Goal: Ask a question: Seek information or help from site administrators or community

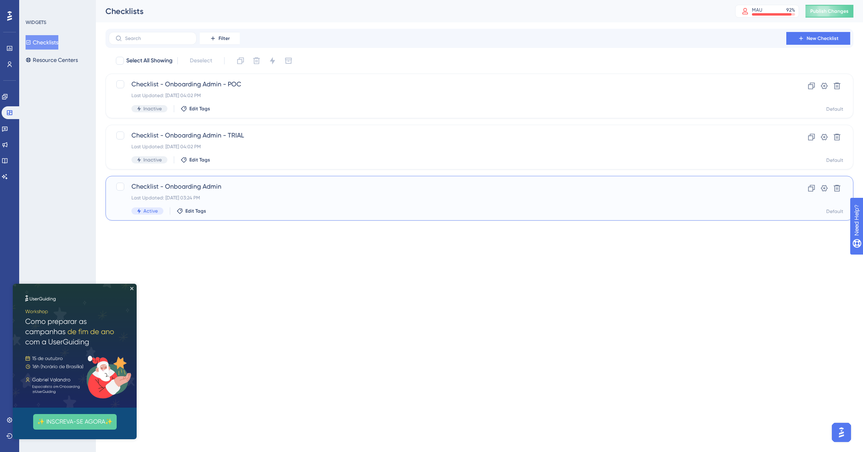
click at [260, 206] on div "Checklist - Onboarding Admin Last Updated: [DATE] 03:24 PM Active Edit Tags" at bounding box center [447, 198] width 632 height 33
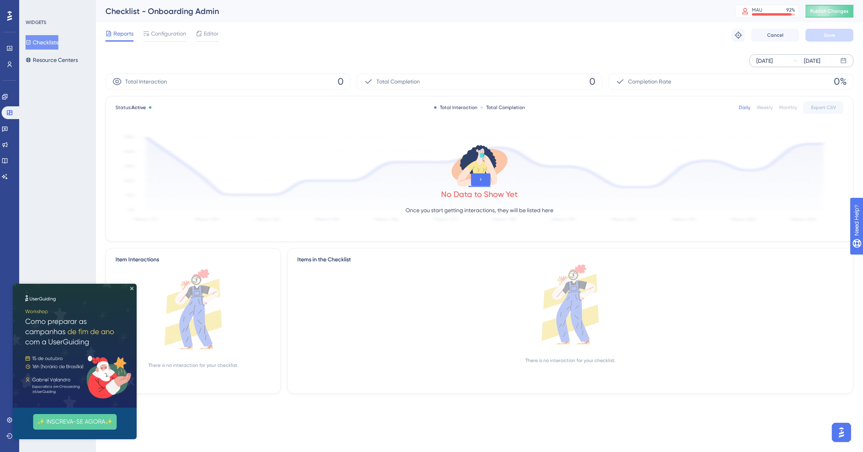
click at [773, 59] on div "[DATE]" at bounding box center [764, 61] width 16 height 10
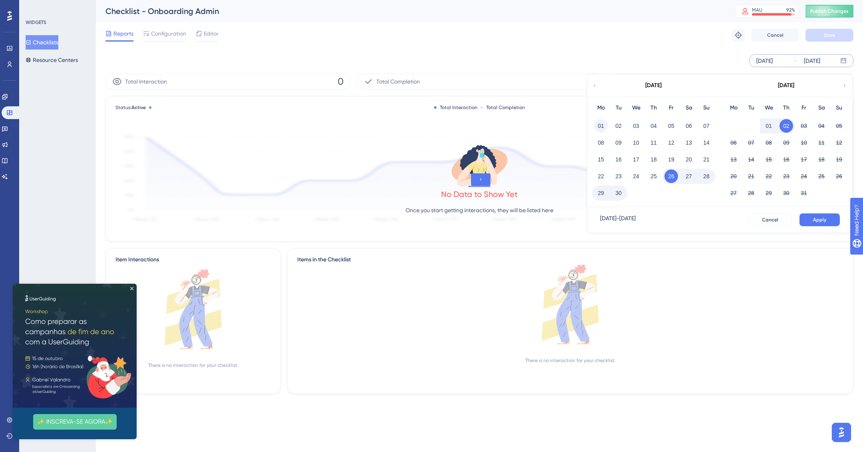
click at [600, 123] on button "01" at bounding box center [601, 126] width 14 height 14
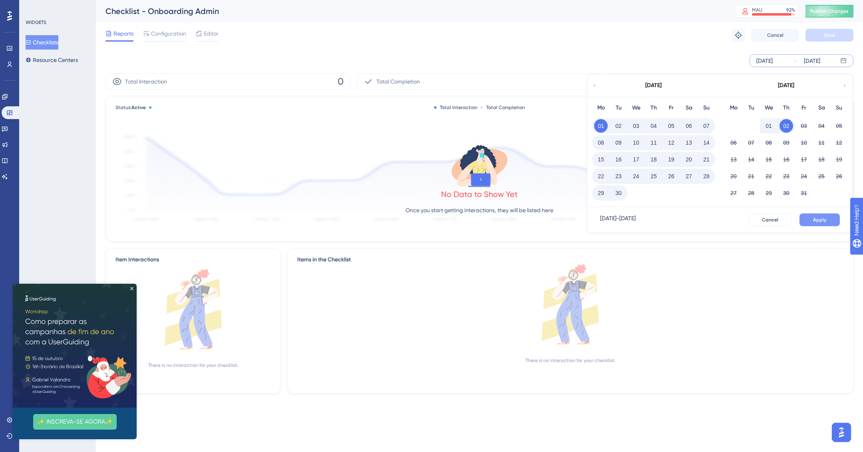
click at [817, 214] on button "Apply" at bounding box center [819, 219] width 40 height 13
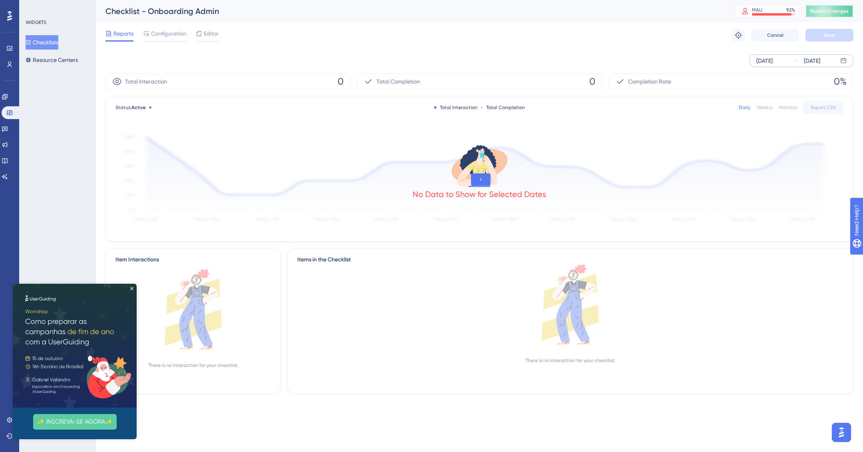
click at [831, 16] on button "Publish Changes" at bounding box center [829, 11] width 48 height 13
click at [132, 286] on img at bounding box center [75, 346] width 124 height 124
click at [167, 0] on div "Performance Users Engagement Widgets Feedback Product Updates Knowledge Base AI…" at bounding box center [431, 0] width 863 height 0
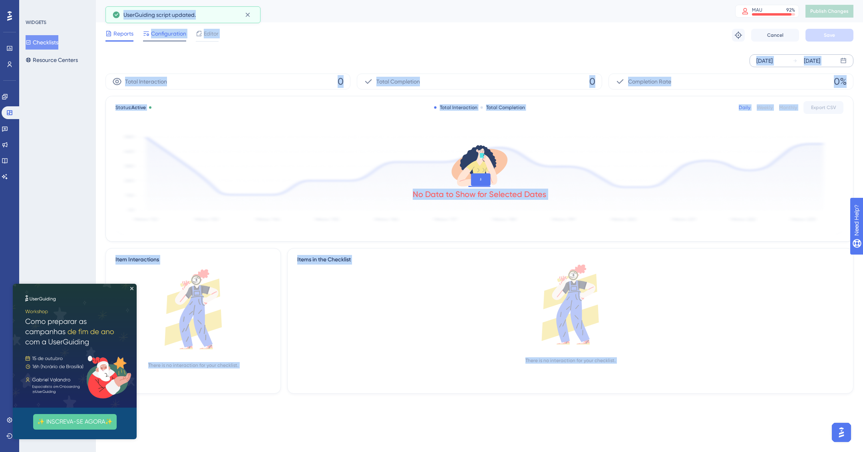
click at [169, 32] on span "Configuration" at bounding box center [168, 34] width 35 height 10
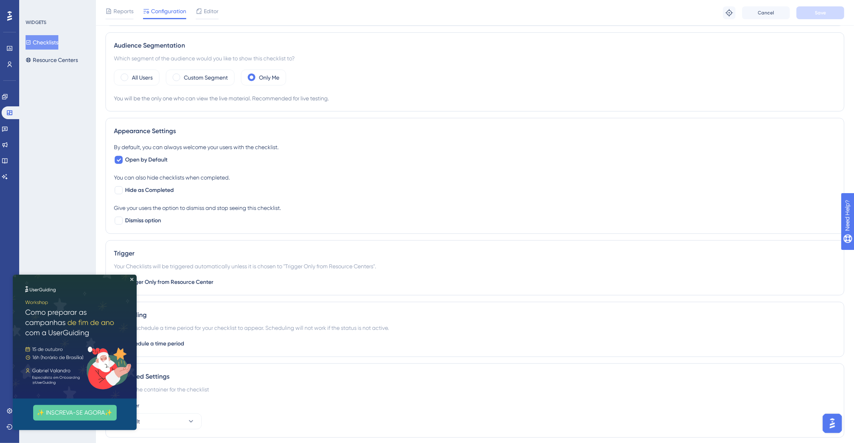
scroll to position [265, 0]
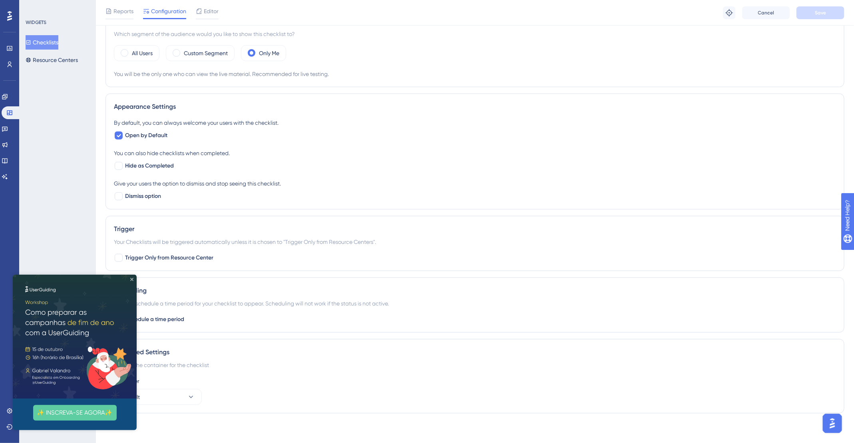
click at [133, 278] on icon "Close Preview" at bounding box center [131, 278] width 3 height 3
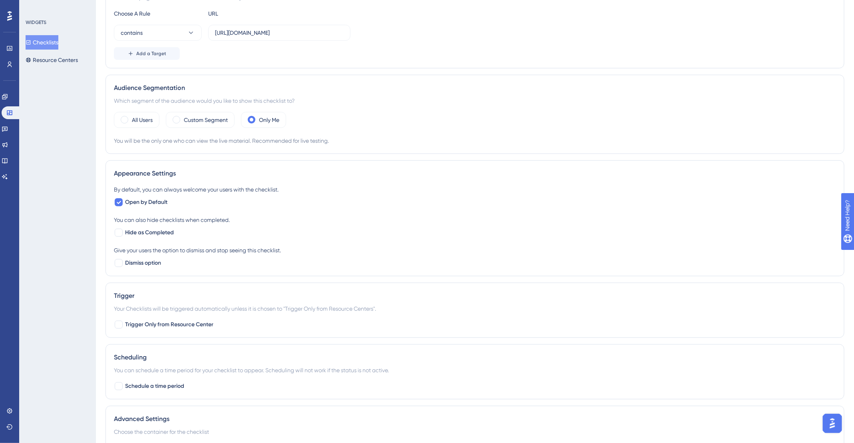
scroll to position [0, 0]
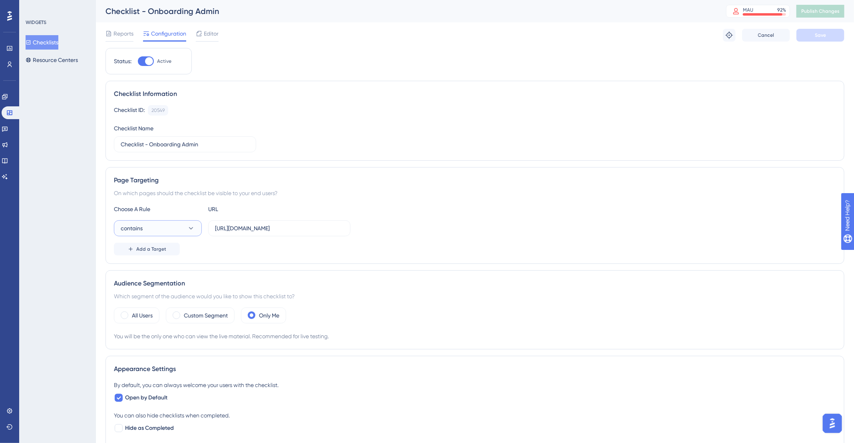
click at [184, 227] on button "contains" at bounding box center [158, 228] width 88 height 16
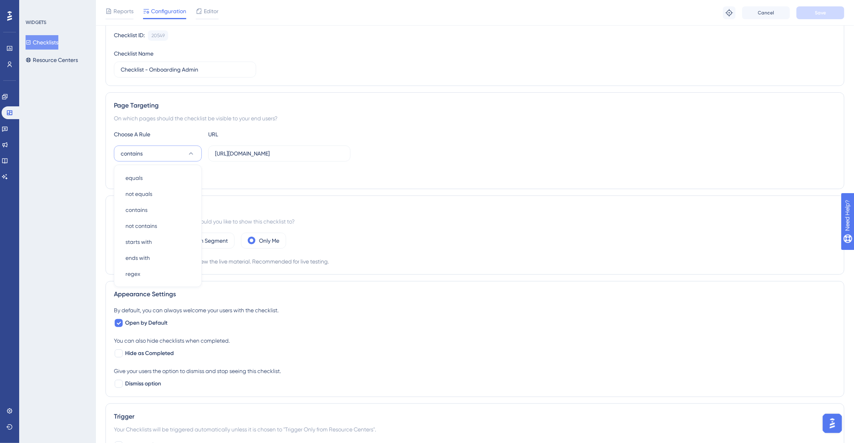
click at [452, 156] on div "contains equals equals not equals not equals contains contains not contains not…" at bounding box center [475, 153] width 722 height 16
click at [136, 171] on span "Add a Target" at bounding box center [151, 174] width 30 height 6
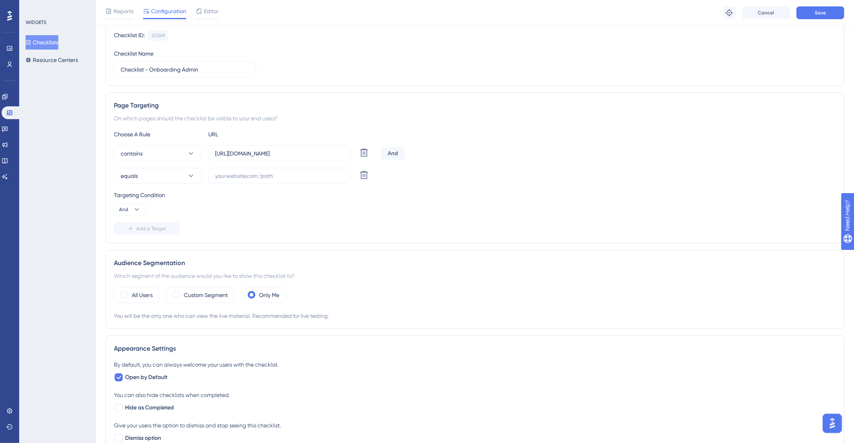
click at [394, 148] on div "And" at bounding box center [393, 153] width 24 height 13
click at [394, 151] on div "And" at bounding box center [393, 153] width 24 height 13
drag, startPoint x: 269, startPoint y: 151, endPoint x: 235, endPoint y: 151, distance: 34.4
click at [235, 151] on input "[URL][DOMAIN_NAME]" at bounding box center [279, 153] width 129 height 9
click at [235, 155] on input "[URL][DOMAIN_NAME]" at bounding box center [279, 153] width 129 height 9
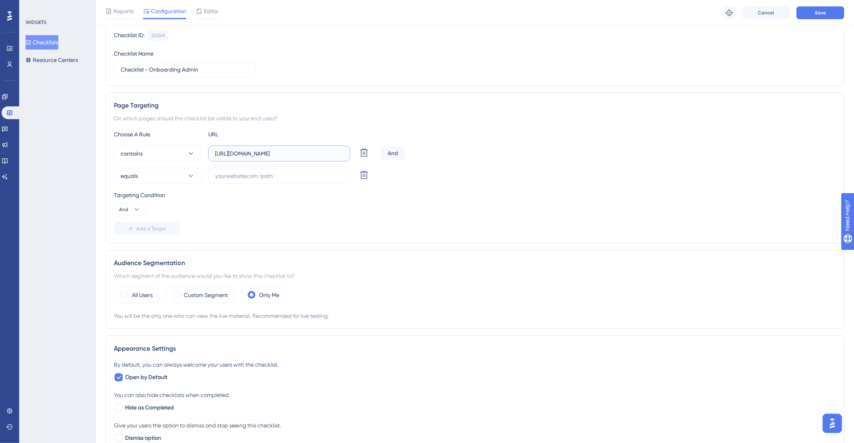
click at [272, 152] on input "[URL][DOMAIN_NAME]" at bounding box center [279, 153] width 129 height 9
click at [233, 171] on input "text" at bounding box center [279, 175] width 129 height 9
paste input "app.deskfy.io/"
type input "app.deskfy.io/"
click at [184, 171] on button "equals" at bounding box center [158, 176] width 88 height 16
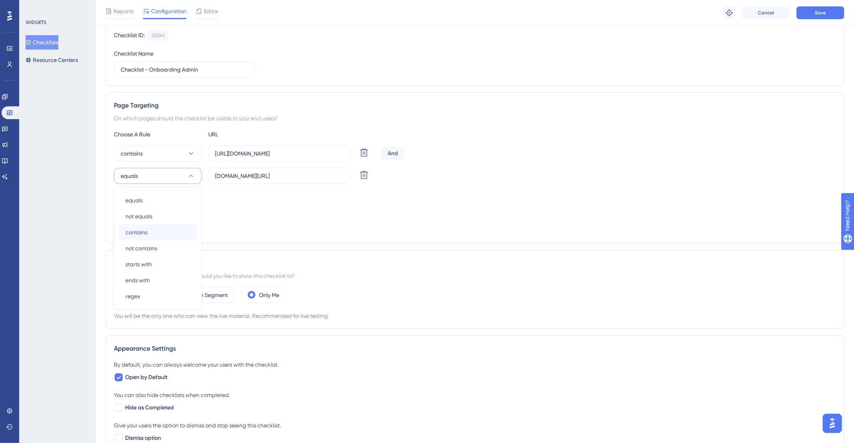
click at [153, 229] on div "contains contains" at bounding box center [157, 232] width 65 height 16
click at [299, 209] on div "Targeting Condition And" at bounding box center [475, 203] width 722 height 26
drag, startPoint x: 117, startPoint y: 206, endPoint x: 148, endPoint y: 221, distance: 34.5
click at [117, 206] on button "And" at bounding box center [130, 209] width 32 height 13
click at [133, 241] on div "Or Or" at bounding box center [129, 248] width 15 height 16
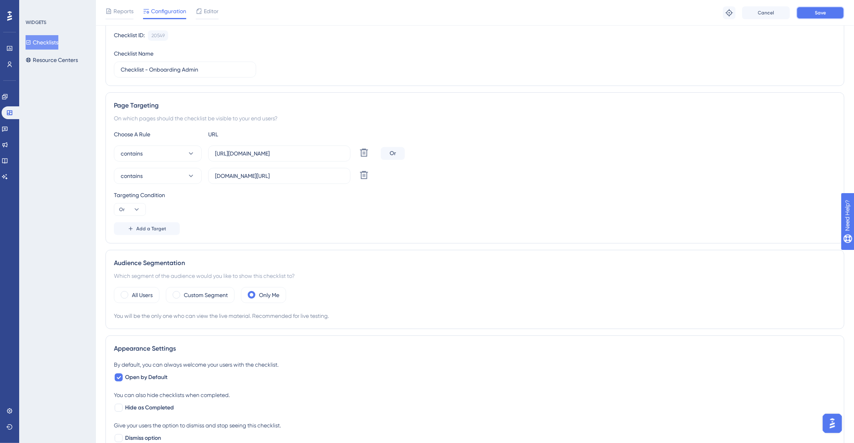
click at [807, 12] on button "Save" at bounding box center [820, 12] width 48 height 13
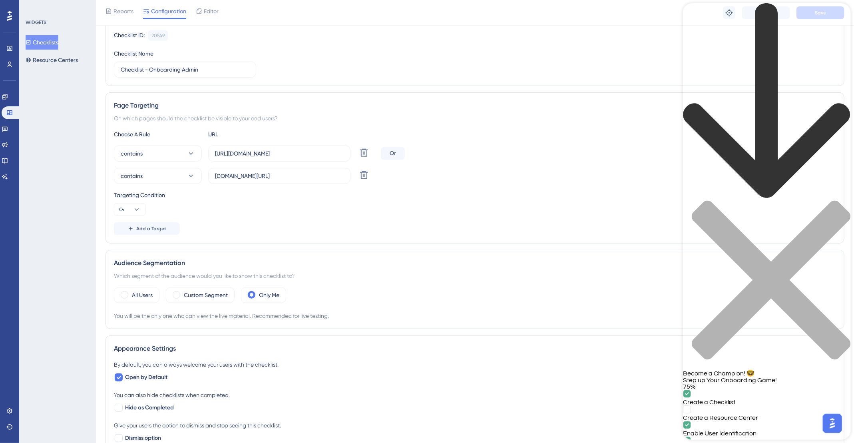
click at [690, 17] on div "back to header" at bounding box center [766, 101] width 168 height 197
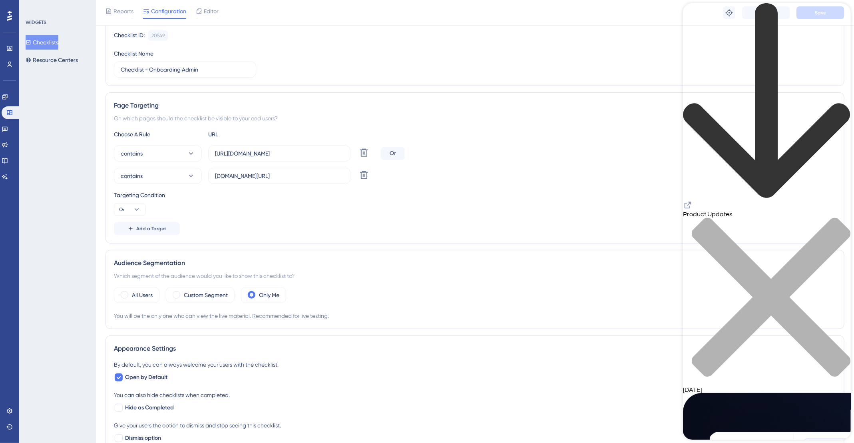
click at [832, 217] on div "close resource center" at bounding box center [766, 301] width 168 height 169
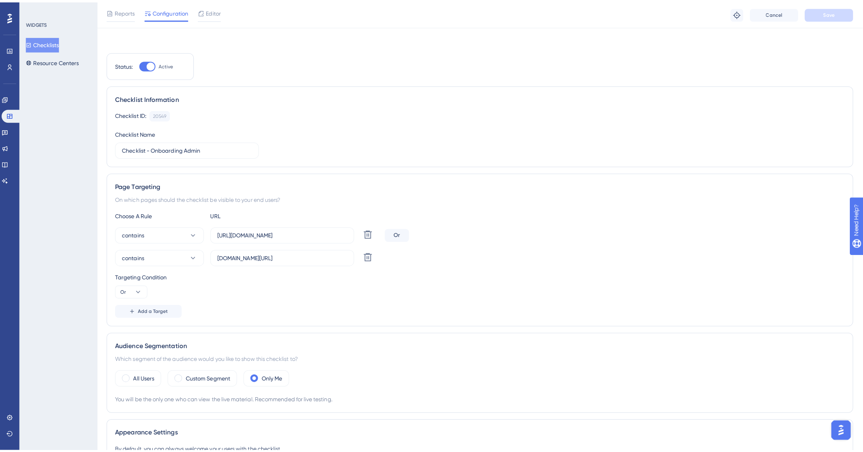
scroll to position [0, 0]
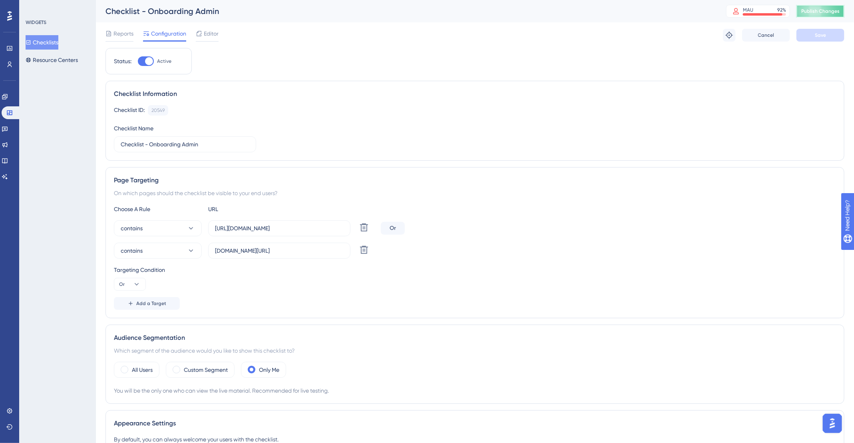
click at [820, 16] on button "Publish Changes" at bounding box center [820, 11] width 48 height 13
click at [13, 403] on div "Performance Users Engagement Widgets Feedback Product Updates Knowledge Base AI…" at bounding box center [9, 221] width 19 height 443
click at [12, 408] on icon at bounding box center [9, 410] width 6 height 6
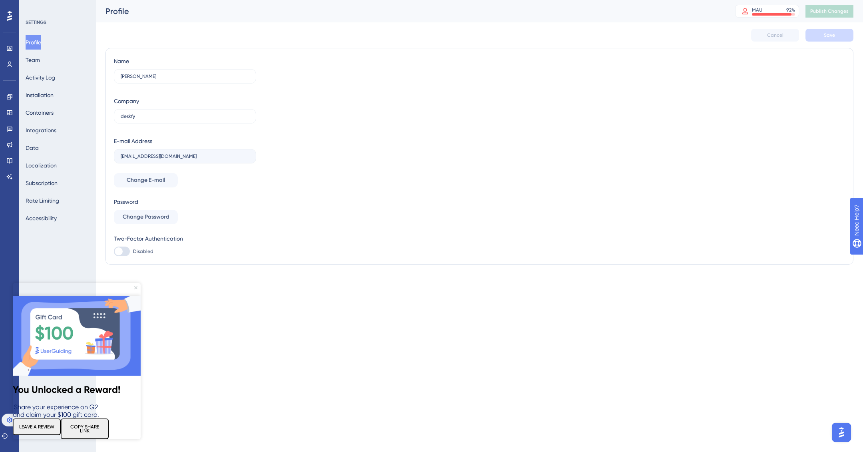
click at [134, 288] on icon "Close Preview" at bounding box center [135, 287] width 3 height 3
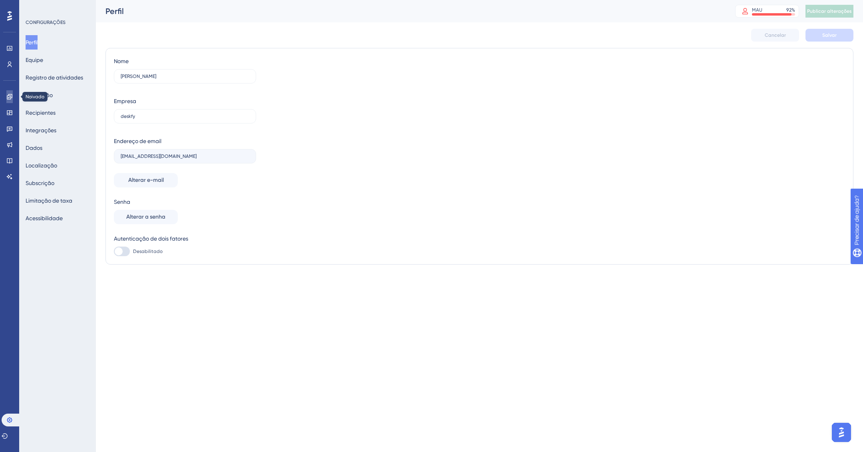
click at [13, 95] on link at bounding box center [9, 96] width 6 height 13
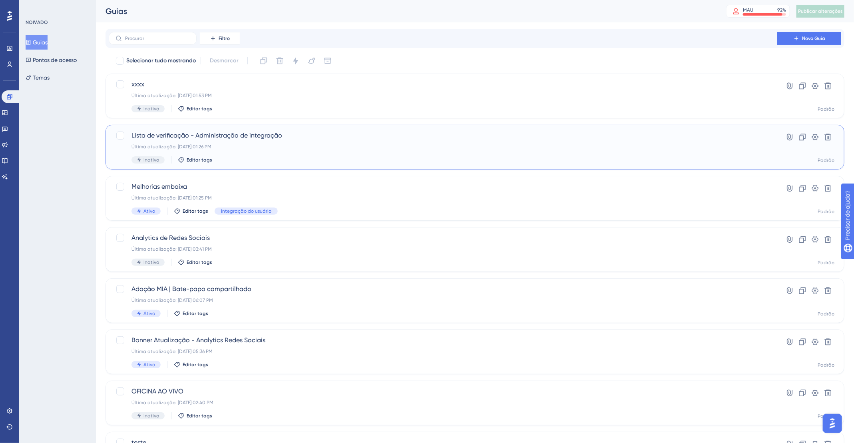
click at [476, 154] on div "Lista de verificação - Administração de integração Última atualização: 24 de se…" at bounding box center [442, 147] width 623 height 33
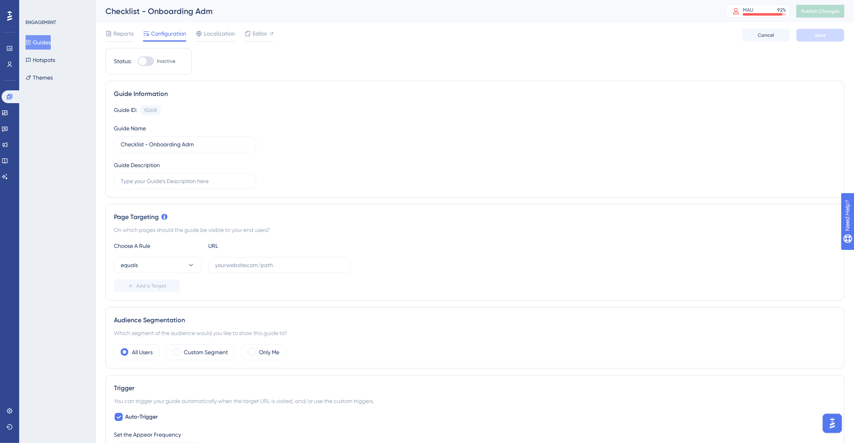
click at [49, 37] on button "Guides" at bounding box center [38, 42] width 25 height 14
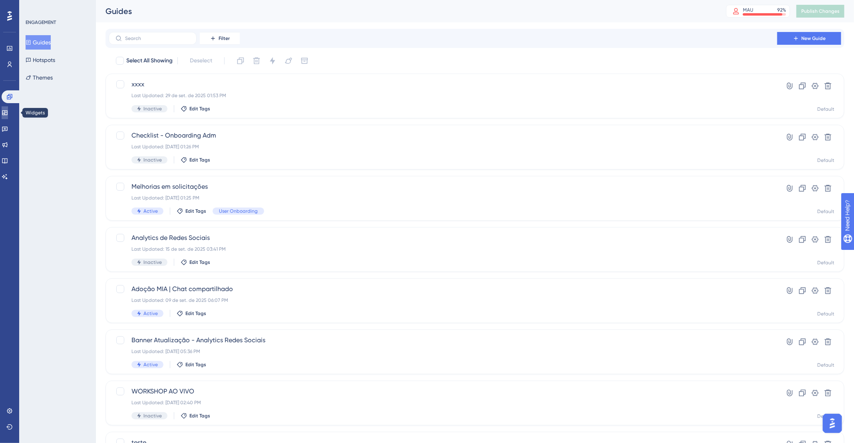
click at [7, 114] on icon at bounding box center [4, 112] width 5 height 5
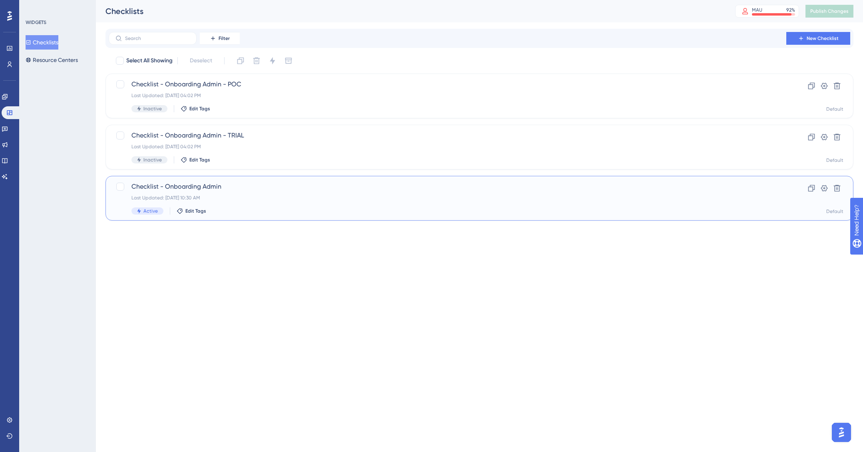
click at [325, 205] on div "Checklist - Onboarding Admin Last Updated: 02 de out. de 2025 10:30 AM Active E…" at bounding box center [447, 198] width 632 height 33
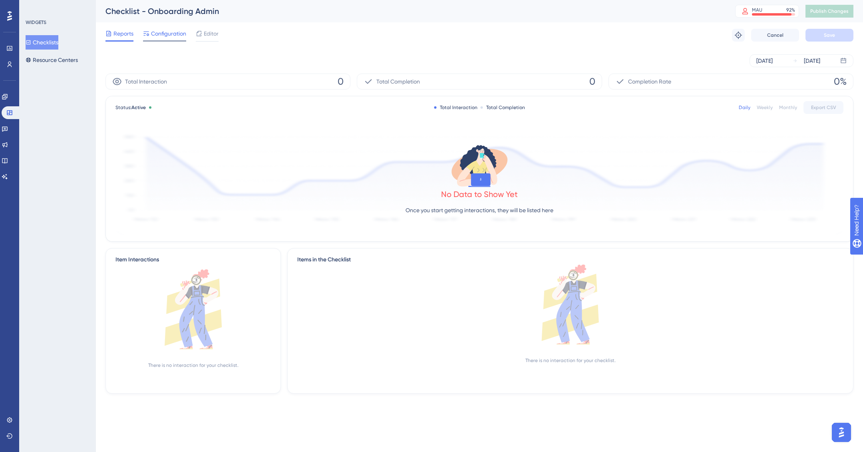
click at [165, 31] on span "Configuration" at bounding box center [168, 34] width 35 height 10
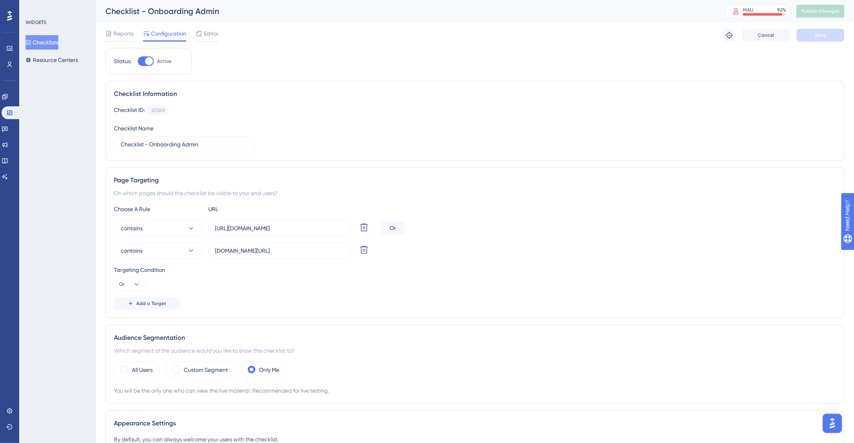
click at [132, 209] on div "Choose A Rule" at bounding box center [158, 209] width 88 height 10
drag, startPoint x: 137, startPoint y: 209, endPoint x: 185, endPoint y: 207, distance: 47.6
click at [171, 209] on div "Choose A Rule" at bounding box center [158, 209] width 88 height 10
click at [185, 207] on div "Choose A Rule" at bounding box center [158, 209] width 88 height 10
click at [256, 202] on div "Page Targeting On which pages should the checklist be visible to your end users…" at bounding box center [474, 242] width 739 height 151
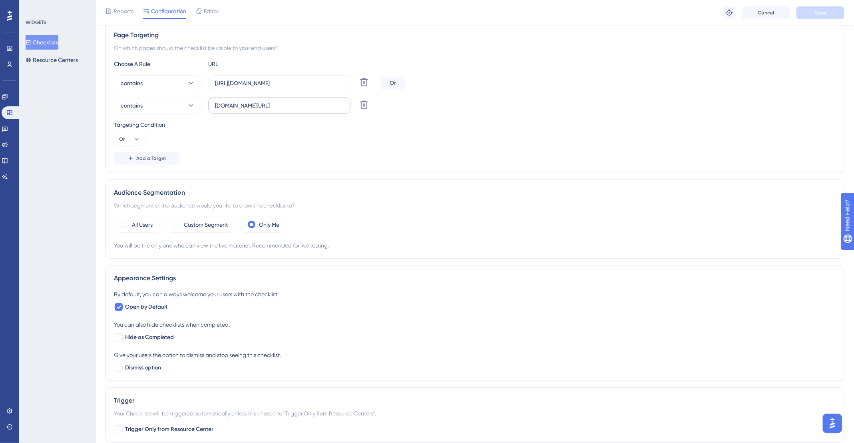
scroll to position [158, 0]
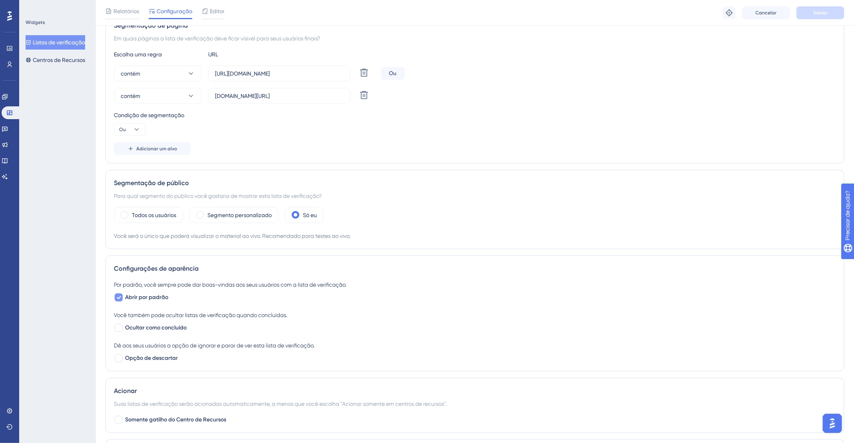
click at [117, 298] on icon at bounding box center [118, 297] width 5 height 6
checkbox input "false"
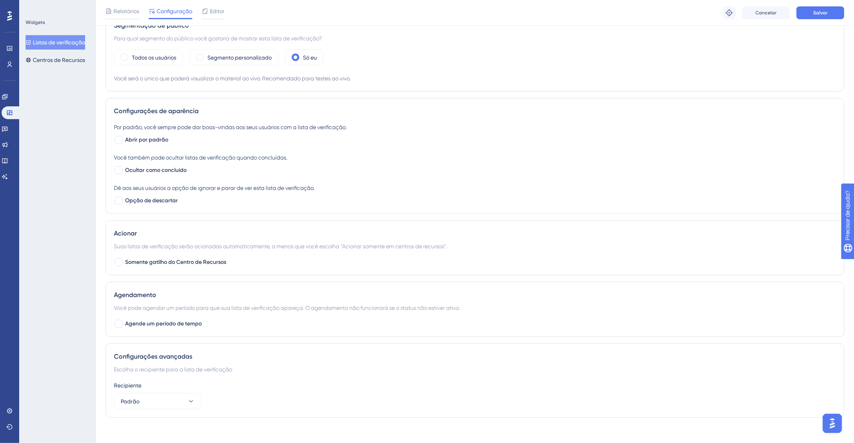
scroll to position [320, 0]
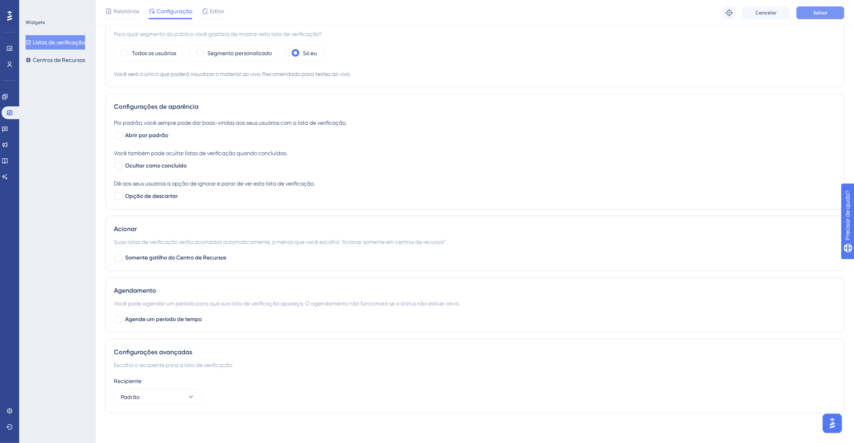
click at [835, 12] on button "Salvar" at bounding box center [820, 12] width 48 height 13
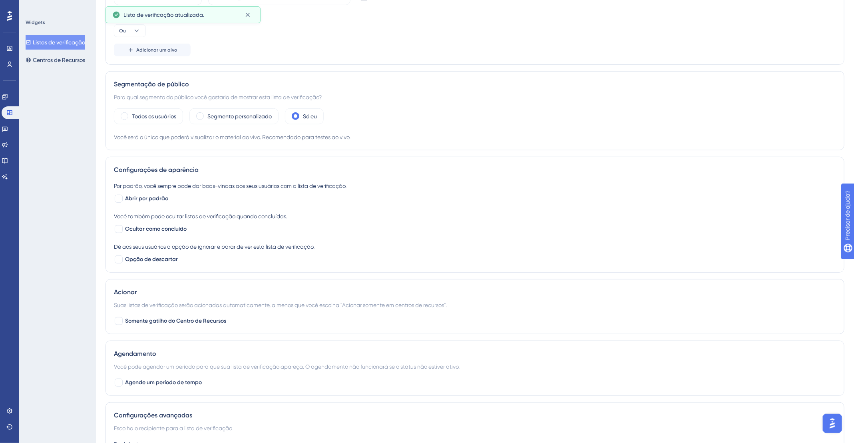
scroll to position [0, 0]
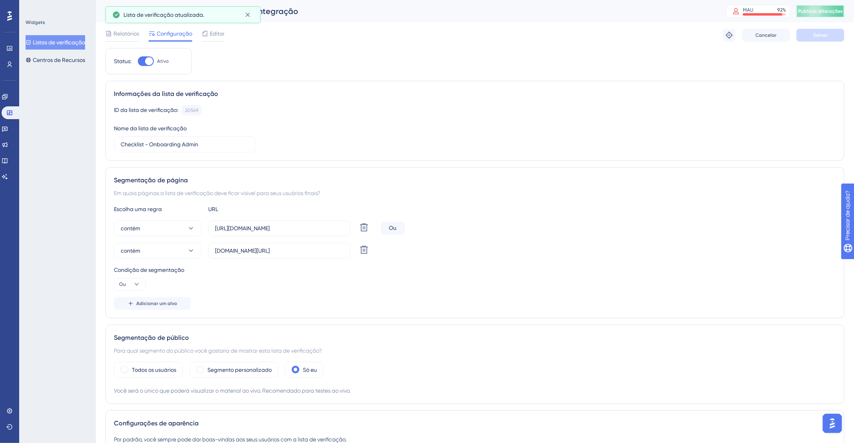
click at [815, 11] on font "Publicar alterações" at bounding box center [820, 11] width 45 height 6
click at [125, 30] on font "Relatórios" at bounding box center [126, 33] width 26 height 6
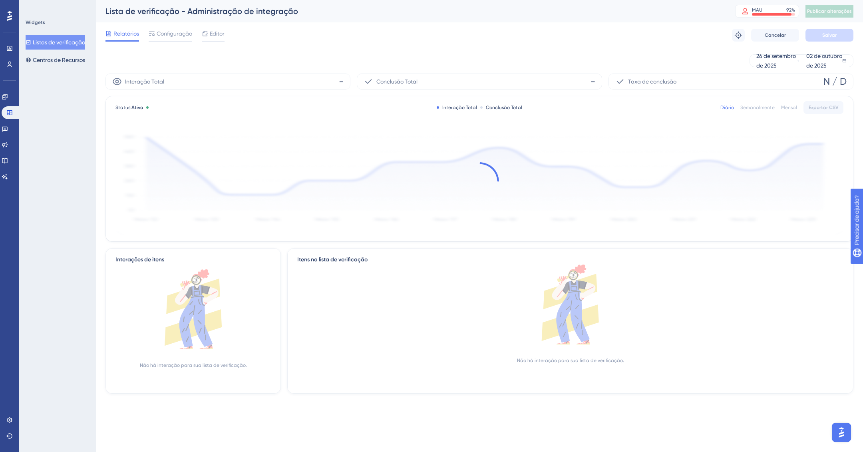
click at [47, 42] on font "Listas de verificação" at bounding box center [59, 42] width 52 height 6
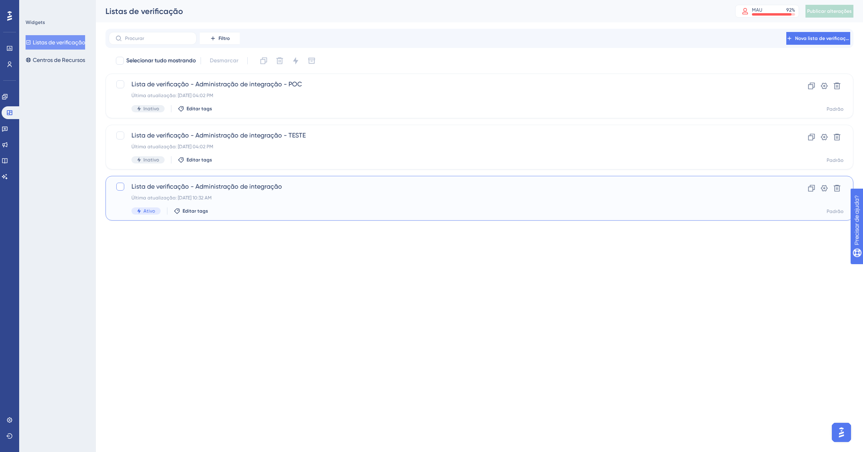
click at [121, 188] on div at bounding box center [120, 187] width 8 height 8
checkbox input "true"
click at [811, 191] on icon at bounding box center [811, 188] width 7 height 7
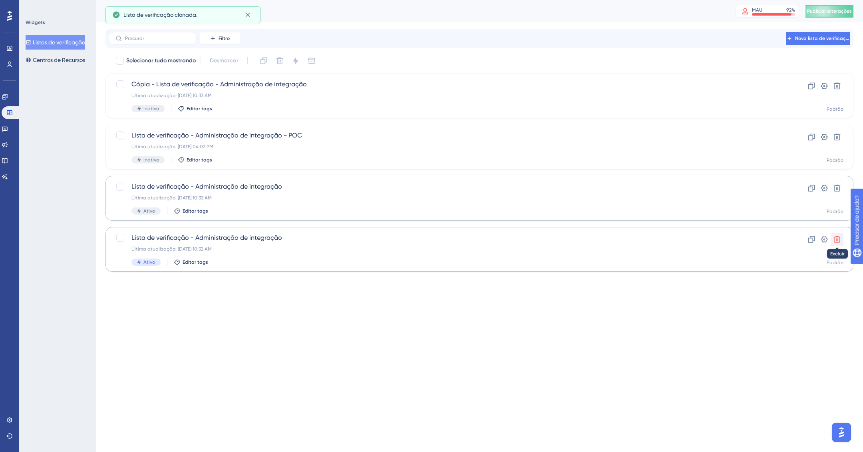
click at [835, 240] on icon at bounding box center [837, 239] width 7 height 7
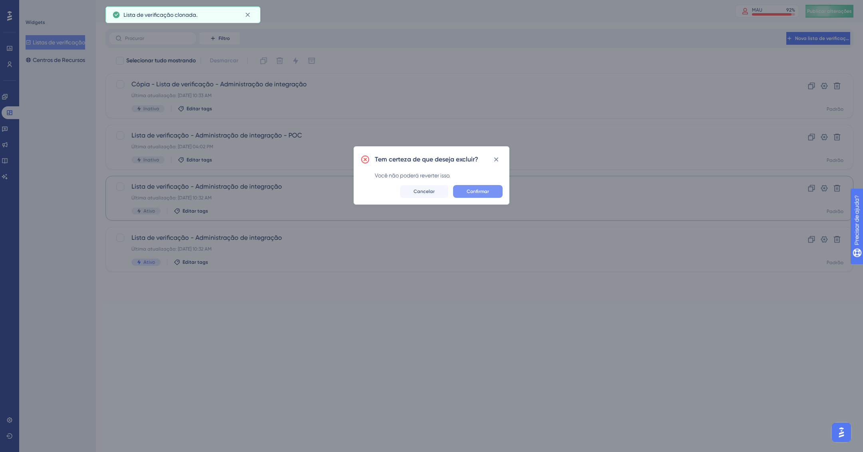
click at [492, 189] on button "Confirmar" at bounding box center [478, 191] width 50 height 13
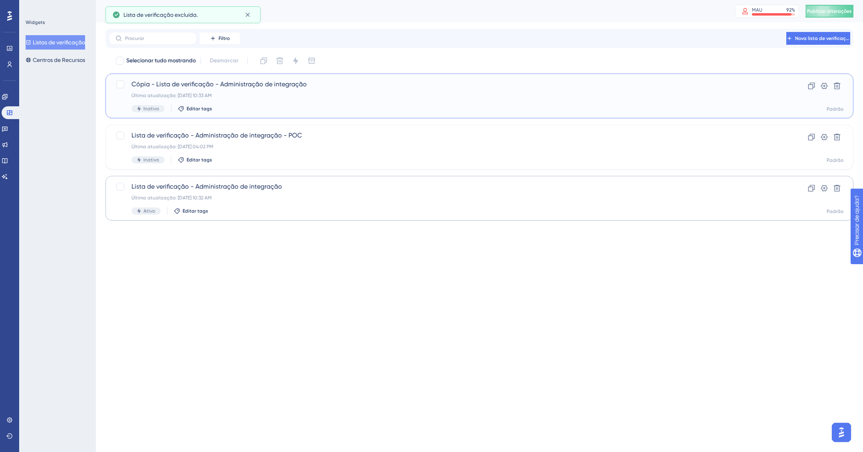
click at [348, 93] on div "Última atualização: 02 de out. de 2025 10:33 AM" at bounding box center [447, 95] width 632 height 6
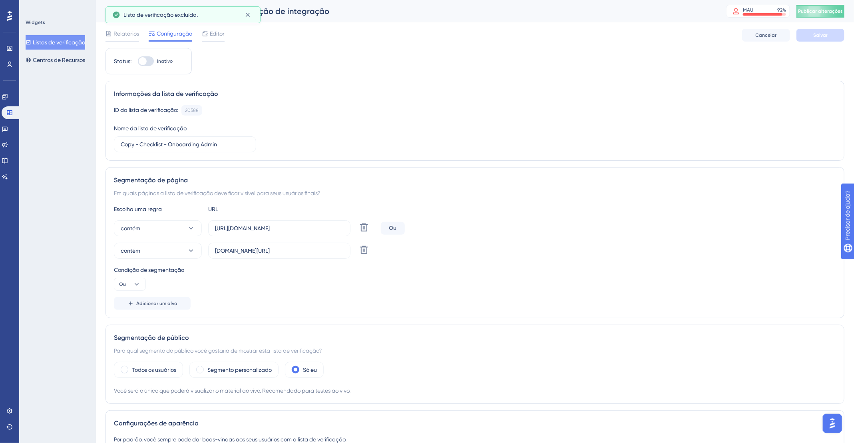
click at [147, 58] on div at bounding box center [146, 61] width 16 height 10
click at [138, 61] on input "Inativo" at bounding box center [137, 61] width 0 height 0
checkbox input "true"
drag, startPoint x: 235, startPoint y: 227, endPoint x: 207, endPoint y: 226, distance: 28.0
click at [207, 226] on div "contém https://app.deskfy.io/home Excluir" at bounding box center [246, 228] width 264 height 16
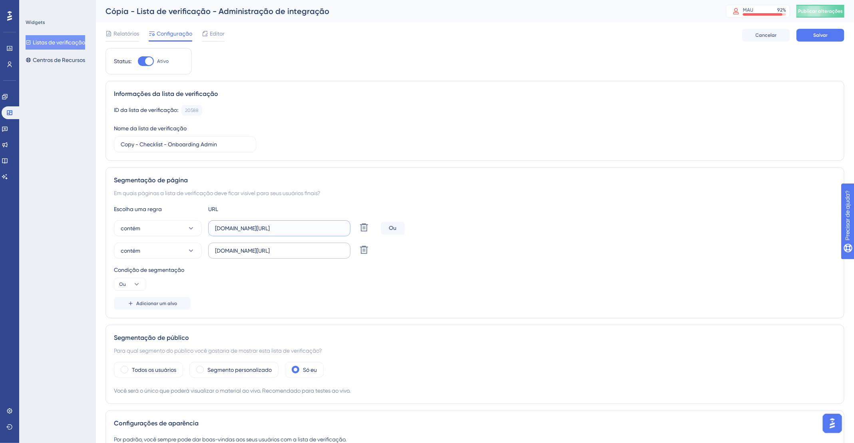
type input "app.deskfy.io/home"
click at [278, 251] on input "app.deskfy.io/" at bounding box center [279, 250] width 129 height 9
click at [842, 31] on button "Salvar" at bounding box center [820, 35] width 48 height 13
click at [843, 14] on font "Publicar alterações" at bounding box center [820, 11] width 45 height 6
click at [215, 32] on font "Editor" at bounding box center [217, 33] width 15 height 6
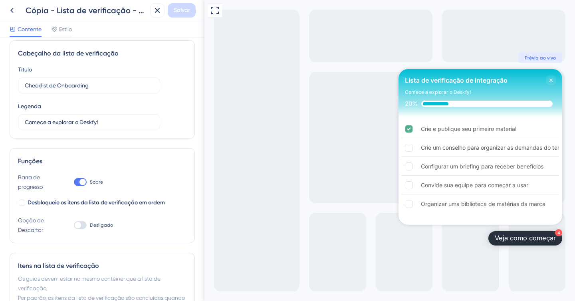
scroll to position [7, 0]
click at [24, 204] on div at bounding box center [22, 203] width 6 height 6
checkbox input "true"
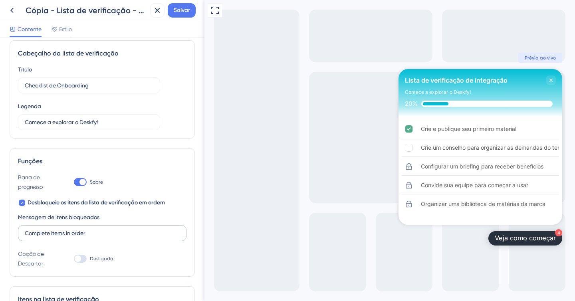
click at [95, 239] on label "Complete items in order" at bounding box center [102, 233] width 169 height 16
click at [95, 238] on input "Complete items in order" at bounding box center [102, 233] width 155 height 9
click at [55, 229] on input "Complete items in order" at bounding box center [102, 233] width 155 height 9
click at [87, 258] on label "Desligado" at bounding box center [93, 258] width 39 height 19
click at [74, 259] on input "Desligado" at bounding box center [74, 259] width 0 height 0
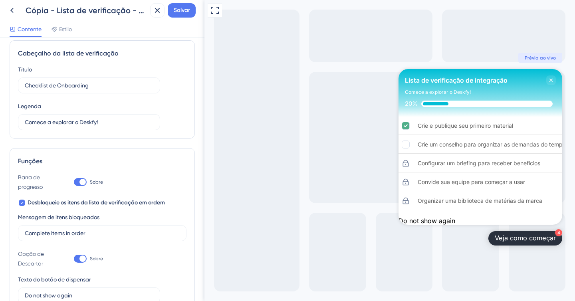
click at [86, 258] on div at bounding box center [80, 259] width 13 height 8
click at [74, 259] on input "Sobre" at bounding box center [74, 259] width 0 height 0
checkbox input "false"
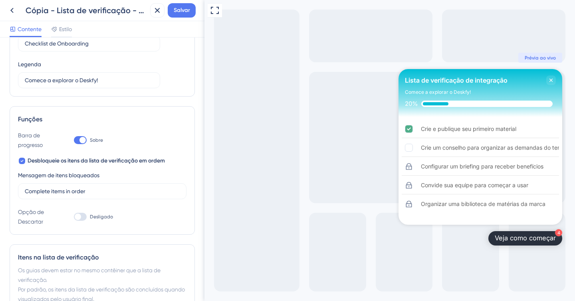
scroll to position [0, 0]
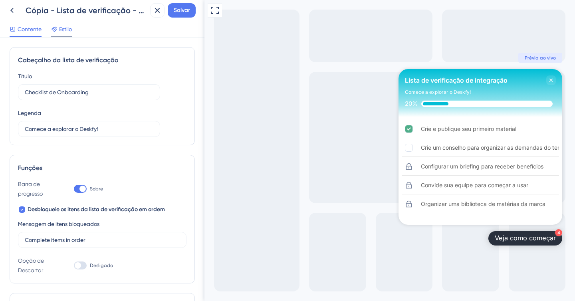
click at [68, 30] on font "Estilo" at bounding box center [65, 29] width 13 height 6
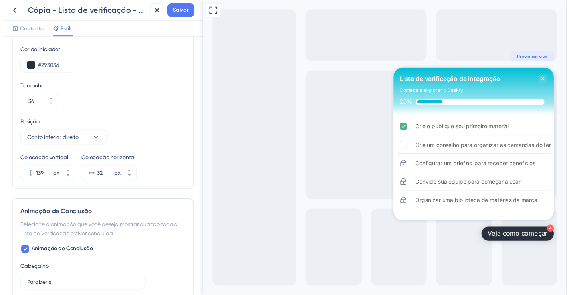
scroll to position [421, 0]
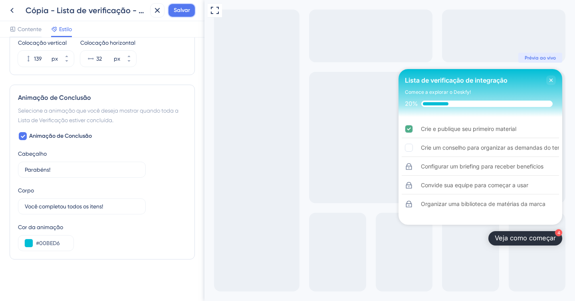
click at [180, 11] on font "Salvar" at bounding box center [182, 10] width 16 height 7
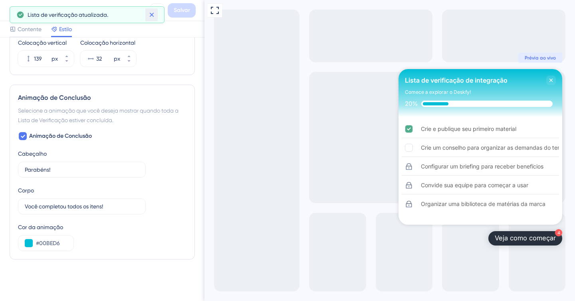
click at [152, 15] on icon at bounding box center [152, 15] width 8 height 8
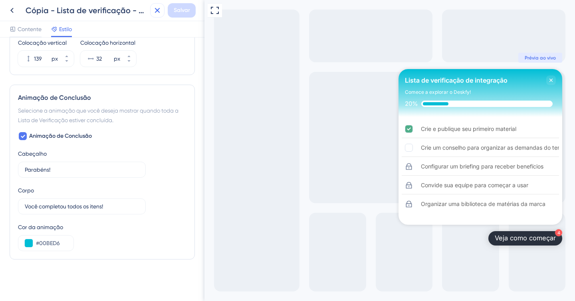
click at [161, 8] on icon at bounding box center [158, 11] width 10 height 10
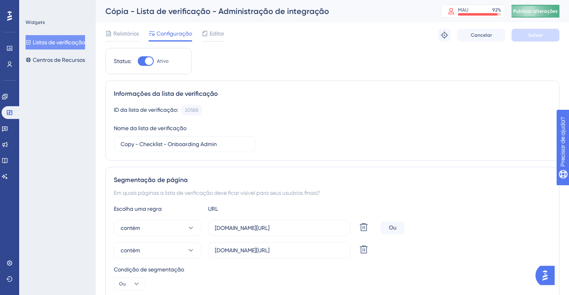
click at [547, 9] on font "Publicar alterações" at bounding box center [535, 11] width 45 height 6
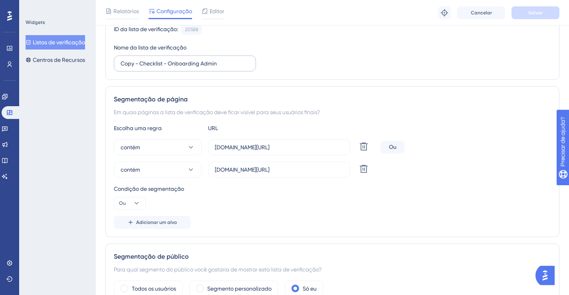
scroll to position [25, 0]
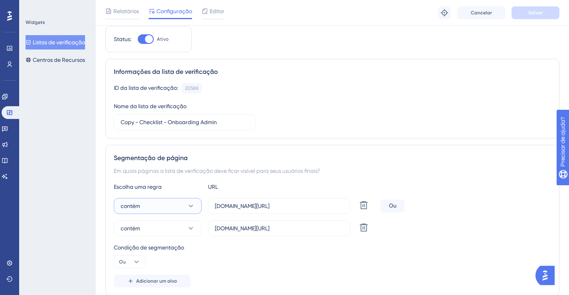
click at [187, 208] on button "contém" at bounding box center [158, 206] width 88 height 16
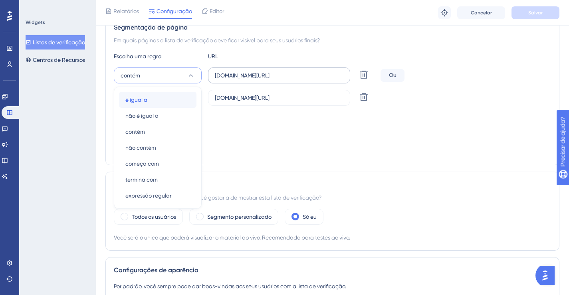
drag, startPoint x: 141, startPoint y: 97, endPoint x: 250, endPoint y: 80, distance: 110.3
click at [141, 97] on font "é igual a" at bounding box center [136, 100] width 22 height 6
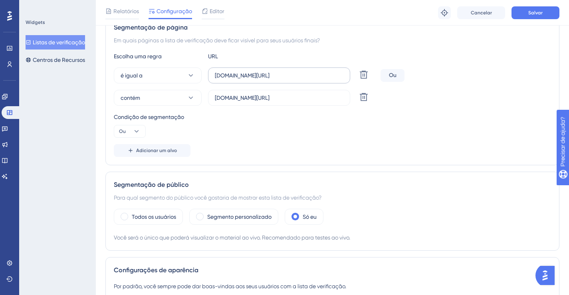
click at [252, 80] on label "app.deskfy.io/home" at bounding box center [279, 76] width 142 height 16
click at [252, 80] on input "app.deskfy.io/home" at bounding box center [279, 75] width 129 height 9
click at [252, 80] on label "app.deskfy.io/home" at bounding box center [279, 76] width 142 height 16
click at [252, 80] on input "app.deskfy.io/home" at bounding box center [279, 75] width 129 height 9
click at [253, 75] on input "app.deskfy.io/home" at bounding box center [279, 75] width 129 height 9
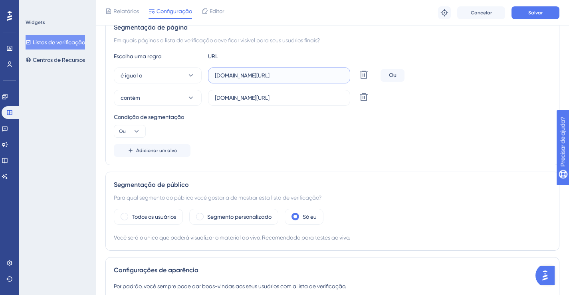
click at [253, 75] on input "app.deskfy.io/home" at bounding box center [279, 75] width 129 height 9
paste input "https://"
type input "[URL][DOMAIN_NAME]"
click at [364, 100] on icon at bounding box center [364, 97] width 8 height 8
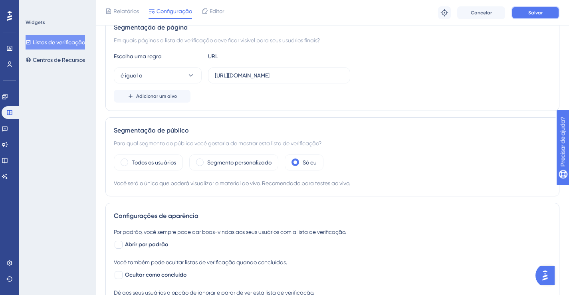
click at [541, 14] on font "Salvar" at bounding box center [536, 13] width 14 height 6
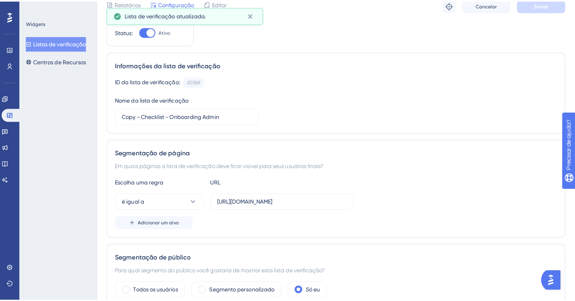
scroll to position [0, 0]
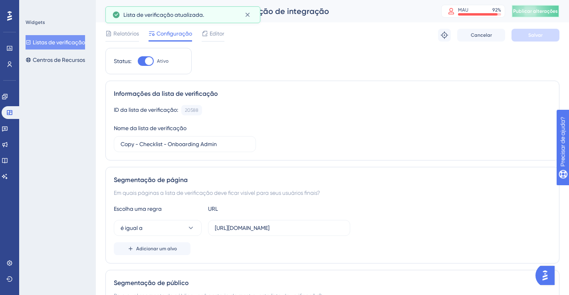
click at [541, 10] on button "Publicar alterações" at bounding box center [536, 11] width 48 height 13
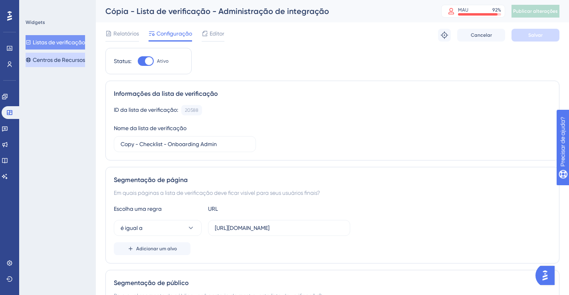
click at [71, 57] on font "Centros de Recursos" at bounding box center [59, 60] width 52 height 6
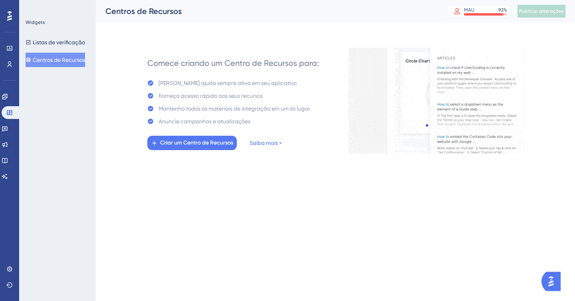
click at [553, 285] on img "Abra o iniciador do assistente de IA" at bounding box center [551, 281] width 14 height 14
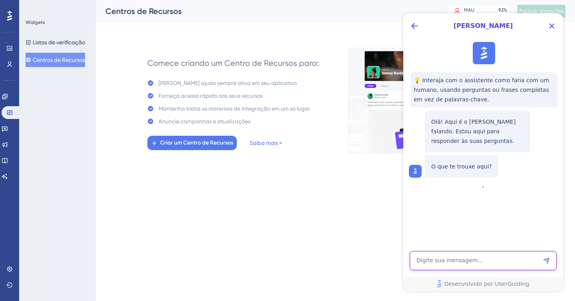
click at [486, 261] on textarea "Entrada de texto do assistente de IA" at bounding box center [483, 260] width 147 height 19
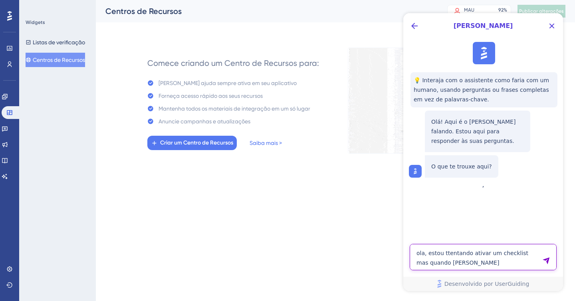
click at [447, 255] on textarea "ola, estou ttentando ativar um checklist mas quando coloco" at bounding box center [483, 257] width 147 height 26
click at [468, 262] on textarea "ola, estou tentando ativar um checklist mas quando coloco" at bounding box center [483, 257] width 147 height 26
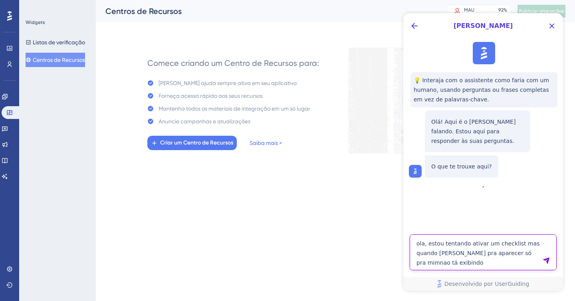
type textarea "ola, estou tentando ativar um checklist mas quando [PERSON_NAME] pra aparecer s…"
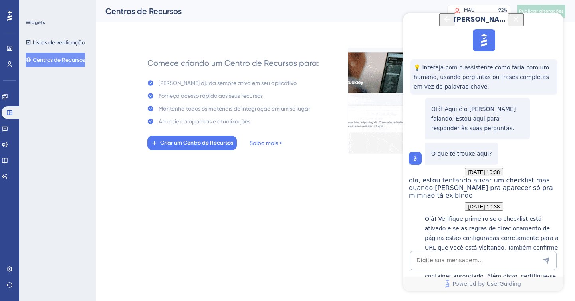
scroll to position [202, 0]
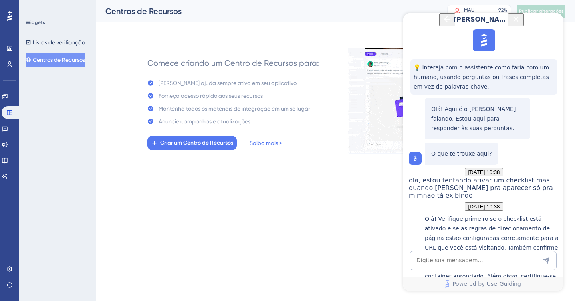
click at [52, 39] on font "Listas de verificação" at bounding box center [59, 42] width 52 height 6
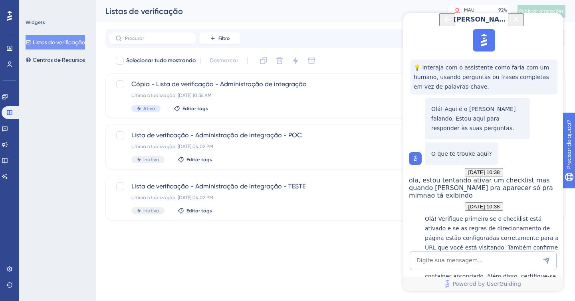
click at [444, 22] on icon "Back Button" at bounding box center [447, 19] width 6 height 6
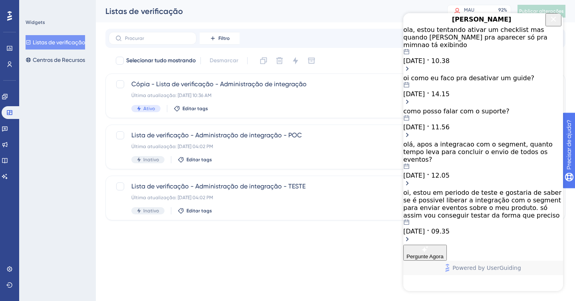
click at [554, 22] on icon "Close Button" at bounding box center [553, 18] width 5 height 5
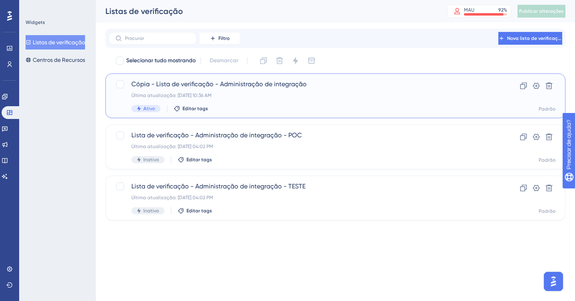
click at [238, 103] on div "Cópia - Lista de verificação - Administração de integração Última atualização: …" at bounding box center [303, 96] width 344 height 33
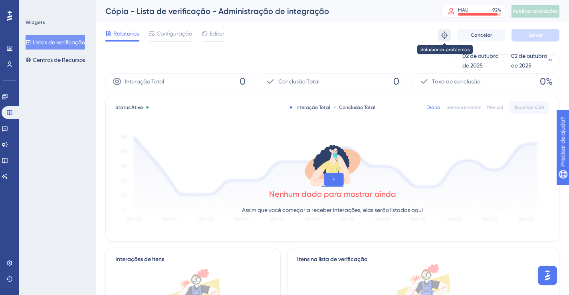
click at [448, 40] on button at bounding box center [444, 35] width 13 height 13
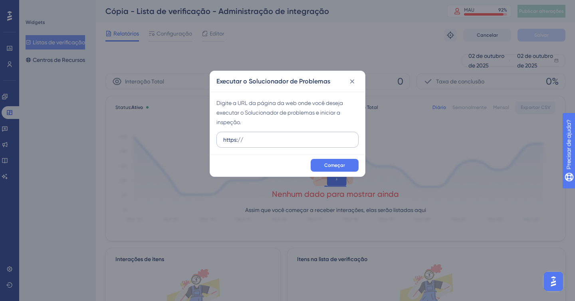
click at [257, 138] on input "https://" at bounding box center [287, 139] width 129 height 9
type input "[URL][DOMAIN_NAME]"
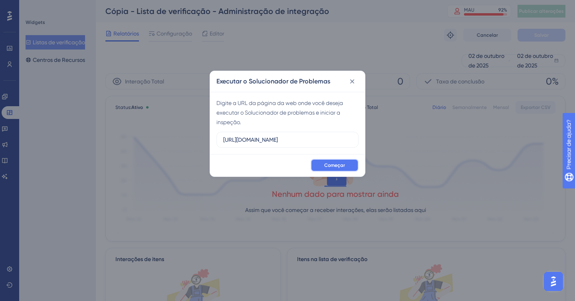
click at [336, 160] on button "Começar" at bounding box center [335, 165] width 48 height 13
click at [353, 80] on icon at bounding box center [352, 82] width 4 height 4
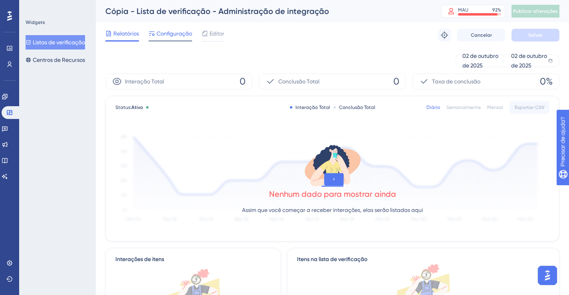
click at [163, 36] on font "Configuração" at bounding box center [175, 33] width 36 height 6
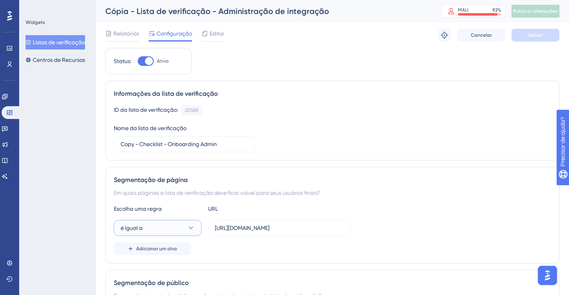
click at [163, 230] on button "é igual a" at bounding box center [158, 228] width 88 height 16
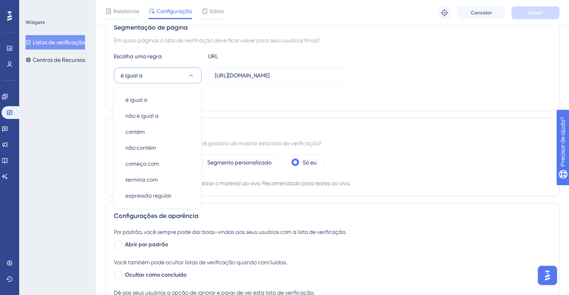
click at [278, 137] on div "Segmentação de público Para qual segmento do público você gostaria de mostrar e…" at bounding box center [332, 156] width 454 height 79
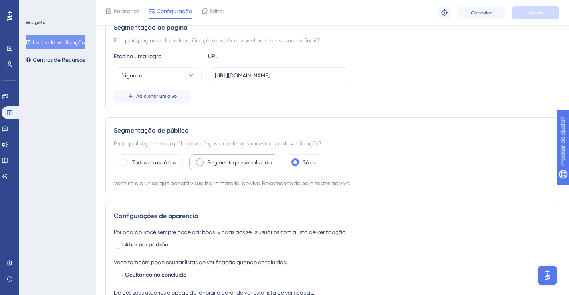
click at [257, 161] on font "Segmento personalizado" at bounding box center [239, 162] width 64 height 6
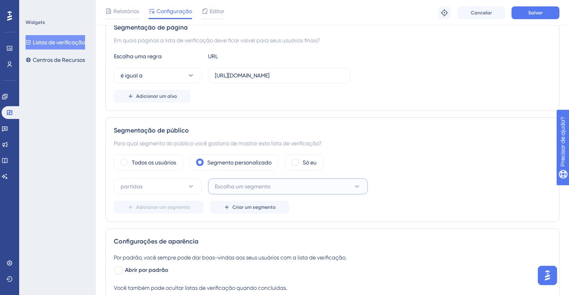
click at [264, 190] on span "Escolha um segmento" at bounding box center [243, 187] width 56 height 10
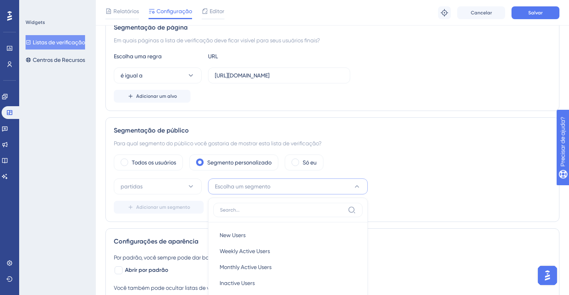
scroll to position [286, 0]
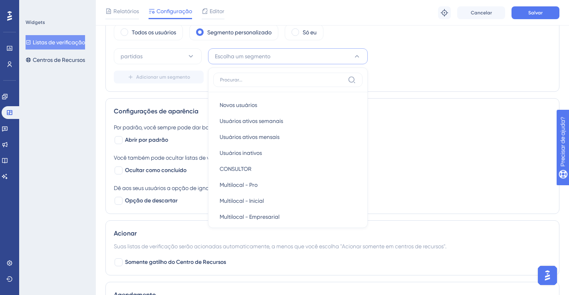
click at [242, 76] on label at bounding box center [287, 80] width 149 height 14
click at [242, 77] on input at bounding box center [282, 80] width 125 height 6
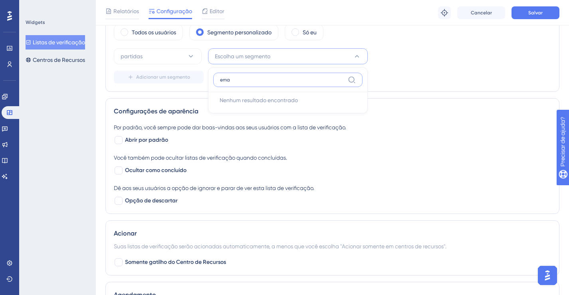
type input "ema"
click at [393, 76] on div "Adicionar um segmento Criar um segmento" at bounding box center [332, 77] width 437 height 13
click at [251, 76] on font "Criar um segmento" at bounding box center [254, 77] width 43 height 6
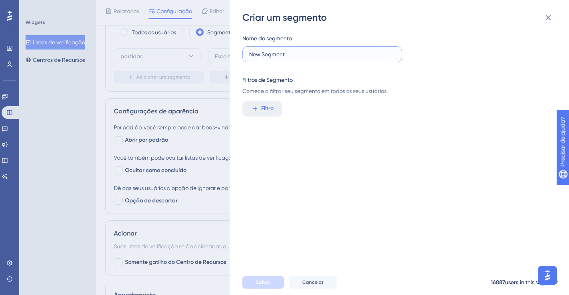
click at [280, 58] on input "New Segment" at bounding box center [322, 54] width 146 height 9
click at [286, 56] on input "New Segment" at bounding box center [322, 54] width 146 height 9
type input "Teste"
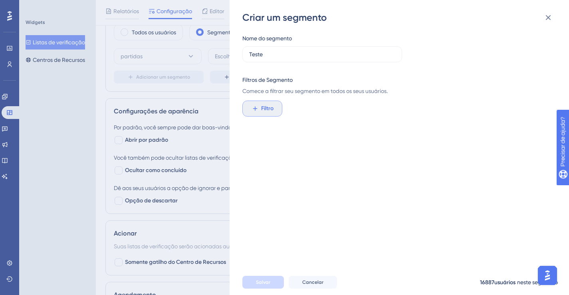
drag, startPoint x: 273, startPoint y: 122, endPoint x: 272, endPoint y: 108, distance: 14.0
click at [273, 122] on div "Nome do segmento Teste Filtros de Segmento Comece a filtrar seu segmento em tod…" at bounding box center [403, 147] width 322 height 246
click at [271, 107] on font "Filtro" at bounding box center [267, 108] width 12 height 7
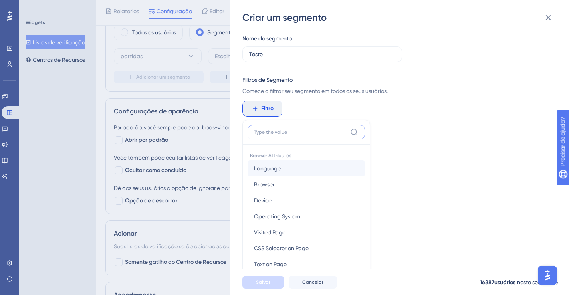
scroll to position [58, 0]
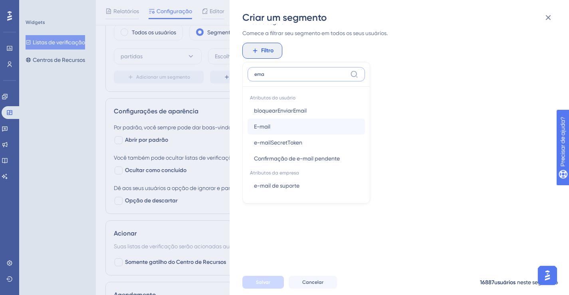
type input "ema"
click at [287, 127] on button "E-mail E-mail" at bounding box center [306, 127] width 117 height 16
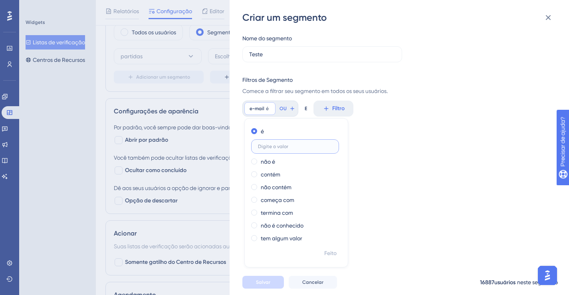
paste input "hevelyn.vss.97@gmail.com"
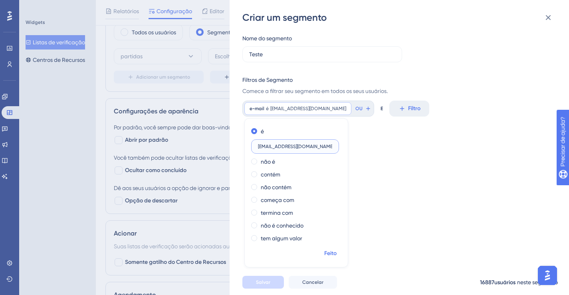
type input "hevelyn.vss.97@gmail.com"
drag, startPoint x: 332, startPoint y: 254, endPoint x: 333, endPoint y: 192, distance: 61.9
click at [332, 254] on font "Feito" at bounding box center [330, 253] width 12 height 7
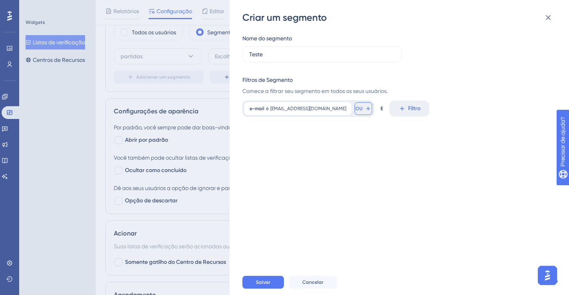
click at [365, 105] on icon at bounding box center [368, 108] width 6 height 6
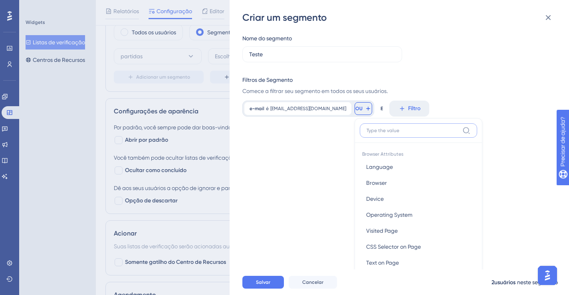
scroll to position [57, 0]
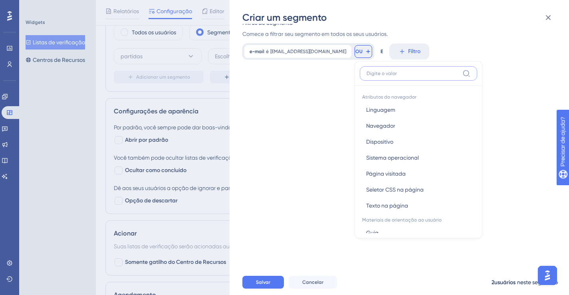
click at [367, 71] on input at bounding box center [413, 73] width 93 height 6
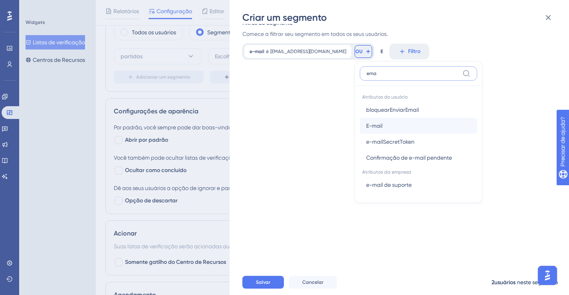
type input "ema"
click at [378, 126] on button "E-mail E-mail" at bounding box center [418, 126] width 117 height 16
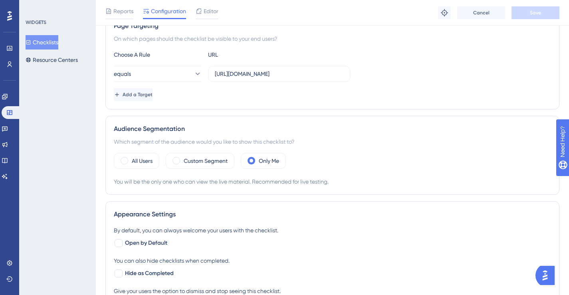
scroll to position [128, 0]
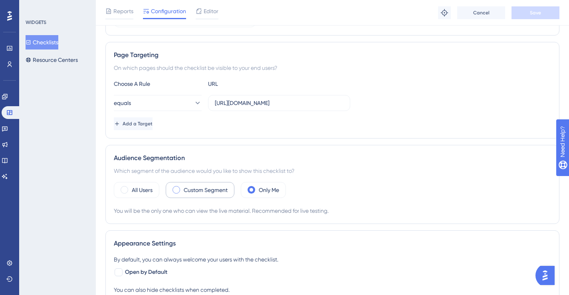
click at [202, 189] on label "Custom Segment" at bounding box center [206, 190] width 44 height 10
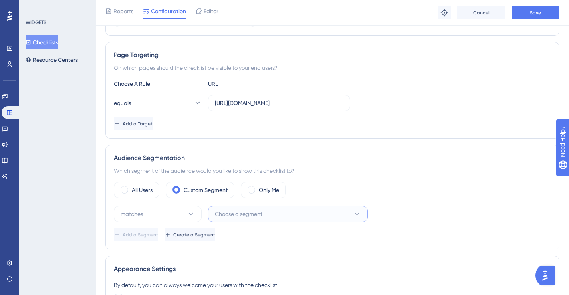
click at [237, 220] on button "Choose a segment" at bounding box center [288, 214] width 160 height 16
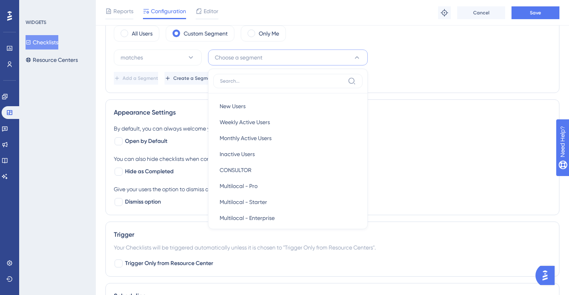
click at [433, 89] on div "Audience Segmentation Which segment of the audience would you like to show this…" at bounding box center [332, 40] width 454 height 105
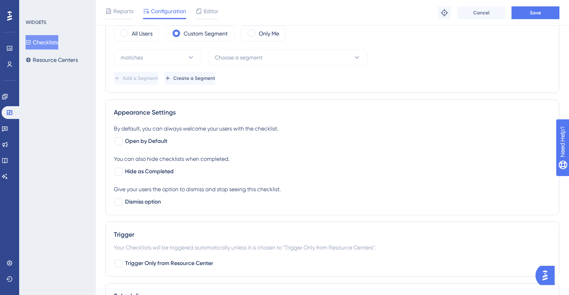
click at [237, 71] on div "matches Choose a segment Add a Segment Create a Segment" at bounding box center [332, 67] width 437 height 35
click at [216, 81] on span "Create a Segment" at bounding box center [195, 78] width 42 height 6
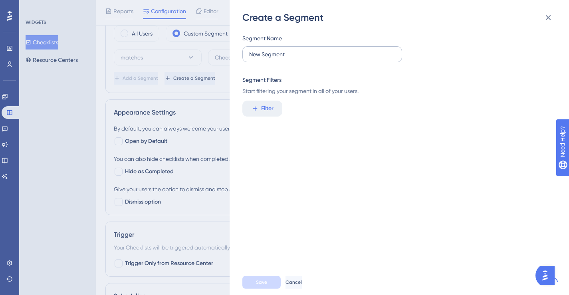
drag, startPoint x: 330, startPoint y: 62, endPoint x: 326, endPoint y: 59, distance: 5.2
click at [330, 62] on label "New Segment" at bounding box center [322, 54] width 160 height 16
click at [330, 59] on input "New Segment" at bounding box center [322, 54] width 146 height 9
click at [326, 58] on input "New Segment" at bounding box center [322, 54] width 146 height 9
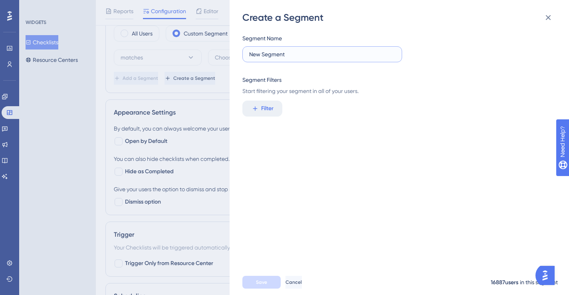
click at [326, 58] on input "New Segment" at bounding box center [322, 54] width 146 height 9
type input "Teste"
click at [251, 117] on div "Segment Name Teste Segment Filters Start filtering your segment in all of your …" at bounding box center [403, 147] width 322 height 246
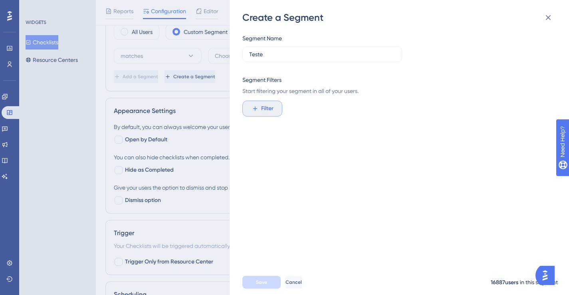
click at [258, 110] on icon at bounding box center [255, 108] width 7 height 7
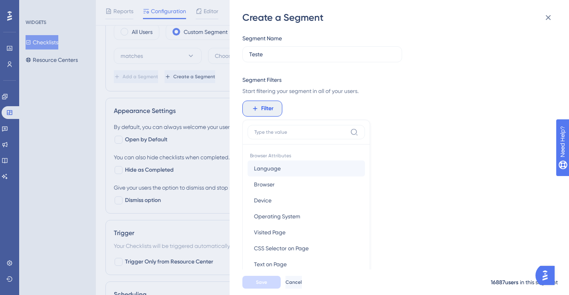
scroll to position [58, 0]
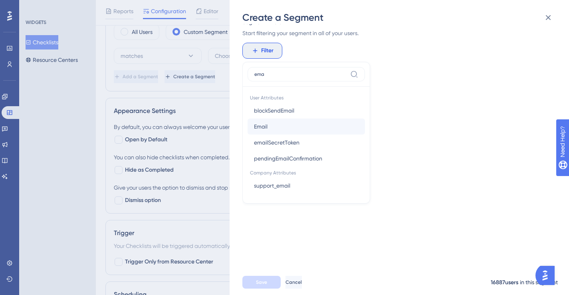
type input "ema"
click at [273, 123] on button "Email Email" at bounding box center [306, 127] width 117 height 16
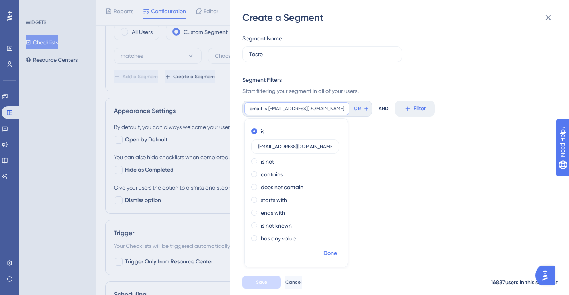
type input "mktdeskfy@gmail.com"
drag, startPoint x: 328, startPoint y: 251, endPoint x: 329, endPoint y: 244, distance: 7.3
click at [328, 250] on span "Done" at bounding box center [331, 254] width 14 height 10
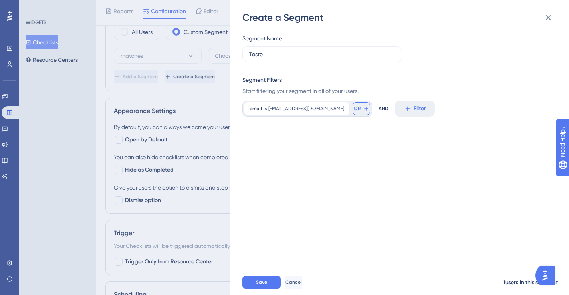
click at [363, 109] on icon at bounding box center [366, 108] width 6 height 6
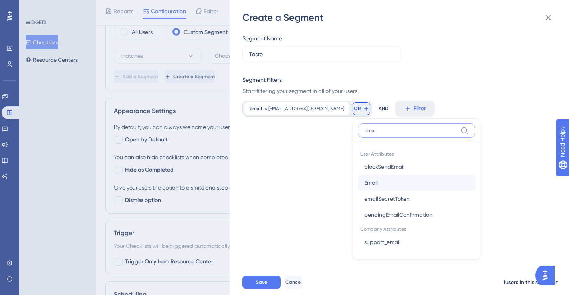
type input "ema"
click at [359, 180] on button "Email Email" at bounding box center [416, 183] width 117 height 16
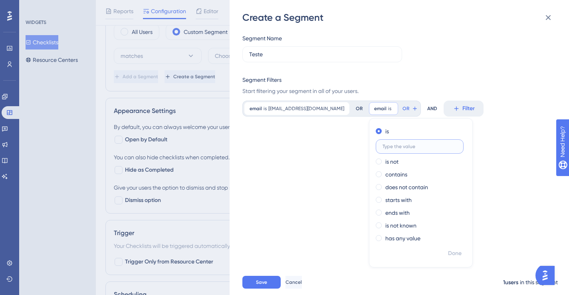
paste input "[EMAIL_ADDRESS][DOMAIN_NAME]"
type input "[EMAIL_ADDRESS][DOMAIN_NAME]"
click at [448, 255] on span "Done" at bounding box center [455, 254] width 14 height 10
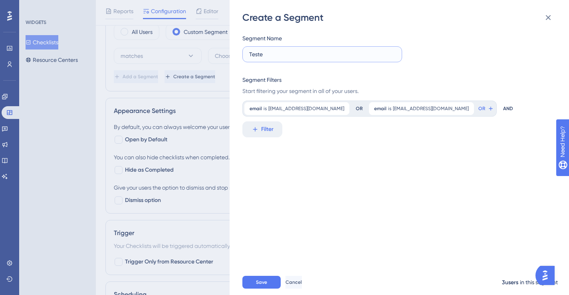
click at [317, 56] on input "Teste" at bounding box center [322, 54] width 146 height 9
type input "Teste adm"
click at [272, 289] on button "Save" at bounding box center [261, 282] width 38 height 13
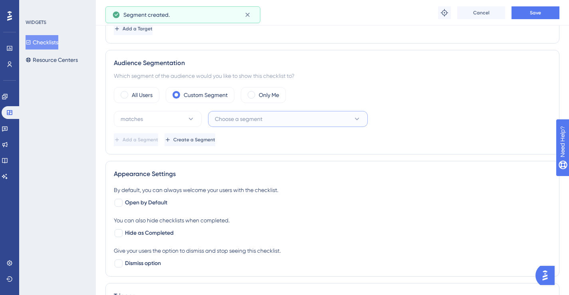
click at [249, 119] on span "Choose a segment" at bounding box center [239, 119] width 48 height 10
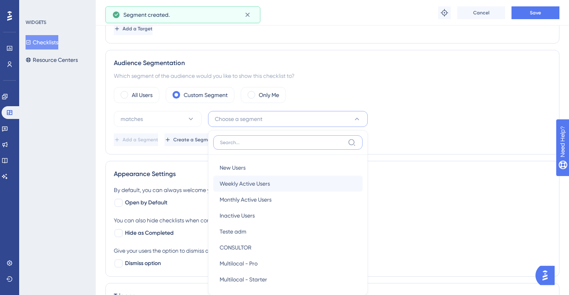
scroll to position [287, 0]
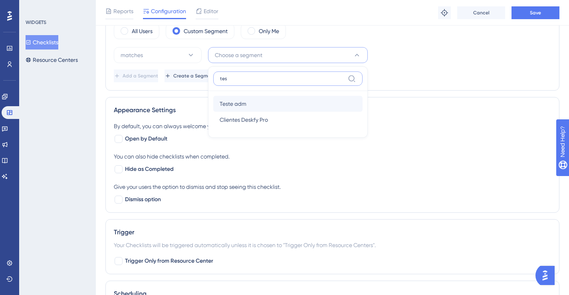
type input "tes"
click at [244, 106] on span "Teste adm" at bounding box center [233, 104] width 27 height 10
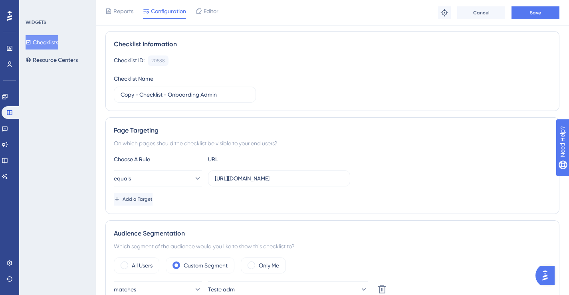
scroll to position [0, 0]
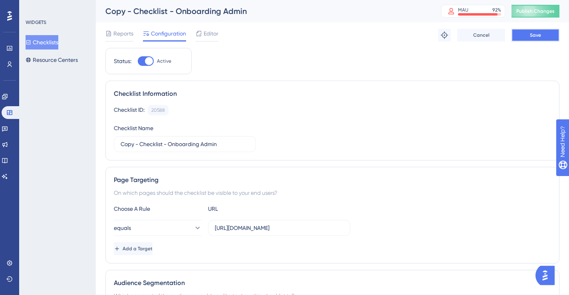
click at [527, 41] on button "Save" at bounding box center [536, 35] width 48 height 13
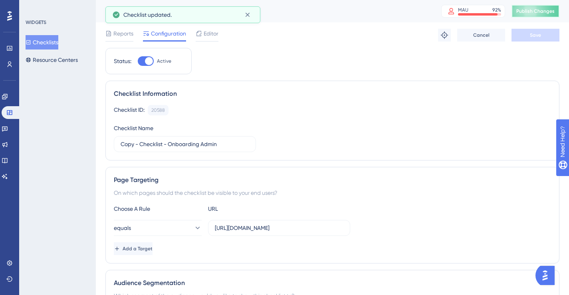
click at [555, 10] on span "Publish Changes" at bounding box center [536, 11] width 38 height 6
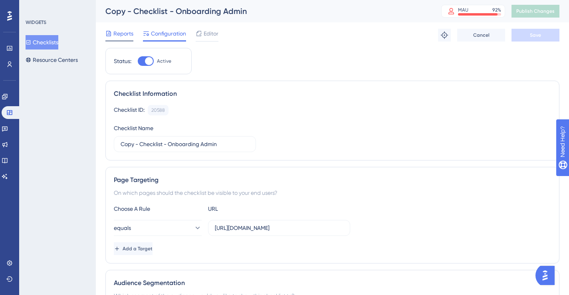
click at [118, 34] on span "Reports" at bounding box center [123, 34] width 20 height 10
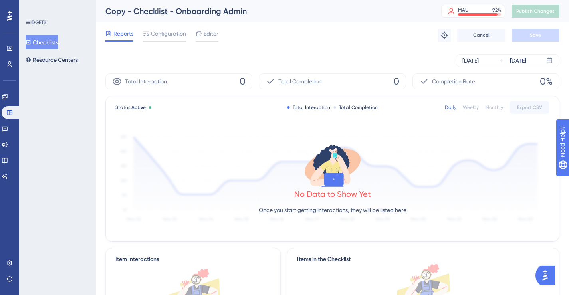
scroll to position [121, 0]
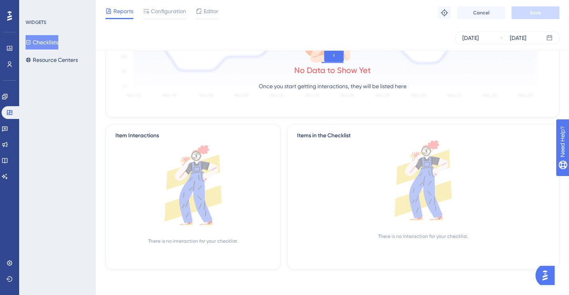
click at [539, 272] on button "Open AI Assistant Launcher" at bounding box center [545, 275] width 19 height 19
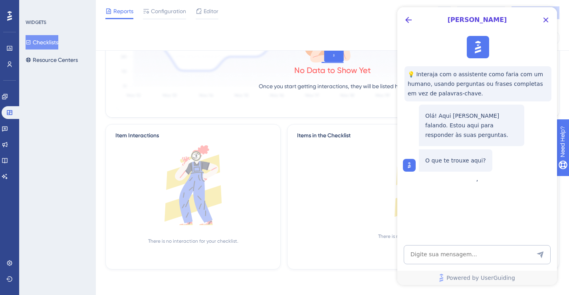
scroll to position [0, 0]
click at [411, 24] on icon "Back Button" at bounding box center [409, 20] width 10 height 10
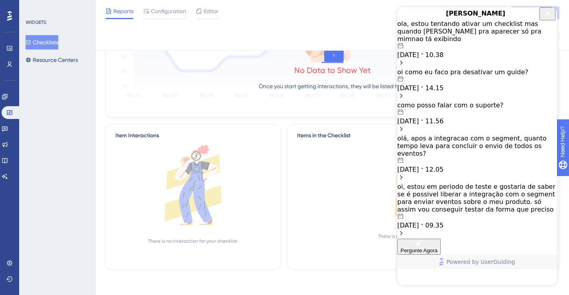
click at [429, 47] on div "ola, estou tentando ativar um checklist mas quando coloco pra aparecer só pra m…" at bounding box center [478, 39] width 160 height 39
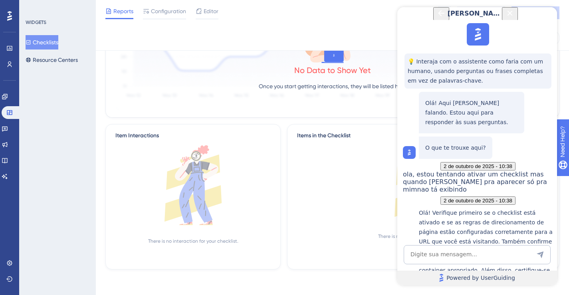
scroll to position [202, 0]
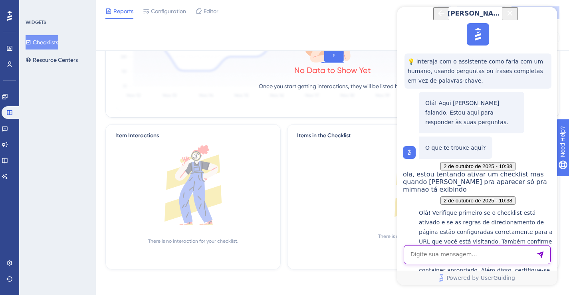
click at [464, 258] on textarea "AI Assistant Text Input" at bounding box center [477, 254] width 147 height 19
type textarea "nao funcionou"
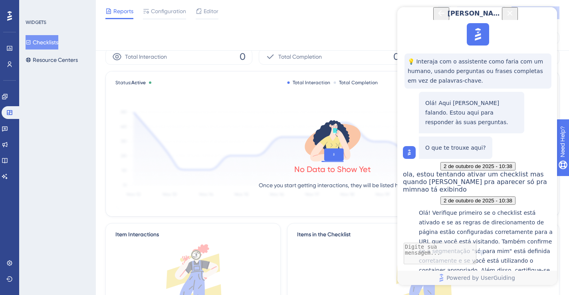
scroll to position [0, 0]
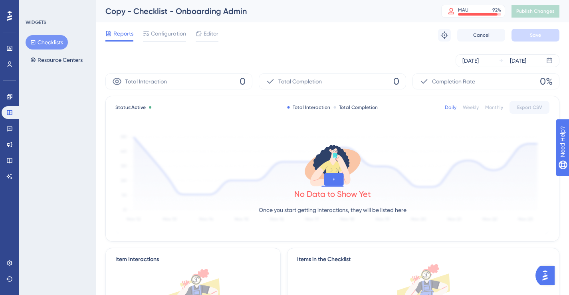
click at [541, 278] on img "Open AI Assistant Launcher" at bounding box center [545, 275] width 14 height 14
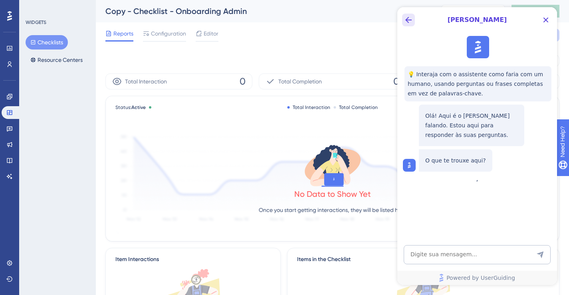
click at [406, 22] on icon "Back Button" at bounding box center [409, 20] width 10 height 10
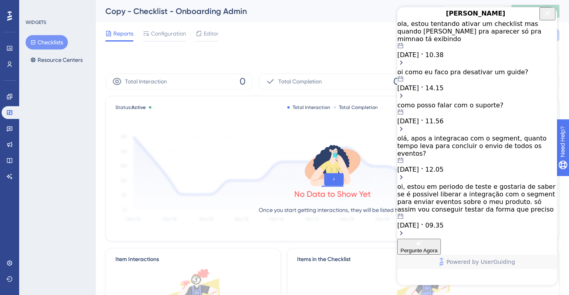
click at [419, 51] on span "[DATE]" at bounding box center [409, 55] width 22 height 8
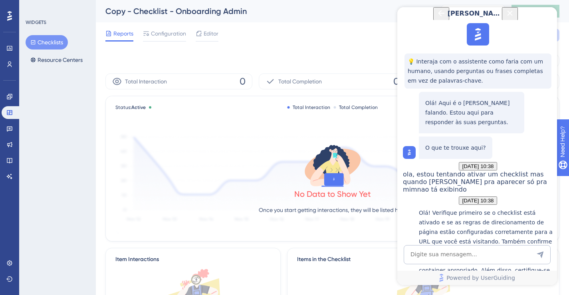
scroll to position [395, 0]
click at [461, 255] on textarea "AI Assistant Text Input" at bounding box center [477, 254] width 147 height 19
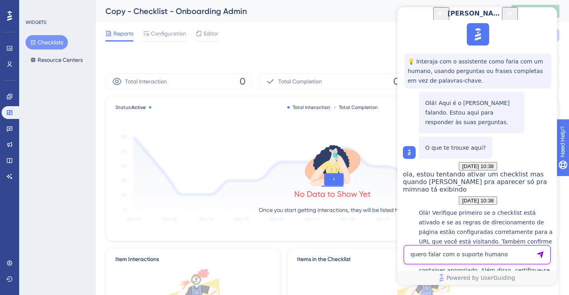
type textarea "quero falar com o suporte humano"
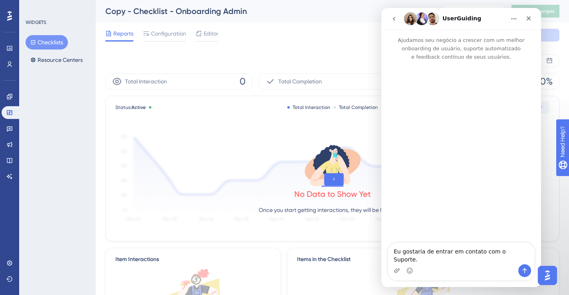
scroll to position [0, 0]
click at [462, 259] on textarea "Eu gostaria de entrar em contato com o Suporte." at bounding box center [461, 254] width 146 height 22
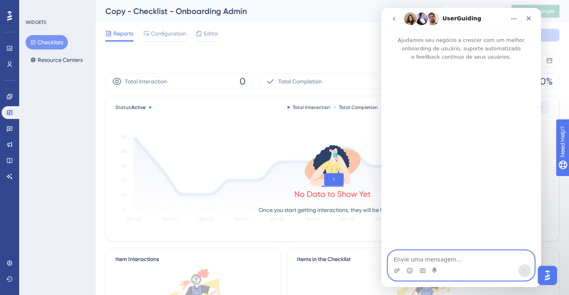
click at [419, 256] on textarea "Envie uma mensagem..." at bounding box center [461, 258] width 146 height 14
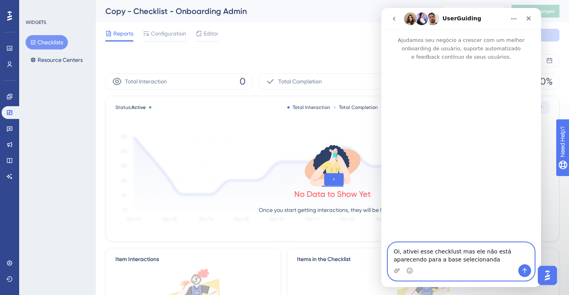
paste textarea "https://panel.userguiding.com/checklists/reports/20588"
type textarea "Oi, ativei esse checklust mas ele não está aparecendo para a base selecionandah…"
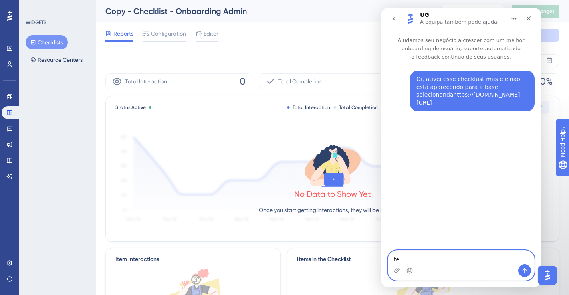
type textarea "t"
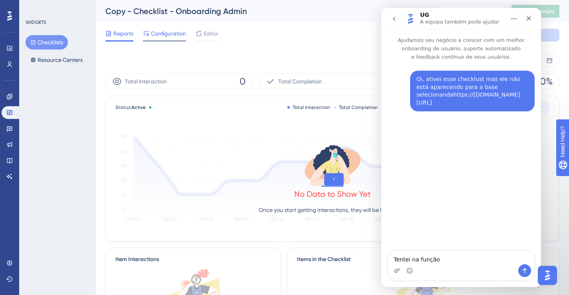
click at [169, 29] on span "Configuration" at bounding box center [168, 34] width 35 height 10
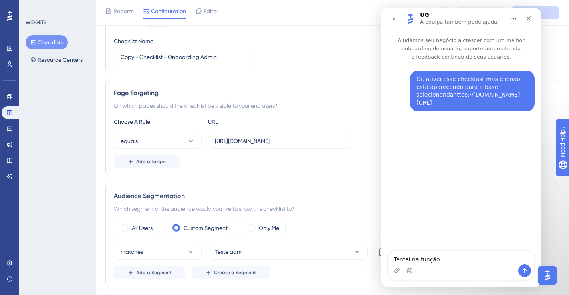
scroll to position [142, 0]
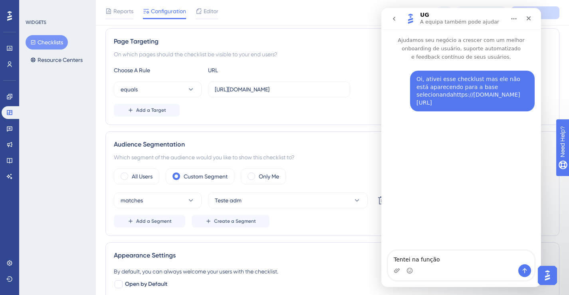
click at [468, 266] on div "Messenger da Intercom" at bounding box center [461, 270] width 146 height 13
click at [445, 260] on textarea "Tentei na função" at bounding box center [461, 258] width 146 height 14
click at [438, 259] on textarea "Tentei na função "Only me"" at bounding box center [461, 258] width 146 height 14
click at [471, 258] on textarea "Tentei na função "Only me"" at bounding box center [461, 258] width 146 height 14
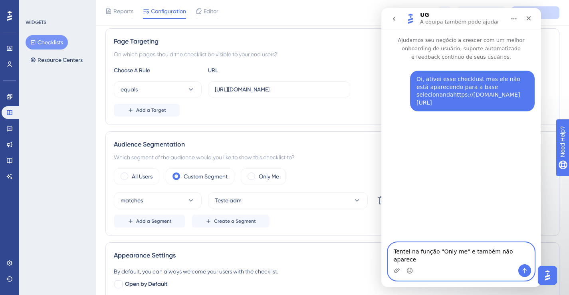
type textarea "Tentei na função "Only me" e também não apareceu"
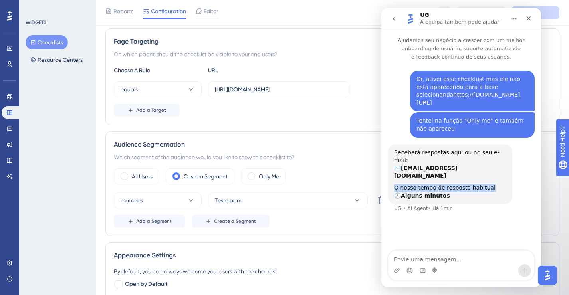
drag, startPoint x: 395, startPoint y: 172, endPoint x: 495, endPoint y: 173, distance: 99.9
click at [495, 184] on div "O nosso tempo de resposta habitual 🕒 Alguns minutos" at bounding box center [450, 192] width 112 height 16
click at [395, 16] on icon "go back" at bounding box center [394, 19] width 6 height 6
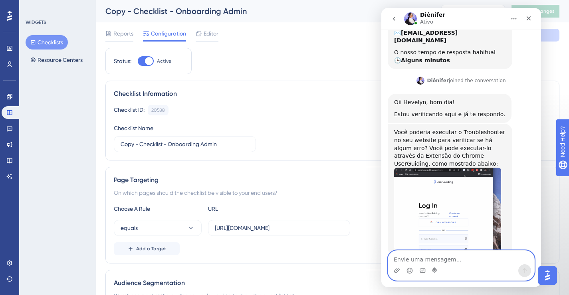
scroll to position [141, 0]
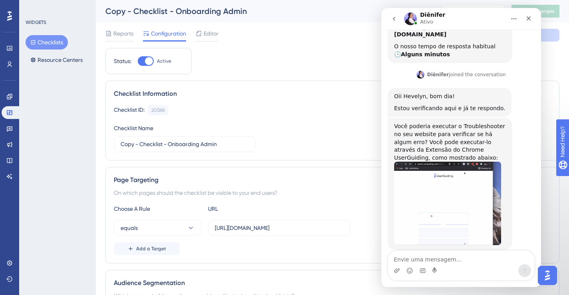
click at [511, 19] on icon "Início" at bounding box center [514, 19] width 6 height 6
click at [482, 16] on div "Diênifer Ativo" at bounding box center [454, 19] width 101 height 14
click at [391, 20] on button "go back" at bounding box center [394, 18] width 15 height 15
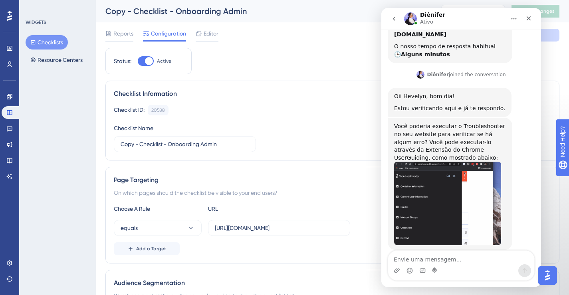
scroll to position [0, 0]
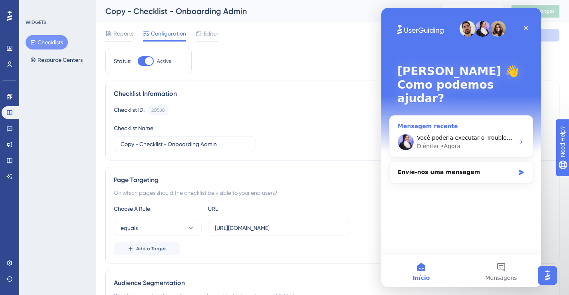
click at [491, 142] on div "Diênifer • Agora" at bounding box center [466, 146] width 98 height 8
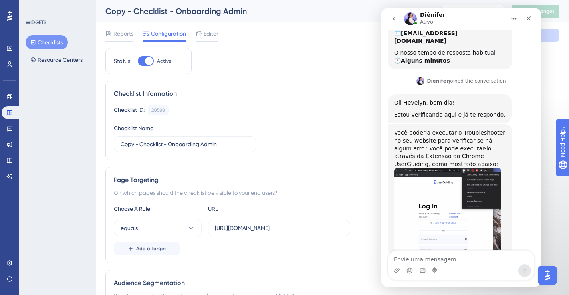
scroll to position [141, 0]
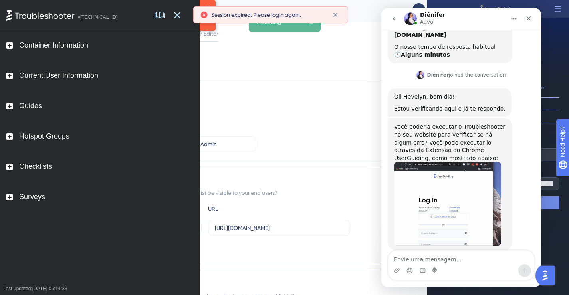
scroll to position [141, 0]
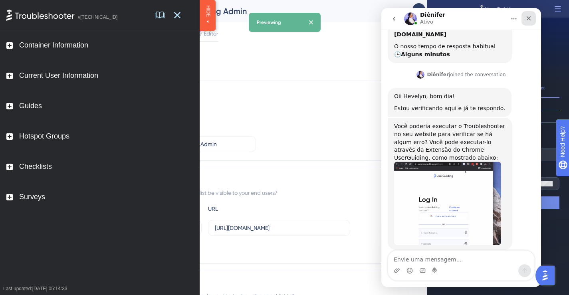
click at [525, 21] on div "Fechar" at bounding box center [529, 18] width 14 height 14
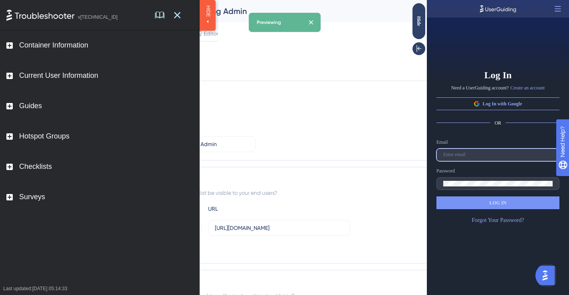
type input "[EMAIL_ADDRESS][DOMAIN_NAME]"
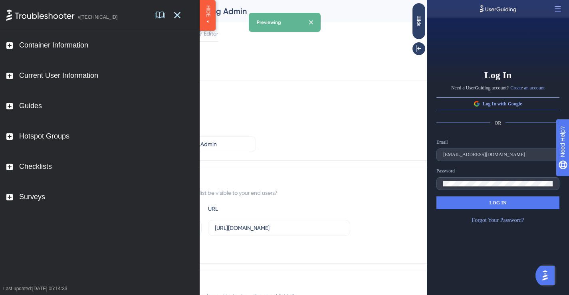
click at [492, 200] on span "LOG IN" at bounding box center [497, 203] width 17 height 6
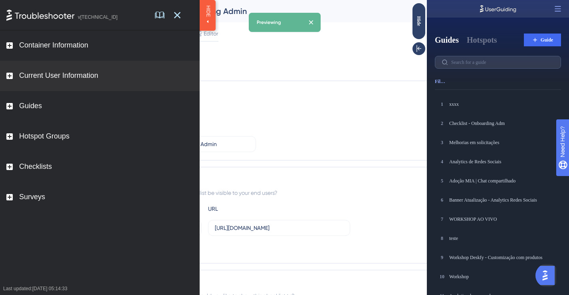
scroll to position [0, 0]
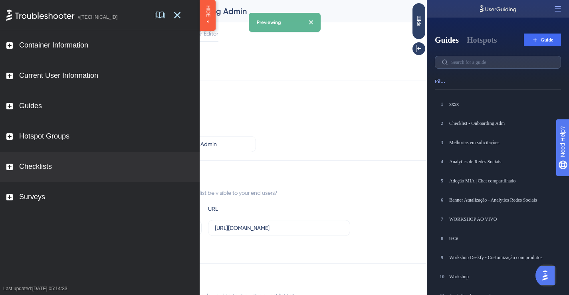
click at [26, 171] on div "Checklists" at bounding box center [100, 167] width 200 height 30
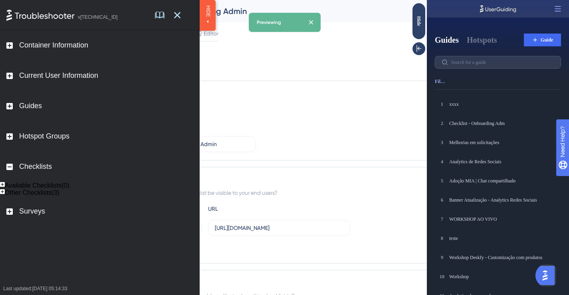
click at [36, 197] on div "Other Checklists(3)" at bounding box center [32, 192] width 55 height 7
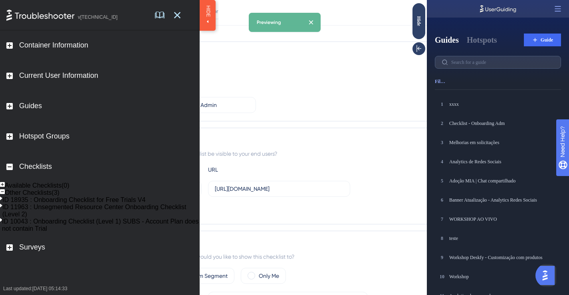
scroll to position [43, 0]
click at [60, 189] on div "Available Checklists(0)" at bounding box center [37, 185] width 65 height 7
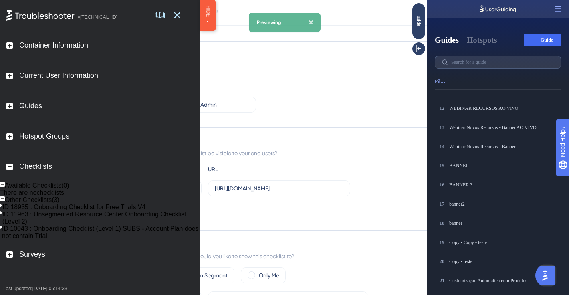
scroll to position [0, 0]
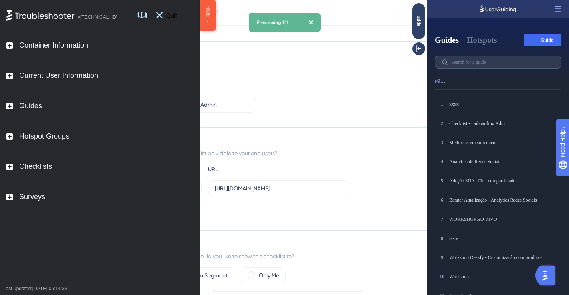
click at [177, 17] on span "Quit" at bounding box center [172, 15] width 18 height 8
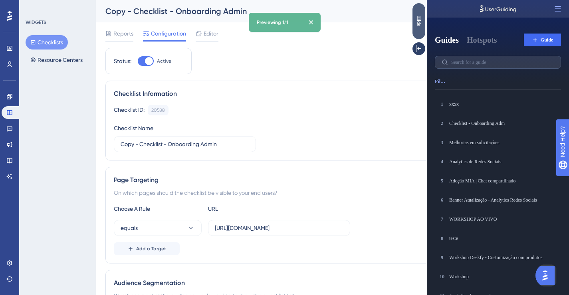
click at [419, 28] on div "Hide" at bounding box center [419, 21] width 13 height 36
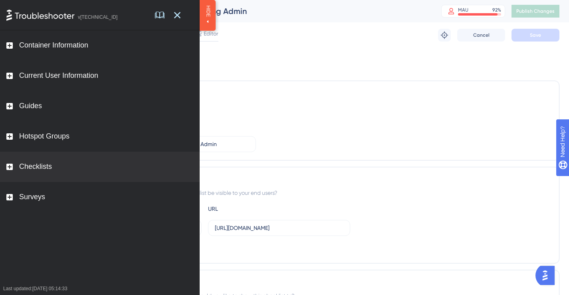
click at [65, 174] on div "Checklists" at bounding box center [100, 167] width 200 height 30
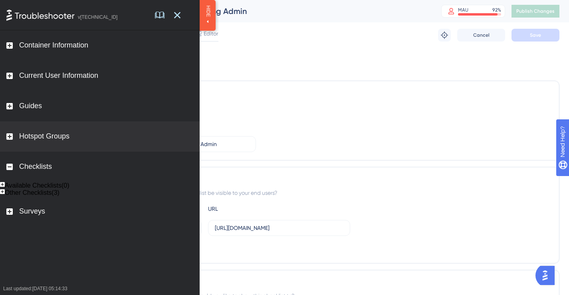
click at [32, 133] on div "Hotspot Groups" at bounding box center [44, 136] width 50 height 9
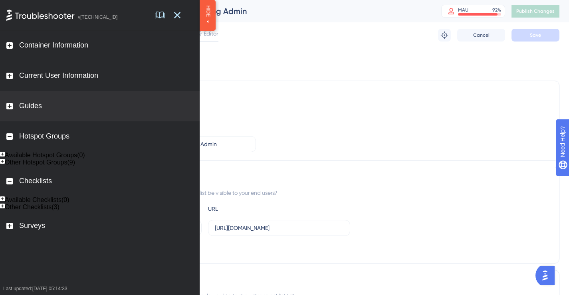
click at [26, 111] on div "Guides" at bounding box center [100, 106] width 200 height 30
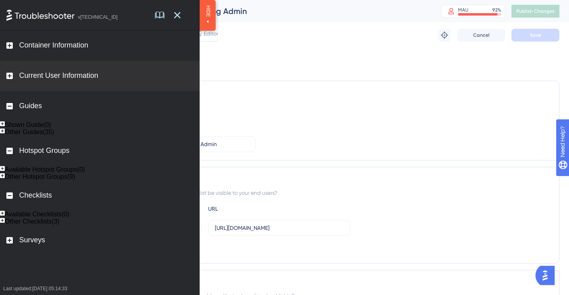
click at [51, 73] on div "Current User Information" at bounding box center [58, 76] width 79 height 9
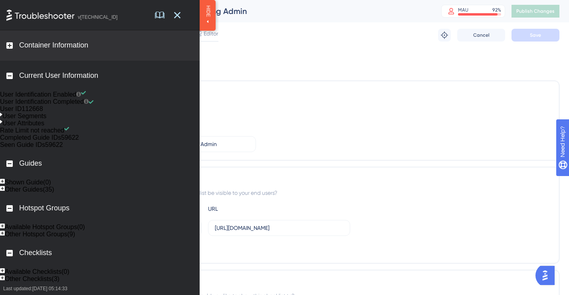
click at [56, 44] on div "Container Information" at bounding box center [53, 45] width 69 height 9
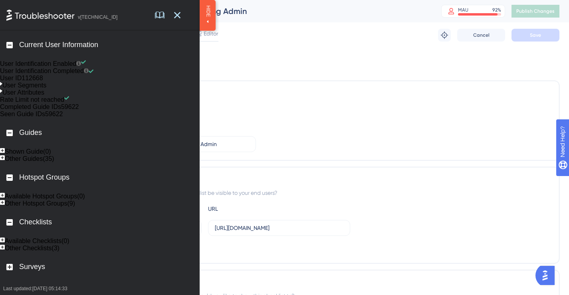
scroll to position [193, 0]
click at [41, 238] on div "Available Checklists(0)" at bounding box center [37, 241] width 65 height 7
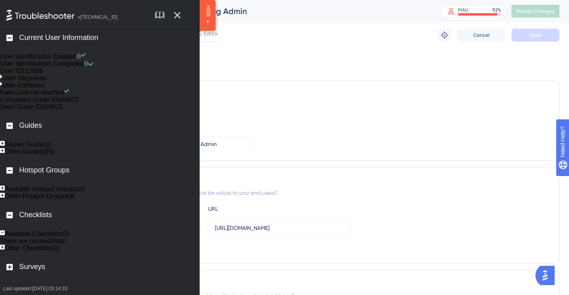
scroll to position [205, 0]
click at [46, 251] on div "Other Checklists(3)" at bounding box center [32, 248] width 55 height 7
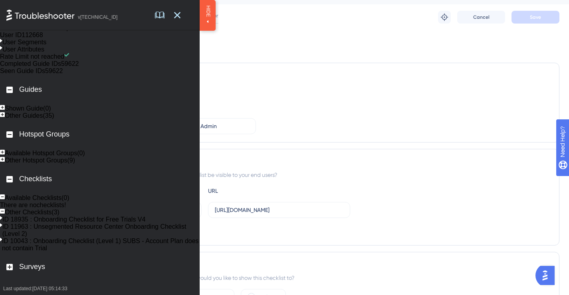
scroll to position [18, 0]
click at [2, 227] on icon at bounding box center [1, 225] width 2 height 4
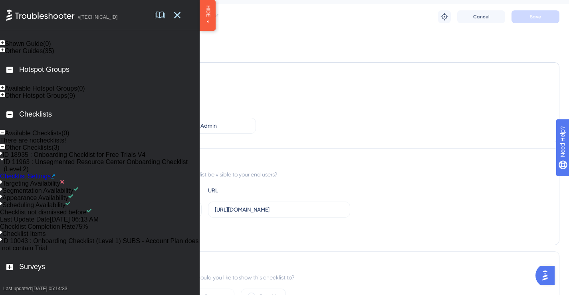
click at [4, 161] on icon at bounding box center [2, 160] width 4 height 2
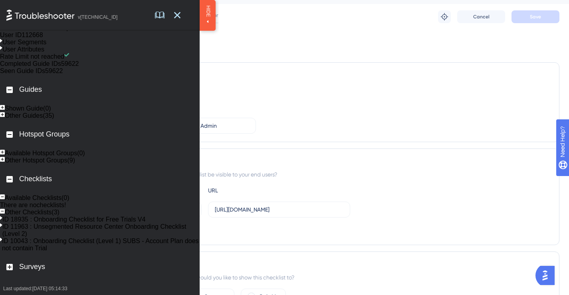
click at [15, 223] on div "ID 18935 : Onboarding Checklist for Free Trials V4" at bounding box center [100, 219] width 200 height 7
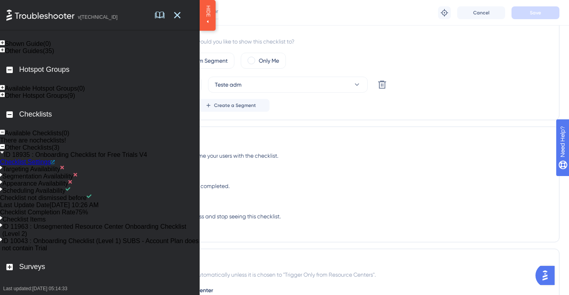
scroll to position [360, 0]
click at [163, 16] on icon at bounding box center [159, 15] width 6 height 6
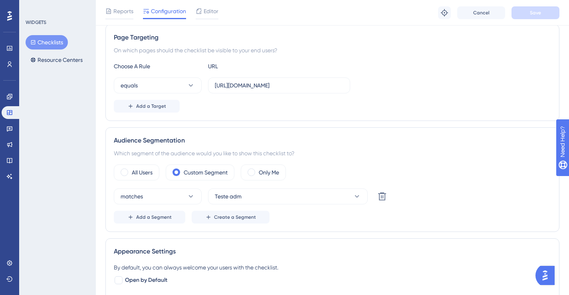
scroll to position [130, 0]
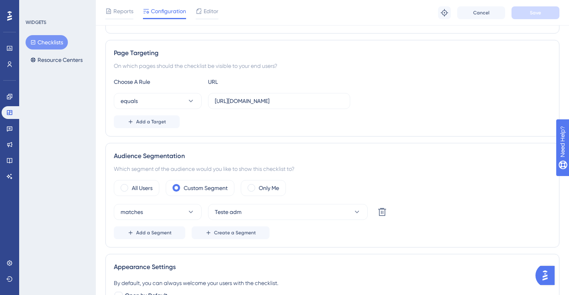
click at [548, 273] on img "Open AI Assistant Launcher" at bounding box center [545, 275] width 14 height 14
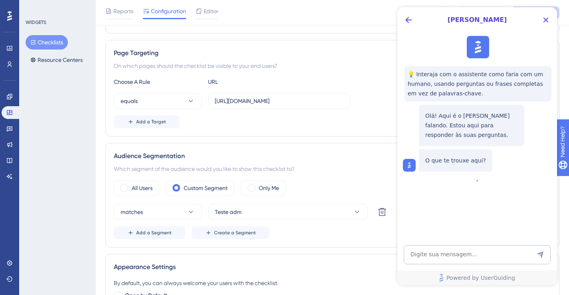
scroll to position [0, 0]
click at [413, 24] on button "Back Button" at bounding box center [408, 20] width 13 height 13
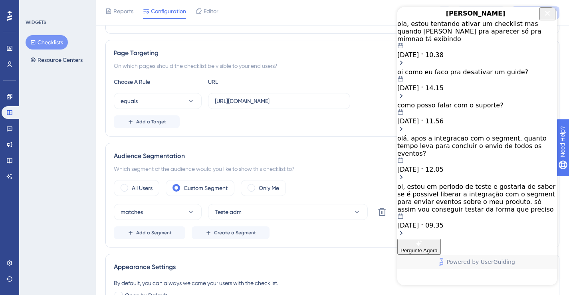
click at [434, 43] on div "ola, estou tentando ativar um checklist mas quando [PERSON_NAME] pra aparecer s…" at bounding box center [478, 31] width 160 height 23
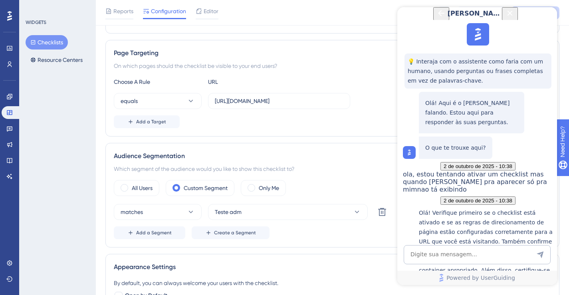
scroll to position [523, 0]
click at [437, 18] on icon "Back Button" at bounding box center [442, 13] width 10 height 10
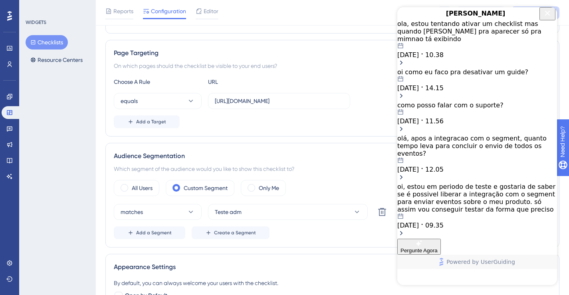
click at [405, 59] on icon "Open chat history starts with message: ola, estou tentando ativar um checklist …" at bounding box center [402, 63] width 8 height 8
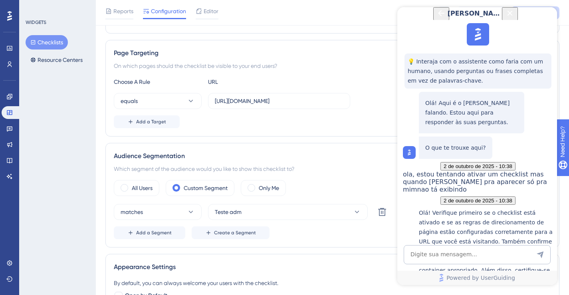
click at [437, 16] on icon "Back Button" at bounding box center [442, 13] width 10 height 10
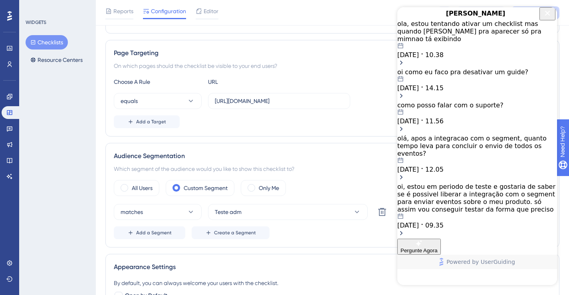
click at [405, 59] on icon "Open chat history starts with message: ola, estou tentando ativar um checklist …" at bounding box center [402, 63] width 8 height 8
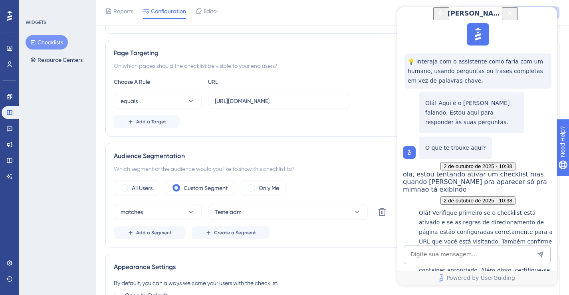
click at [515, 18] on icon "Close Button" at bounding box center [510, 13] width 10 height 10
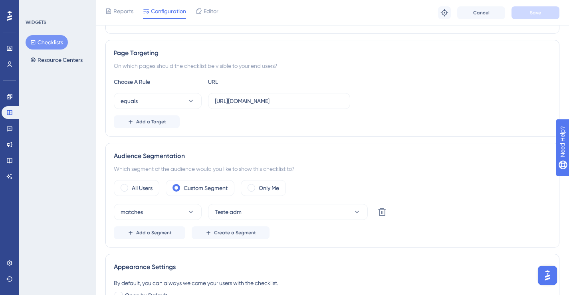
click at [554, 143] on div "Audience Segmentation Which segment of the audience would you like to show this…" at bounding box center [332, 195] width 454 height 105
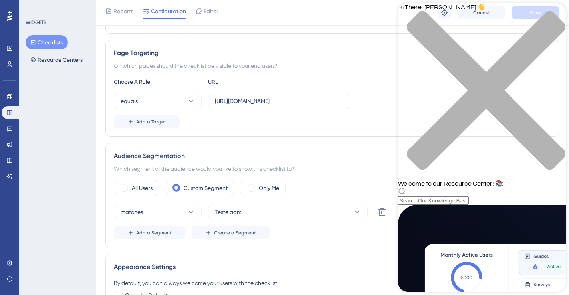
drag, startPoint x: 537, startPoint y: 279, endPoint x: 542, endPoint y: 279, distance: 4.4
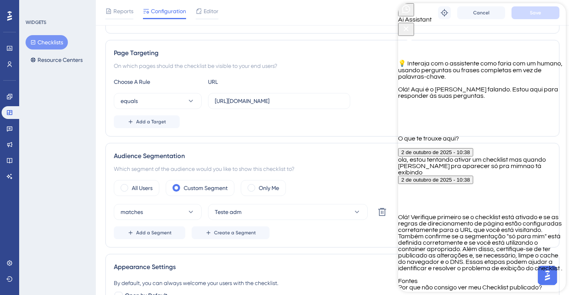
scroll to position [524, 0]
click at [409, 14] on icon "Back Button" at bounding box center [406, 9] width 10 height 10
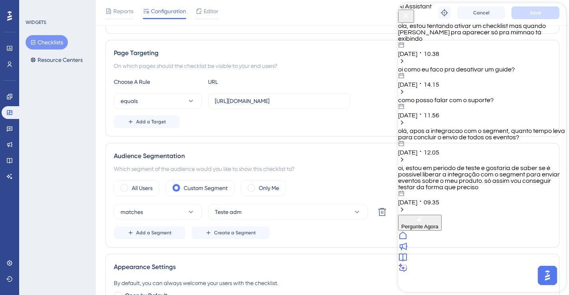
click at [471, 52] on div "02.10.2025 10.38" at bounding box center [482, 49] width 168 height 15
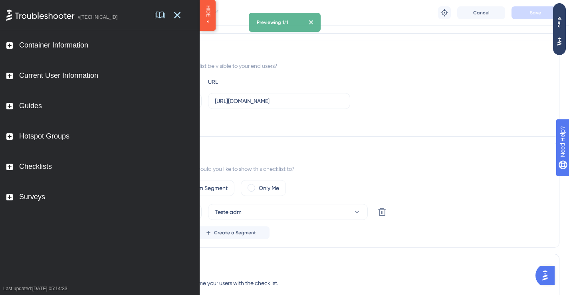
click at [549, 278] on img "Open AI Assistant Launcher" at bounding box center [545, 275] width 14 height 14
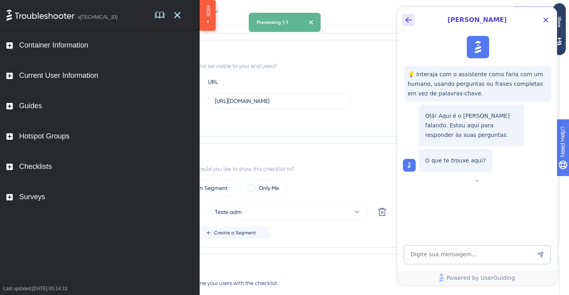
click at [405, 16] on icon "Back Button" at bounding box center [409, 20] width 10 height 10
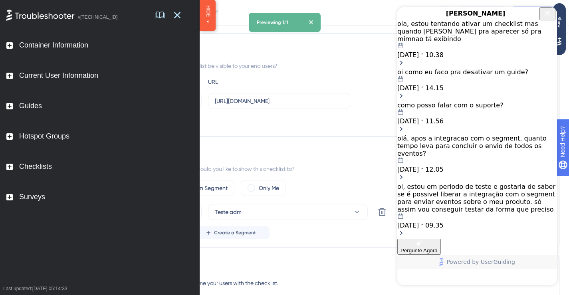
click at [500, 43] on div "ola, estou tentando ativar um checklist mas quando [PERSON_NAME] pra aparecer s…" at bounding box center [478, 31] width 160 height 23
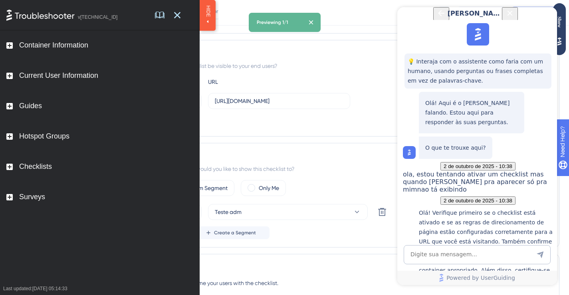
scroll to position [523, 0]
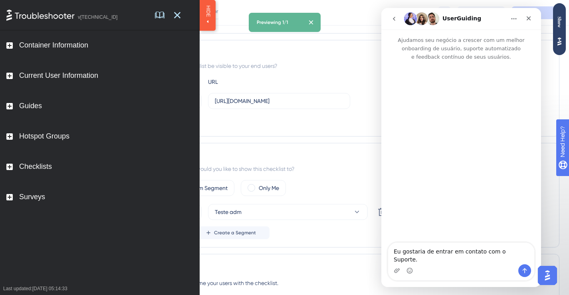
scroll to position [0, 0]
click at [453, 260] on textarea "Eu gostaria de entrar em contato com o Suporte." at bounding box center [461, 254] width 146 height 22
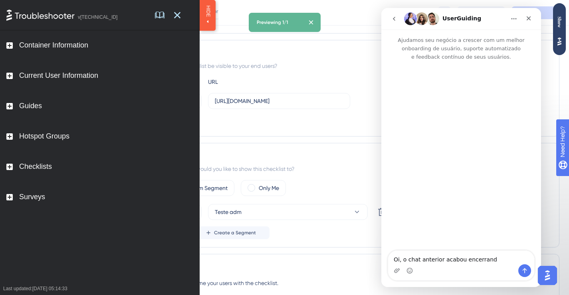
type textarea "Oi, o chat anterior acabou encerrando"
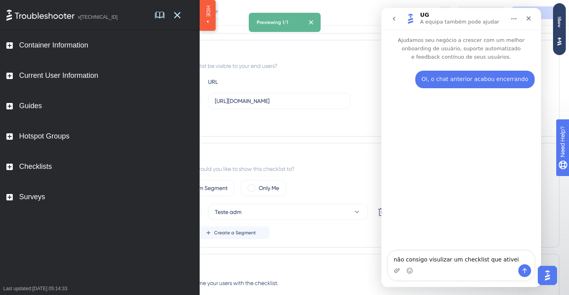
type textarea "não consigo visulizar um checklist que ativei"
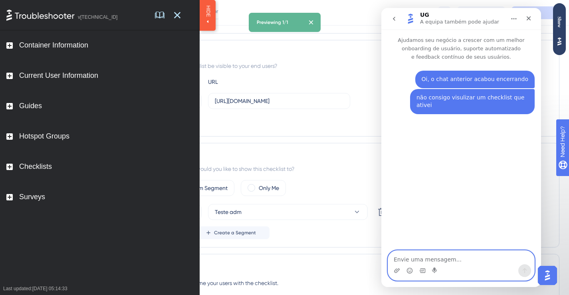
click at [421, 256] on textarea "Envie uma mensagem..." at bounding box center [461, 258] width 146 height 14
paste textarea "https://panel.userguiding.com/checklists/configuration/20588?_ug_troubleshoot=t…"
type textarea "https://panel.userguiding.com/checklists/configuration/20588?_ug_troubleshoot=t…"
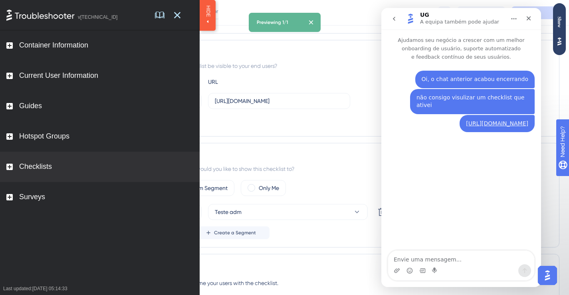
click at [55, 177] on div "Checklists" at bounding box center [100, 167] width 200 height 30
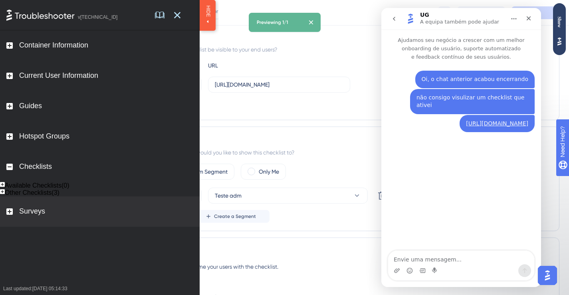
scroll to position [184, 0]
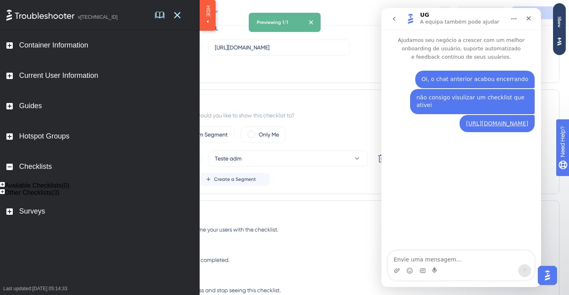
click at [24, 197] on div "Other Checklists(3)" at bounding box center [32, 192] width 55 height 7
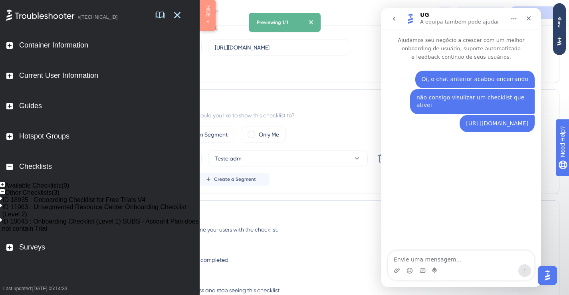
click at [210, 18] on div "HIDE" at bounding box center [208, 15] width 10 height 21
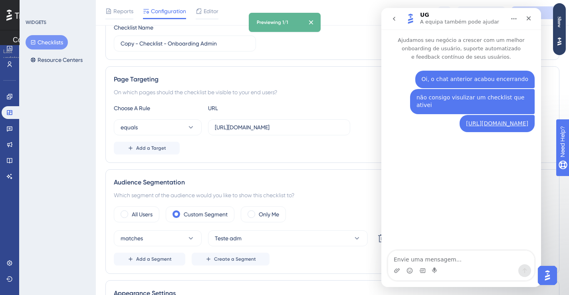
scroll to position [0, 0]
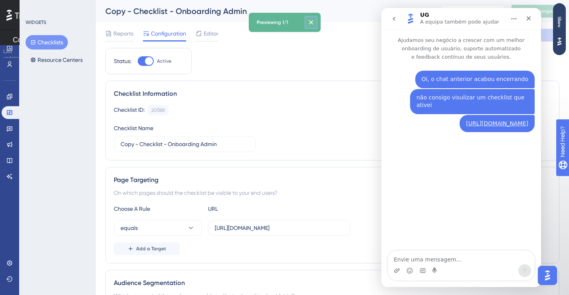
click at [313, 20] on icon at bounding box center [311, 22] width 8 height 8
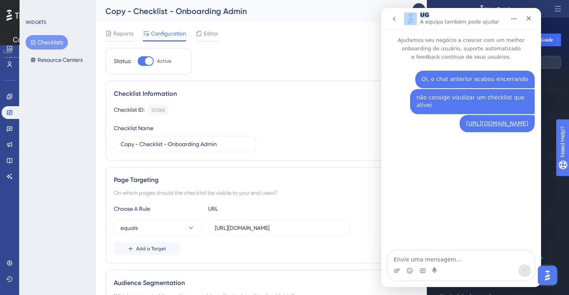
drag, startPoint x: 471, startPoint y: 14, endPoint x: 401, endPoint y: 26, distance: 70.1
click at [382, 29] on html "UG A equipa também pode ajudar Ajudamos seu negócio a crescer com um melhor onb…" at bounding box center [462, 147] width 160 height 279
click at [512, 16] on icon "Início" at bounding box center [514, 19] width 6 height 6
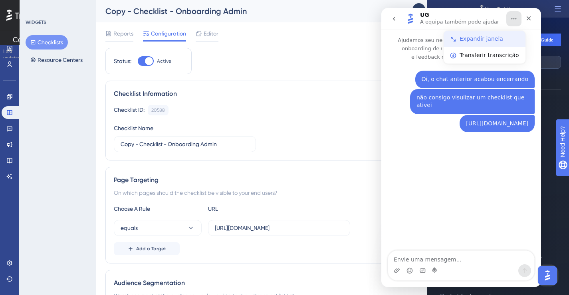
click at [496, 41] on div "Expandir janela" at bounding box center [490, 39] width 60 height 8
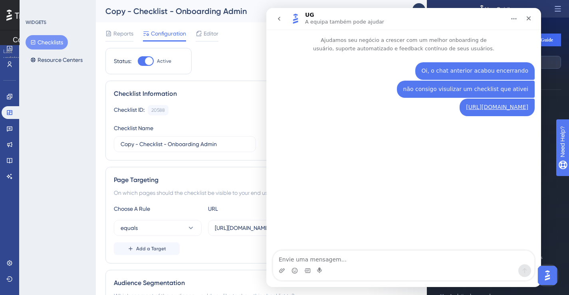
click at [560, 9] on icon at bounding box center [558, 9] width 8 height 8
click at [8, 18] on icon at bounding box center [5, 13] width 10 height 10
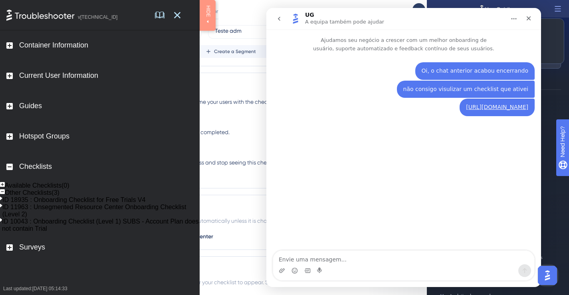
scroll to position [404, 0]
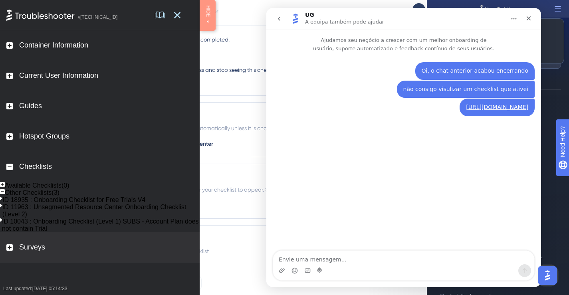
click at [46, 263] on div "Surveys" at bounding box center [100, 248] width 200 height 30
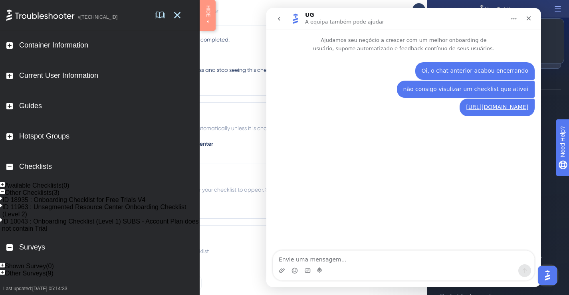
click at [54, 277] on div "Other Surveys(9)" at bounding box center [29, 273] width 49 height 7
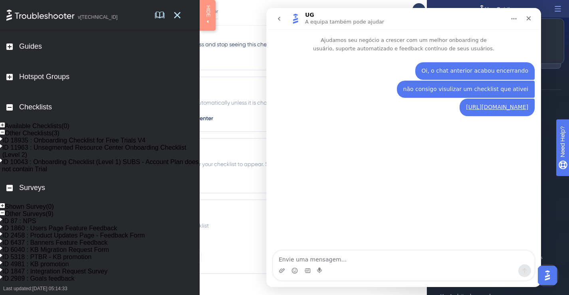
scroll to position [441, 0]
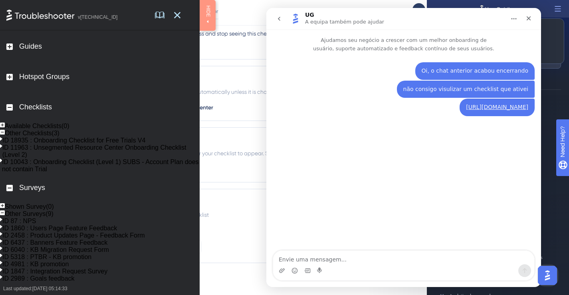
drag, startPoint x: 81, startPoint y: 19, endPoint x: 76, endPoint y: 19, distance: 5.2
click at [81, 19] on div "v [TECHNICAL_ID]" at bounding box center [98, 17] width 40 height 7
click at [28, 16] on icon at bounding box center [40, 15] width 68 height 11
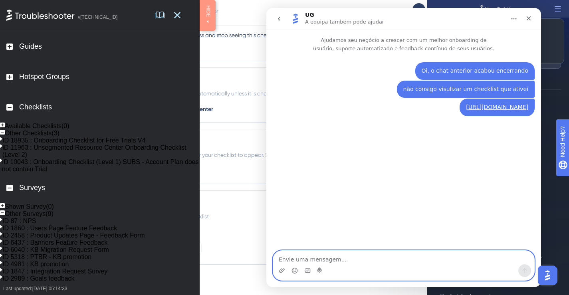
click at [368, 260] on textarea "Envie uma mensagem..." at bounding box center [403, 258] width 261 height 14
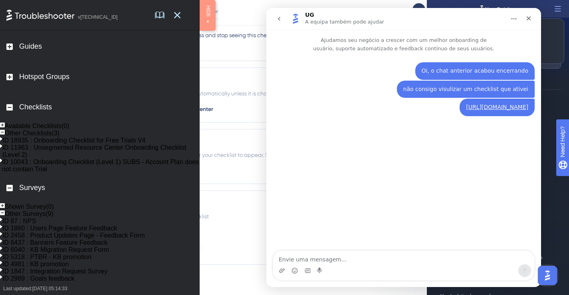
click at [283, 16] on button "go back" at bounding box center [279, 18] width 15 height 15
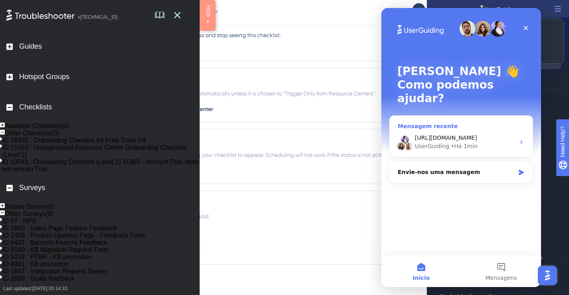
click at [518, 127] on div "https://panel.userguiding.com/checklists/configuration/20588?_ug_troubleshoot=t…" at bounding box center [461, 142] width 143 height 30
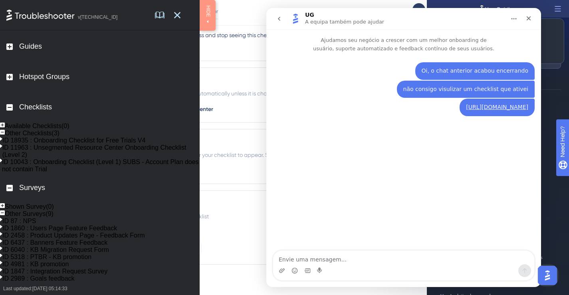
click at [280, 17] on icon "go back" at bounding box center [279, 19] width 6 height 6
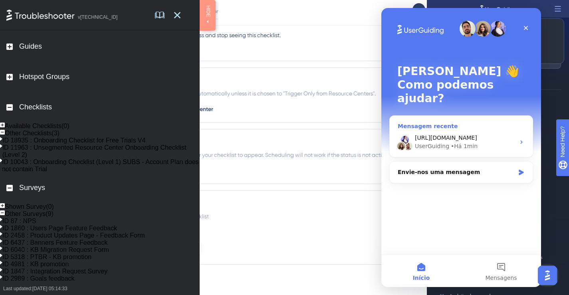
click at [448, 142] on div "UserGuiding • Há 1min" at bounding box center [465, 146] width 100 height 8
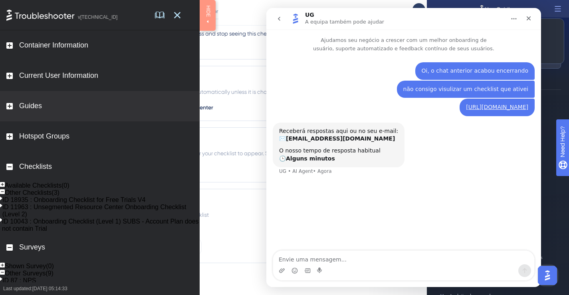
scroll to position [0, 0]
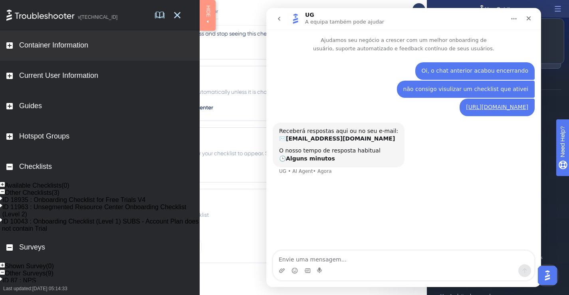
click at [55, 44] on div "Container Information" at bounding box center [53, 45] width 69 height 9
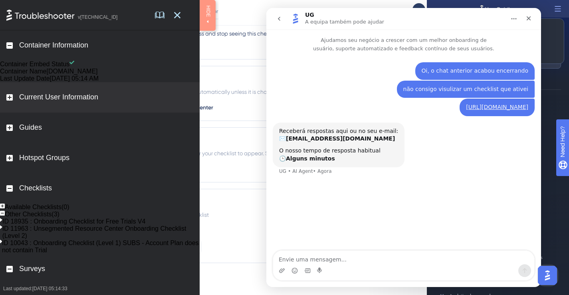
click at [69, 102] on div "Current User Information" at bounding box center [58, 97] width 79 height 9
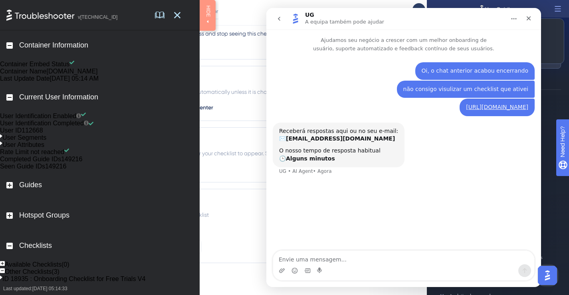
drag, startPoint x: 144, startPoint y: 95, endPoint x: 182, endPoint y: 94, distance: 37.6
click at [99, 82] on div "[DATE] 05:14 AM" at bounding box center [74, 78] width 49 height 7
click at [163, 16] on icon at bounding box center [159, 15] width 6 height 6
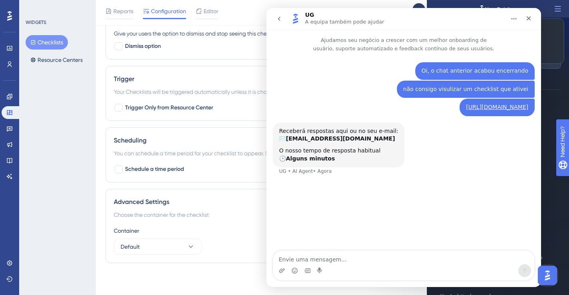
click at [425, 19] on div "UG A equipa também pode ajudar" at bounding box center [397, 19] width 217 height 14
drag, startPoint x: 367, startPoint y: 16, endPoint x: 328, endPoint y: 17, distance: 38.8
click at [364, 16] on div "UG A equipa também pode ajudar" at bounding box center [345, 19] width 81 height 14
click at [276, 20] on icon "go back" at bounding box center [279, 19] width 6 height 6
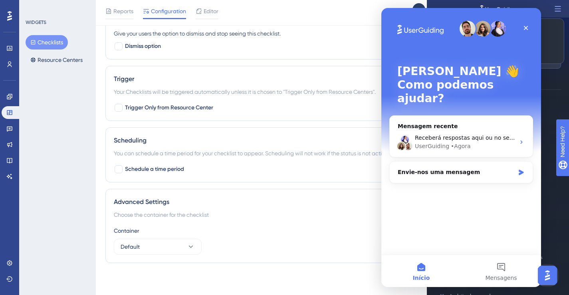
click at [333, 22] on div "Reports Configuration Editor Troubleshoot Cancel Save" at bounding box center [332, 13] width 473 height 26
drag, startPoint x: 418, startPoint y: 17, endPoint x: 270, endPoint y: 25, distance: 148.4
click at [382, 25] on html "Olá Hevelyn 👋 Como podemos ajudar? Mensagem recente Receberá respostas aqui ou …" at bounding box center [462, 147] width 160 height 279
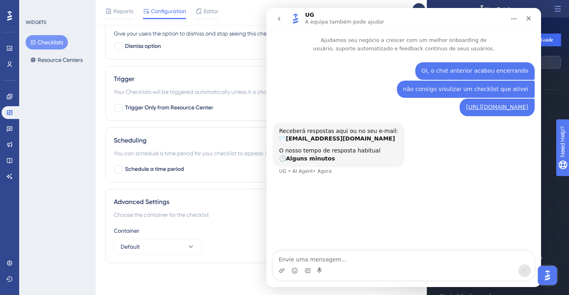
click at [515, 19] on icon "Início" at bounding box center [514, 19] width 6 height 6
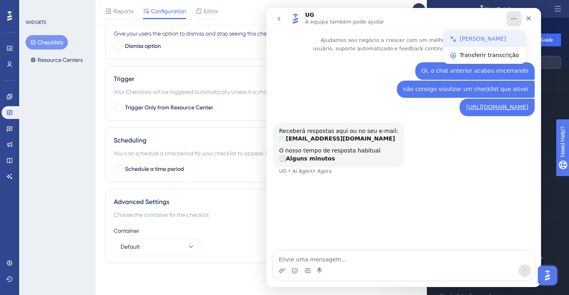
click at [490, 38] on div "Fechar janela" at bounding box center [490, 39] width 60 height 8
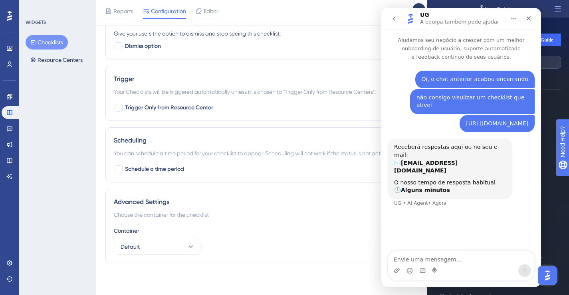
click at [547, 277] on img "Open AI Assistant Launcher" at bounding box center [548, 275] width 14 height 14
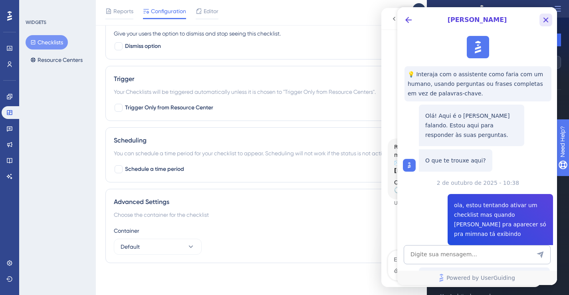
click at [547, 19] on icon "Close Button" at bounding box center [546, 20] width 5 height 5
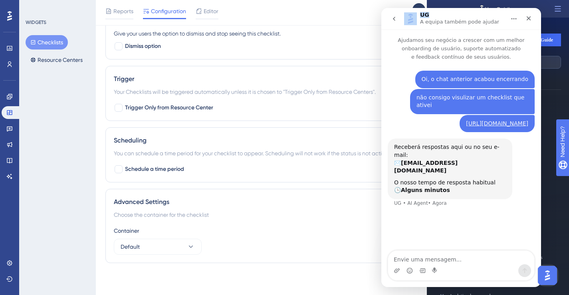
drag, startPoint x: 480, startPoint y: 13, endPoint x: 403, endPoint y: 12, distance: 76.3
click at [404, 12] on div "UG A equipa também pode ajudar" at bounding box center [461, 18] width 149 height 15
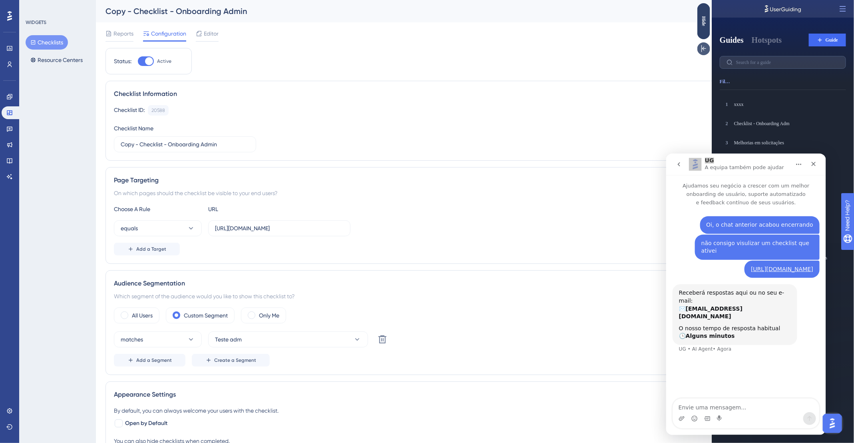
click at [575, 50] on icon at bounding box center [703, 48] width 5 height 7
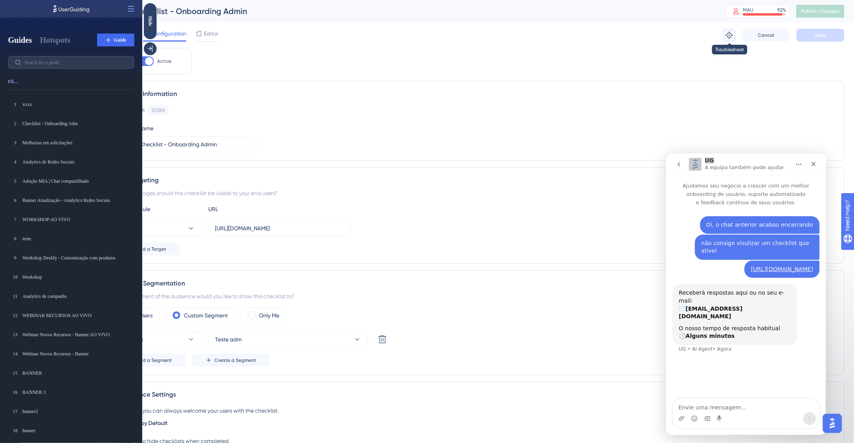
click at [575, 34] on icon at bounding box center [729, 35] width 8 height 8
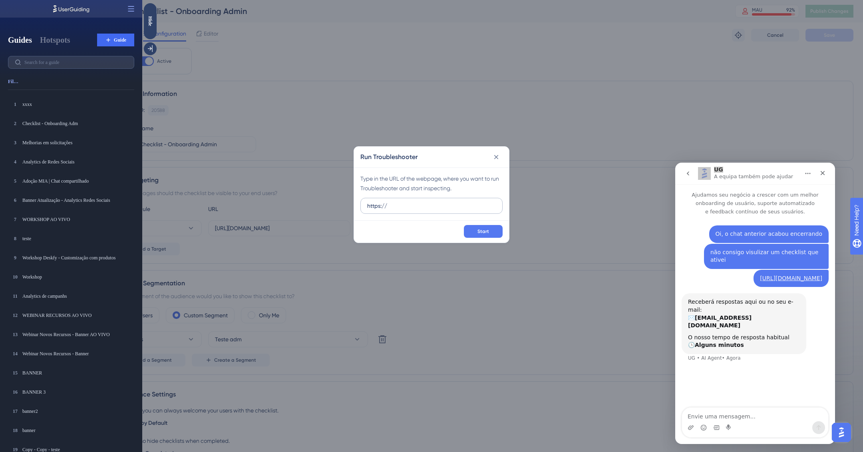
click at [449, 209] on input "https://" at bounding box center [431, 205] width 129 height 9
type input "[URL][DOMAIN_NAME]"
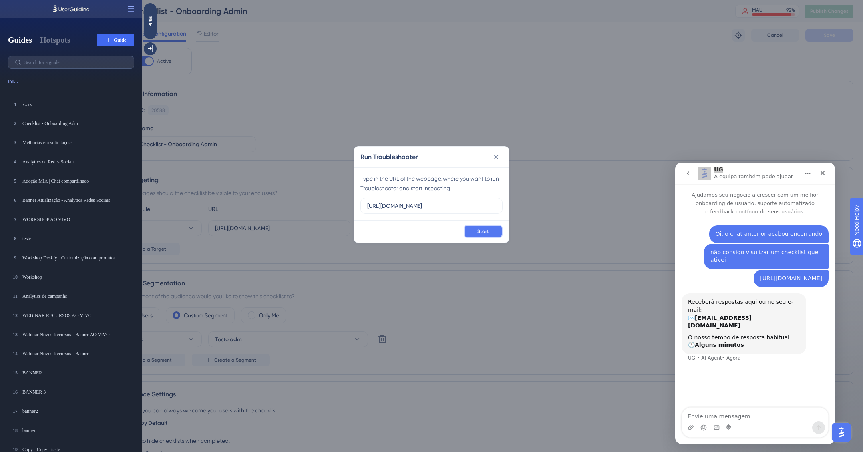
scroll to position [0, 0]
click at [479, 235] on button "Start" at bounding box center [483, 231] width 39 height 13
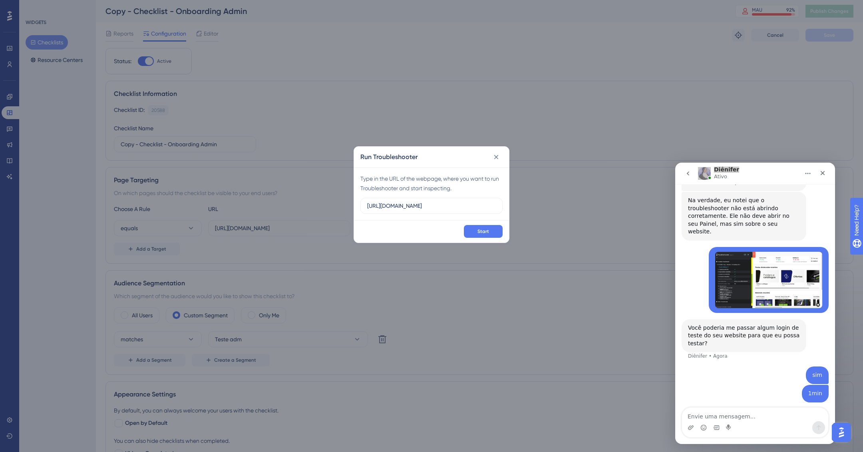
scroll to position [755, 0]
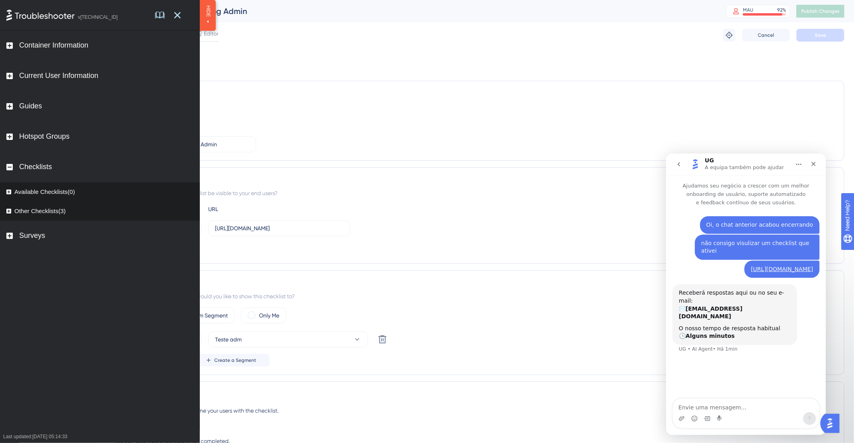
click at [83, 194] on div "Available Checklists(0)" at bounding box center [101, 191] width 197 height 19
click at [61, 222] on div "Other Checklists(3)" at bounding box center [39, 218] width 51 height 8
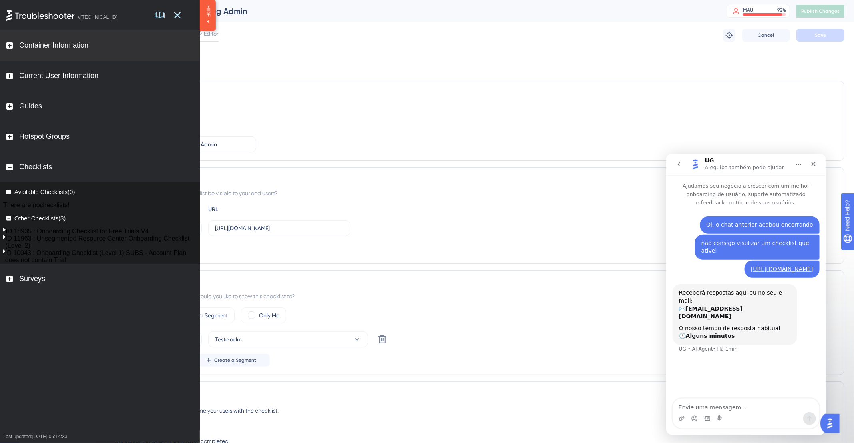
click at [80, 43] on div "Container Information" at bounding box center [53, 45] width 69 height 9
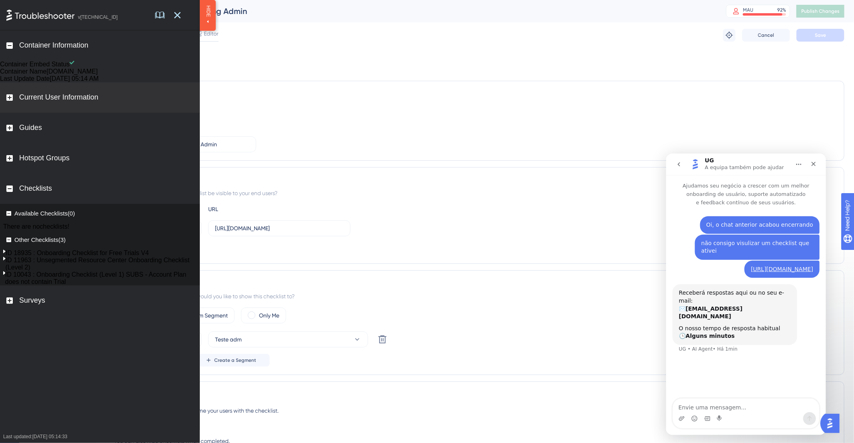
click at [79, 102] on div "Current User Information" at bounding box center [58, 97] width 79 height 9
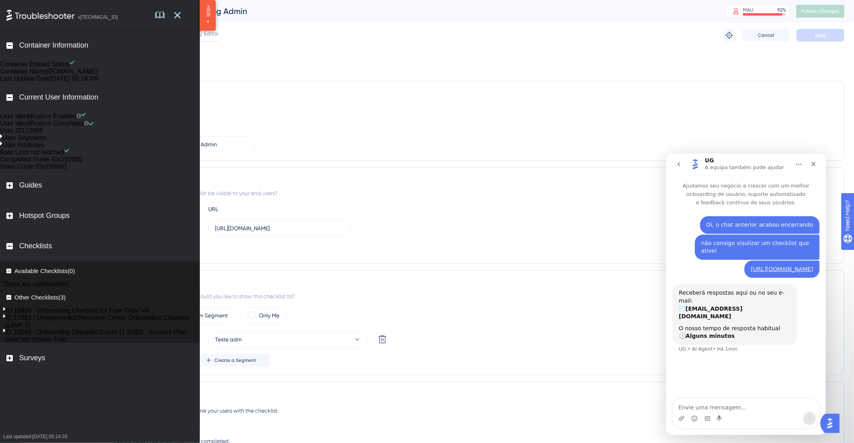
click at [651, 41] on div "Reports Configuration Editor Troubleshoot Cancel Save" at bounding box center [474, 35] width 739 height 26
click at [280, 70] on div "Status: Active Checklist Information Checklist ID: 20588 Copy Checklist Name Co…" at bounding box center [474, 377] width 739 height 659
click at [226, 149] on label "Copy - Checklist - Onboarding Admin" at bounding box center [185, 144] width 142 height 16
click at [226, 149] on input "Copy - Checklist - Onboarding Admin" at bounding box center [185, 144] width 129 height 9
click at [324, 220] on label "[URL][DOMAIN_NAME]" at bounding box center [279, 228] width 142 height 16
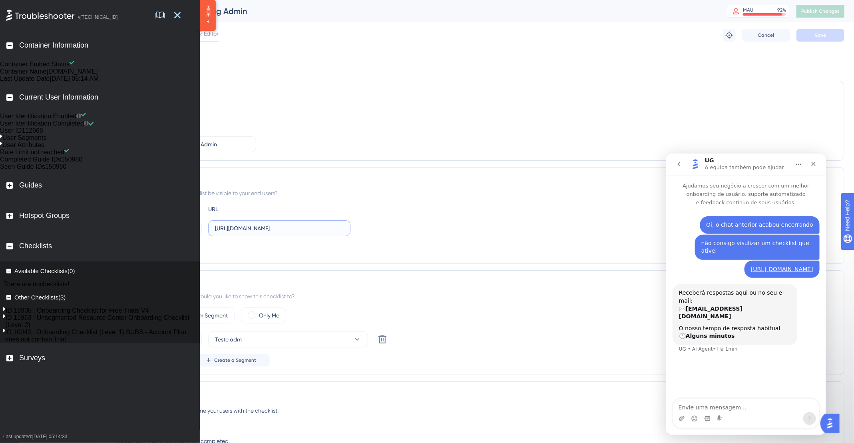
click at [324, 224] on input "[URL][DOMAIN_NAME]" at bounding box center [279, 228] width 129 height 9
type input "[URL][DOMAIN_NAME]"
click at [207, 25] on div "HIDE" at bounding box center [208, 15] width 10 height 21
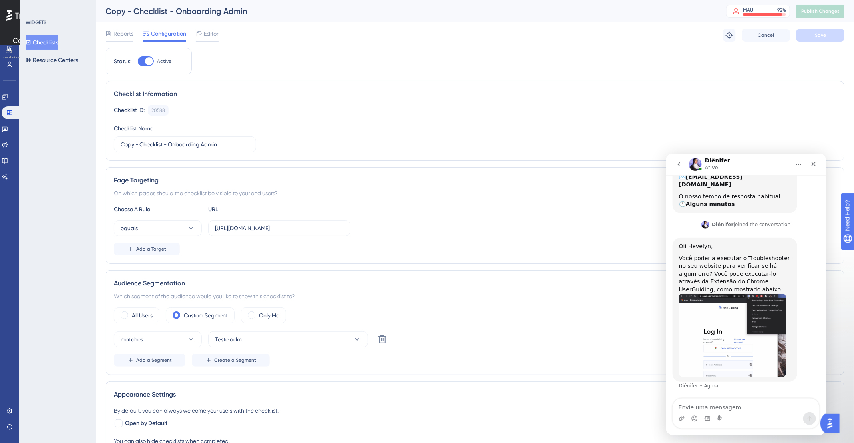
scroll to position [139, 0]
click at [6, 8] on div "SHOW" at bounding box center [10, 4] width 20 height 8
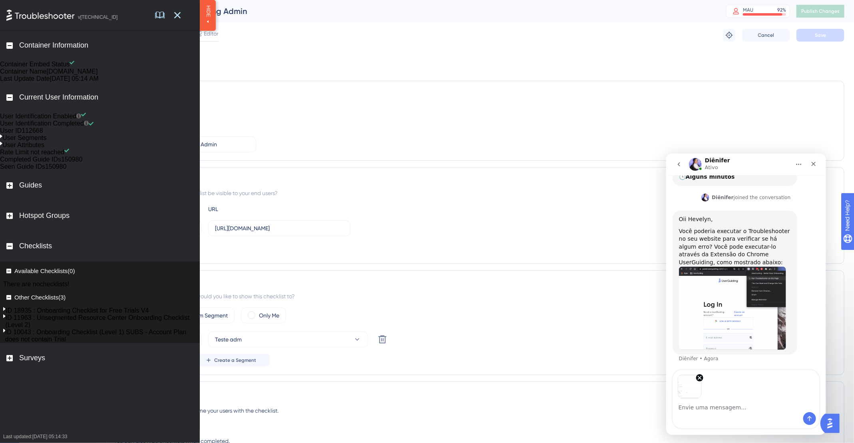
scroll to position [168, 0]
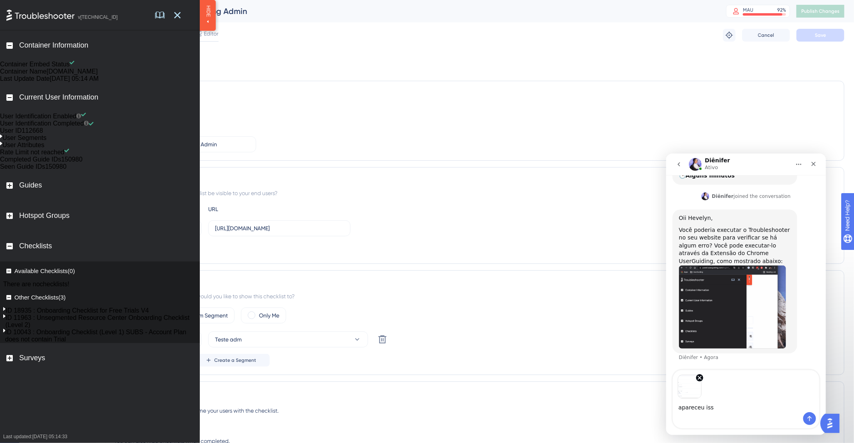
type textarea "apareceu isso"
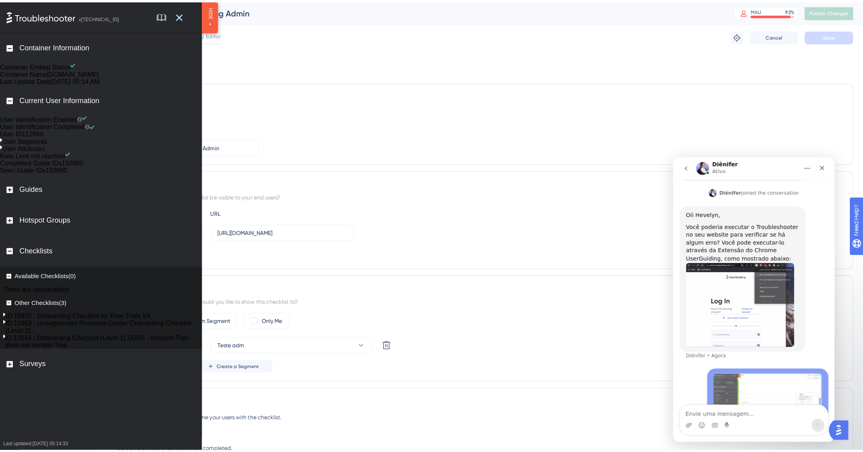
scroll to position [223, 0]
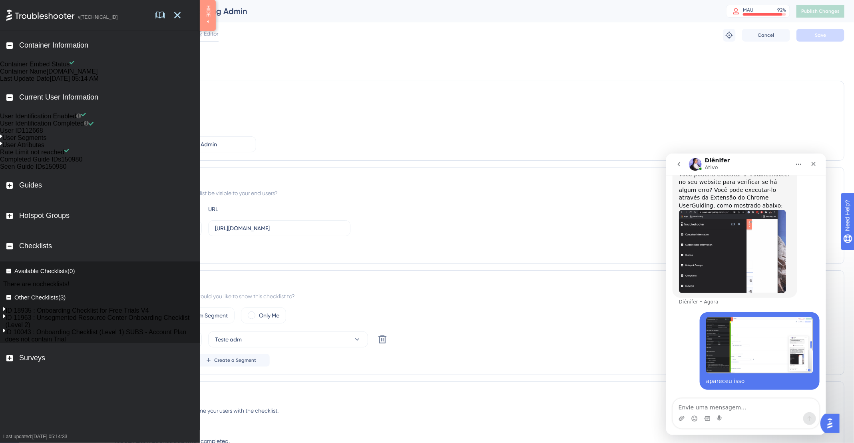
click at [207, 20] on div "HIDE" at bounding box center [208, 15] width 10 height 21
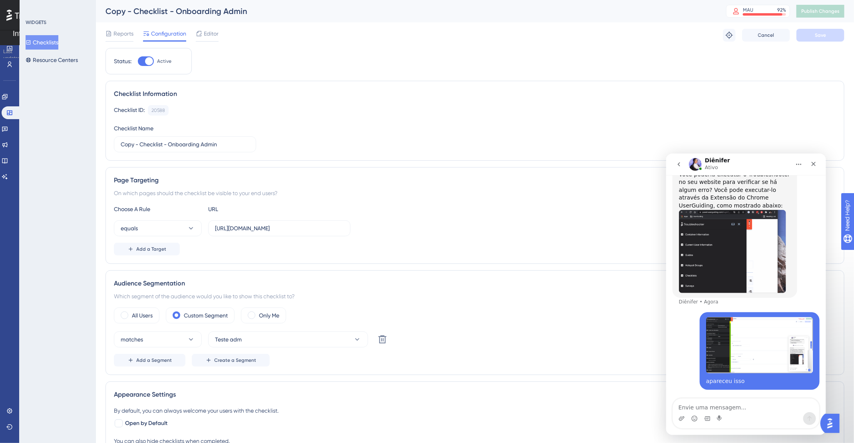
click at [47, 42] on button "Checklists" at bounding box center [42, 42] width 33 height 14
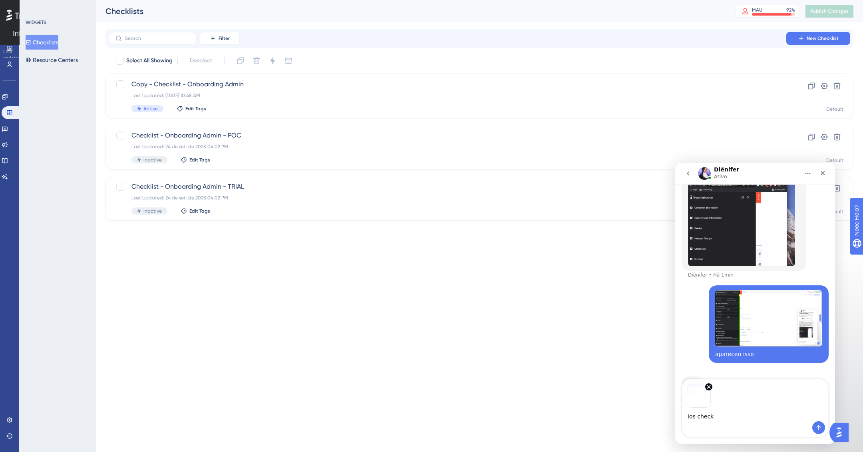
scroll to position [282, 0]
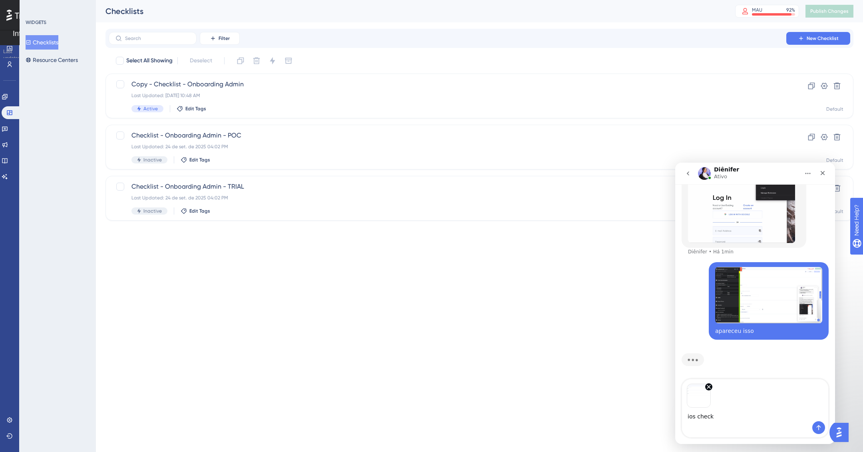
click at [690, 418] on textarea "ios check" at bounding box center [755, 414] width 146 height 14
click at [725, 413] on textarea "os check" at bounding box center [755, 414] width 146 height 14
type textarea "os checklists que tenho são esses"
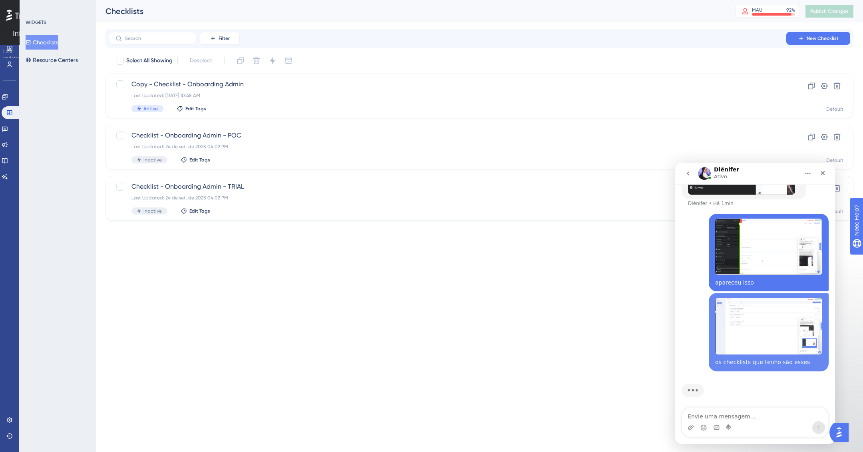
scroll to position [333, 0]
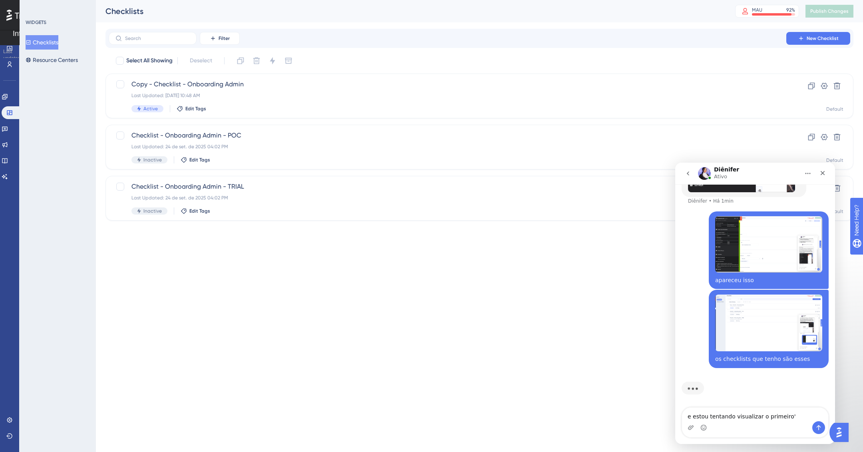
type textarea "e estou tentando visualizar o primeiro"
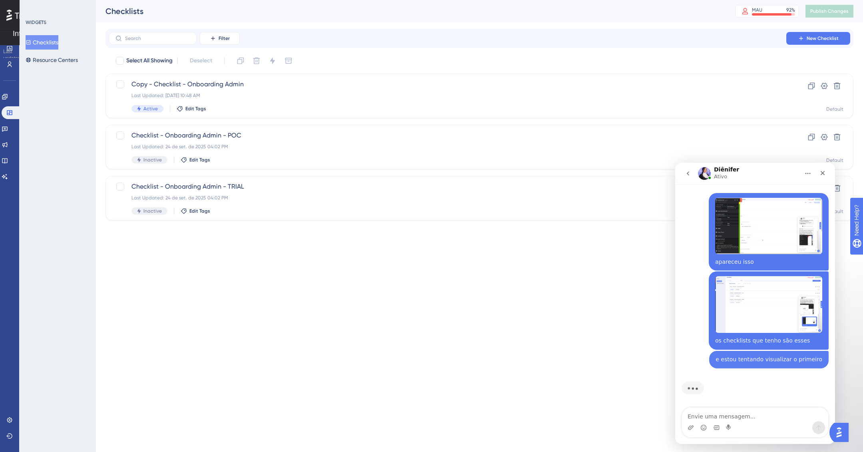
scroll to position [351, 0]
click at [8, 8] on div "SHOW" at bounding box center [10, 4] width 20 height 8
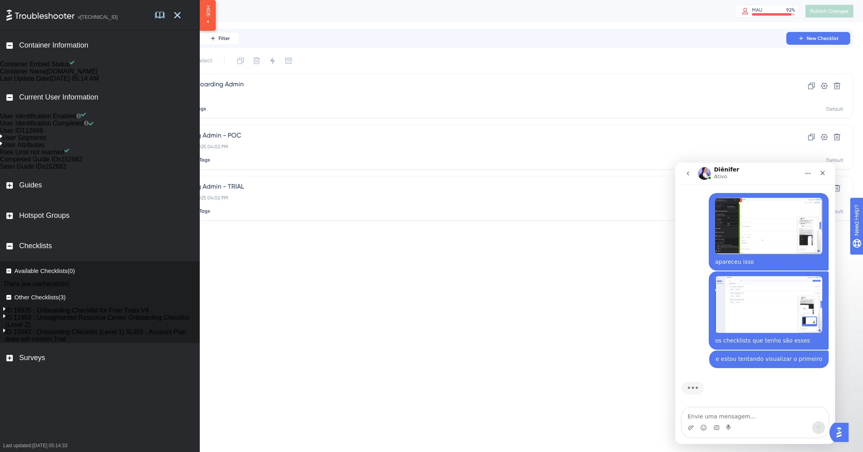
click at [509, 0] on html "Performance Users Engagement Widgets Feedback Product Updates Knowledge Base AI…" at bounding box center [431, 0] width 863 height 0
click at [409, 97] on div "Last Updated: 02 de out. de 2025 10:48 AM" at bounding box center [447, 95] width 632 height 6
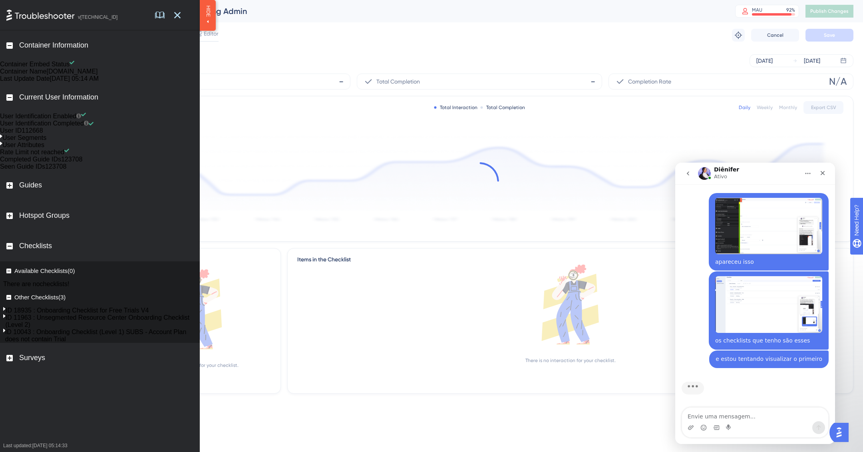
click at [829, 83] on span "N/A" at bounding box center [838, 81] width 18 height 13
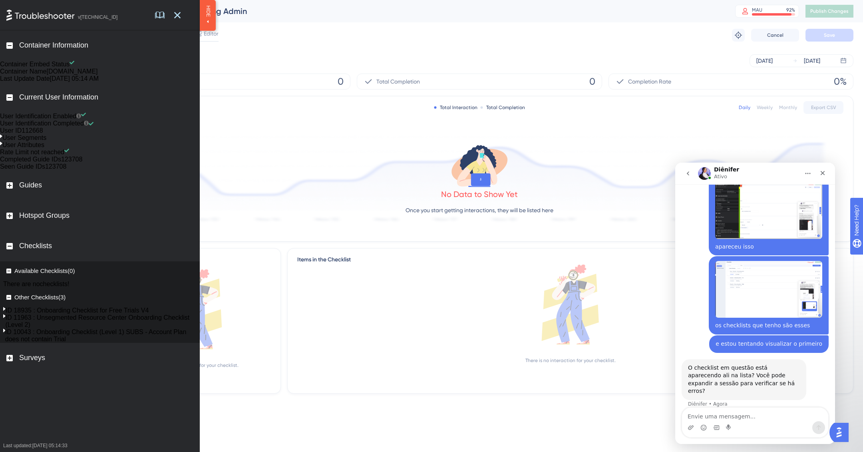
scroll to position [360, 0]
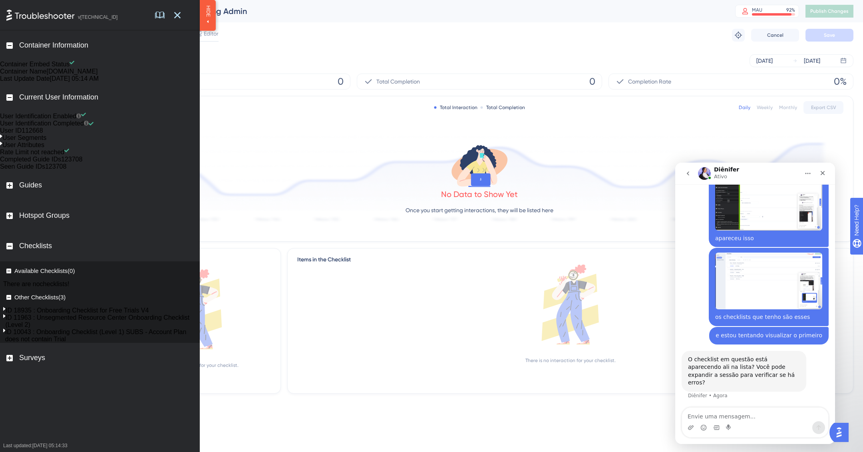
click at [13, 314] on div "ID 18935 : Onboarding Checklist for Free Trials V4" at bounding box center [101, 310] width 197 height 7
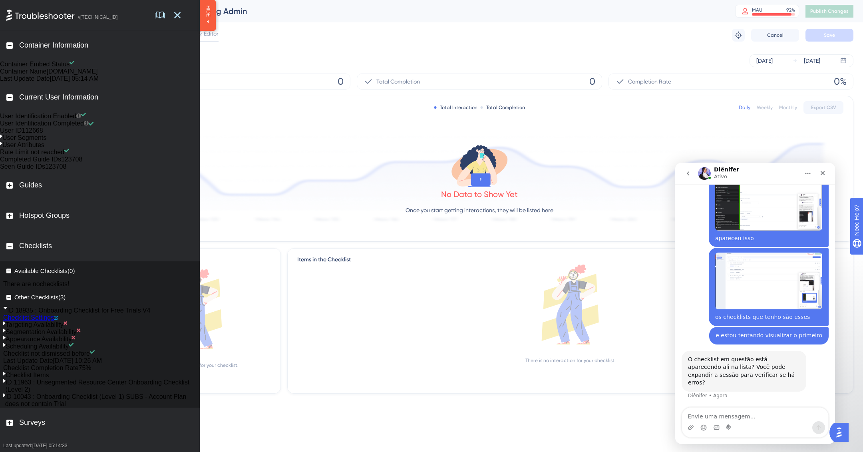
scroll to position [134, 0]
click at [6, 383] on icon at bounding box center [4, 381] width 2 height 4
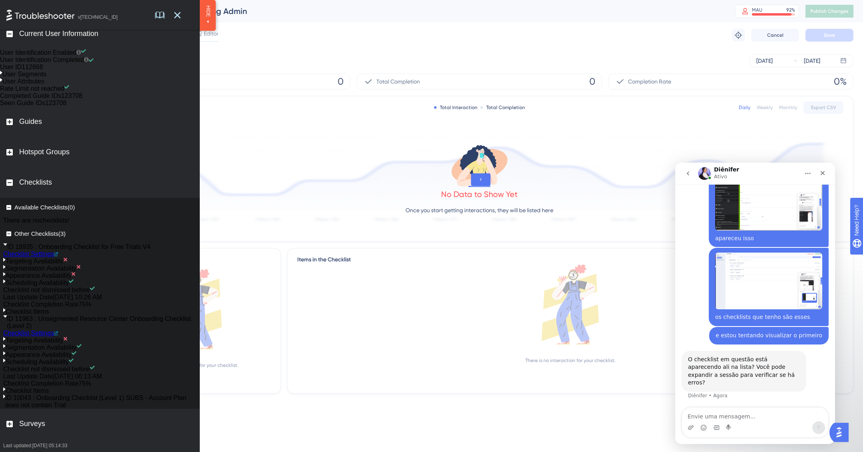
scroll to position [253, 0]
click at [13, 401] on div "ID 10043 : Onboarding Checklist (Level 1) SUBS - Account Plan does not contain …" at bounding box center [101, 401] width 197 height 14
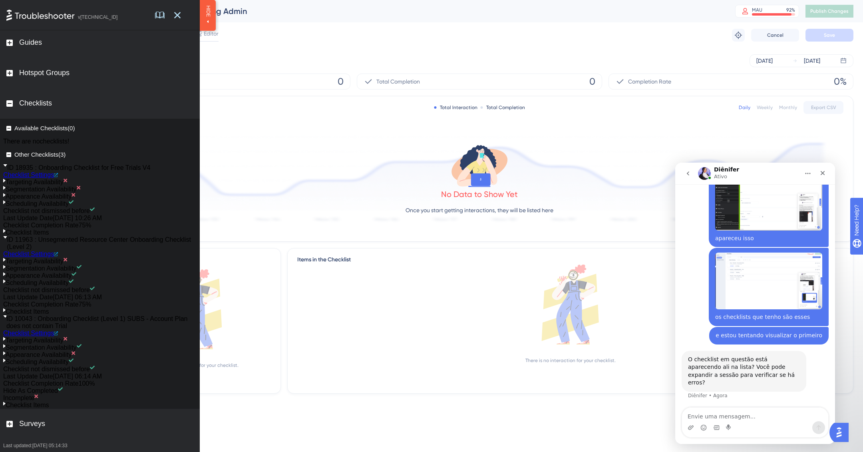
scroll to position [396, 0]
click at [726, 411] on textarea "Envie uma mensagem..." at bounding box center [755, 414] width 146 height 14
type textarea "nenhum dos que estao na lista sao os meus"
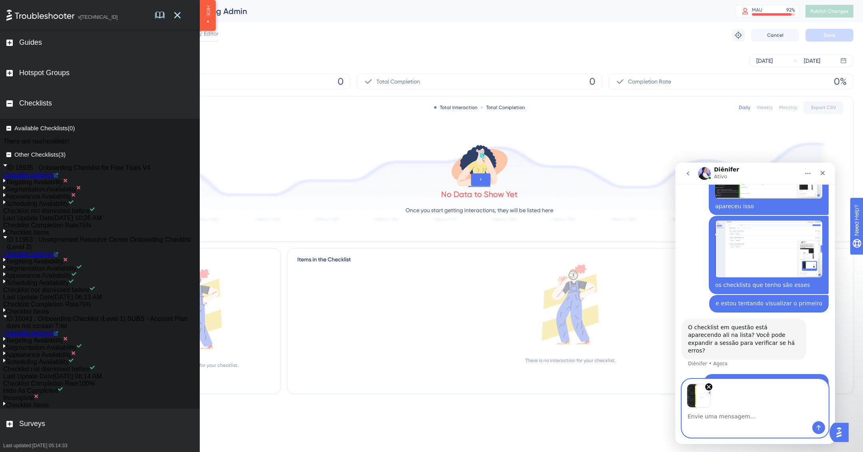
scroll to position [420, 0]
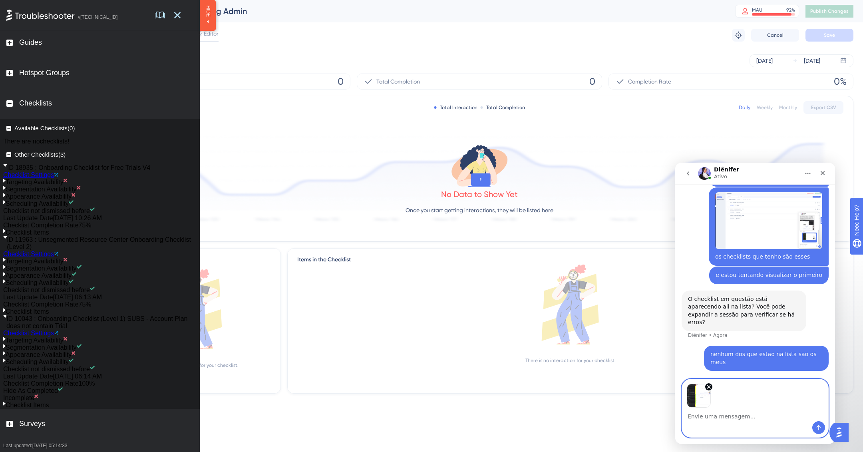
click at [811, 430] on div "Messenger da Intercom" at bounding box center [755, 427] width 146 height 13
click at [816, 430] on icon "Enviar mensagem…" at bounding box center [818, 427] width 6 height 6
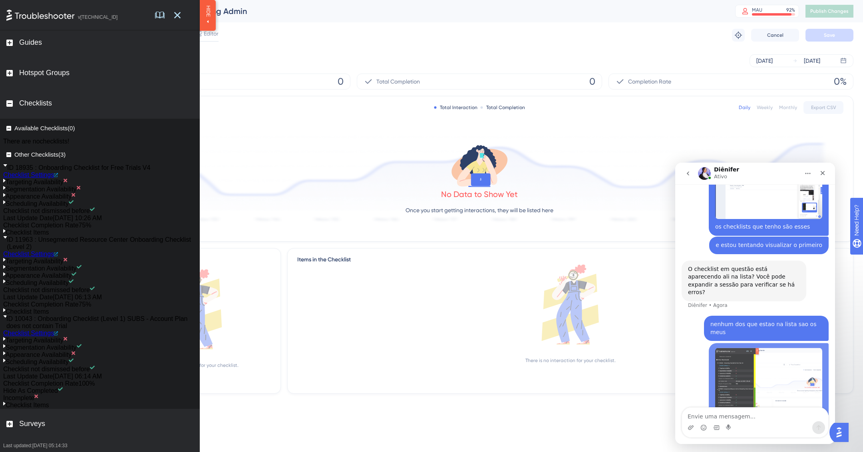
scroll to position [494, 0]
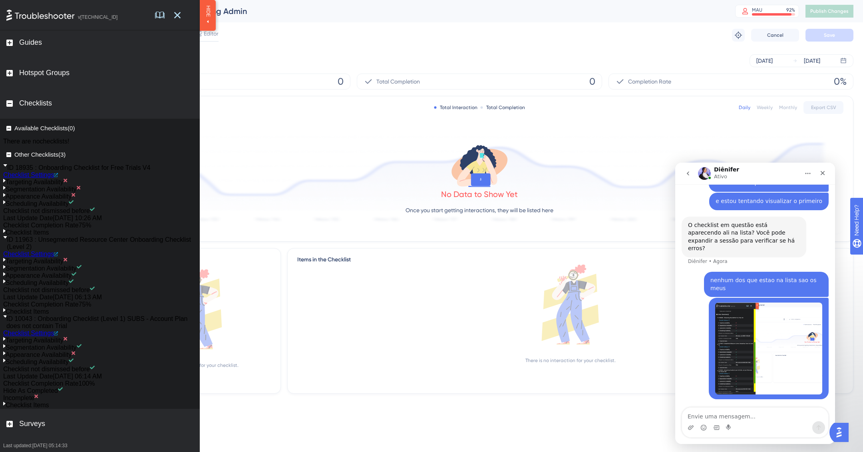
click at [741, 413] on textarea "Envie uma mensagem..." at bounding box center [755, 414] width 146 height 14
paste textarea "[URL][DOMAIN_NAME]"
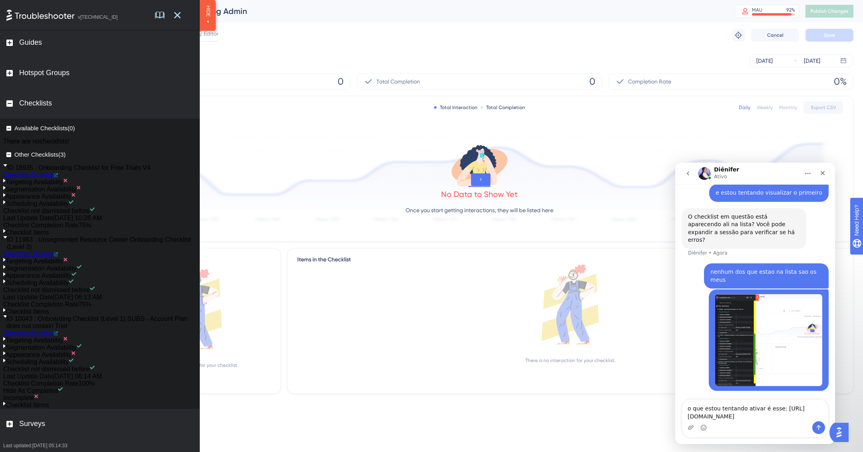
type textarea "o que estou tentando ativar é esse: https://panel.userguiding.com/checklists/re…"
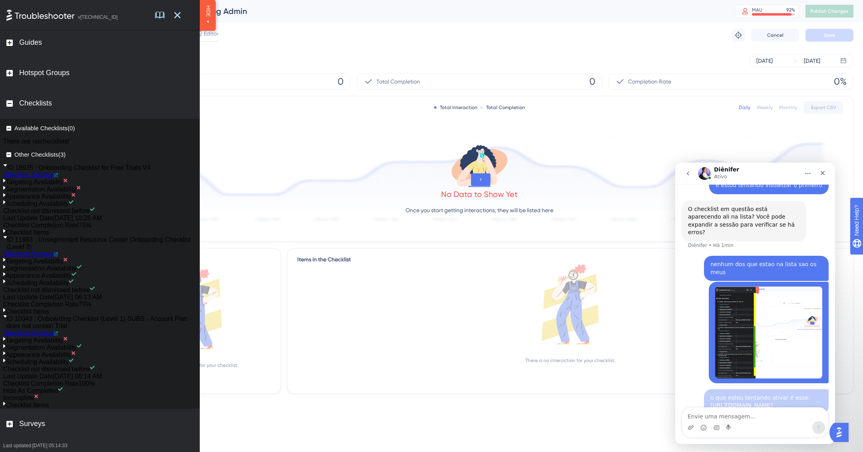
scroll to position [527, 0]
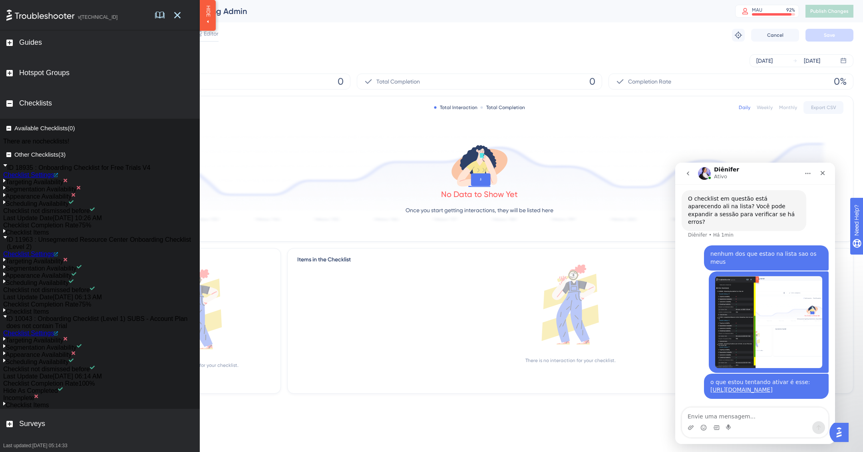
click at [287, 38] on div "Reports Configuration Editor Troubleshoot Cancel Save" at bounding box center [479, 35] width 748 height 26
click at [197, 12] on div "v 6.0.0.15" at bounding box center [100, 15] width 200 height 30
click at [213, 14] on div "HIDE" at bounding box center [208, 15] width 16 height 31
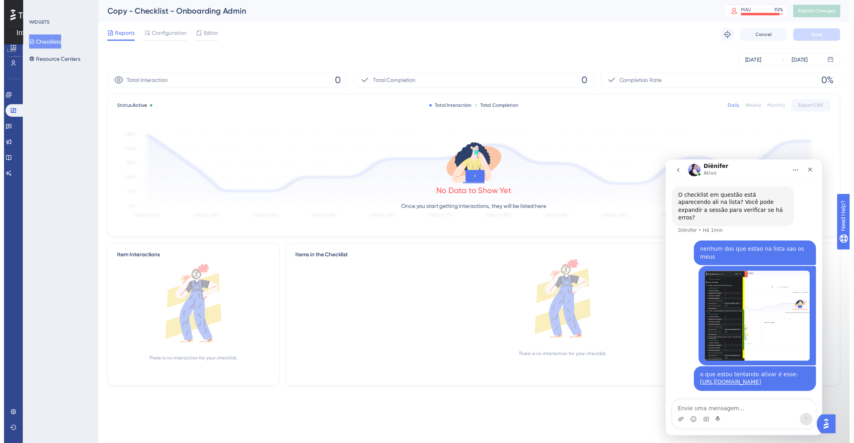
scroll to position [319, 0]
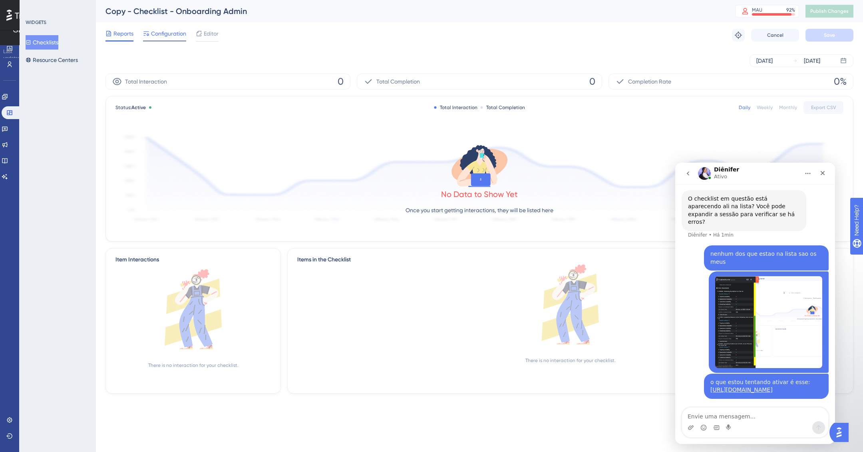
click at [169, 29] on span "Configuration" at bounding box center [168, 34] width 35 height 10
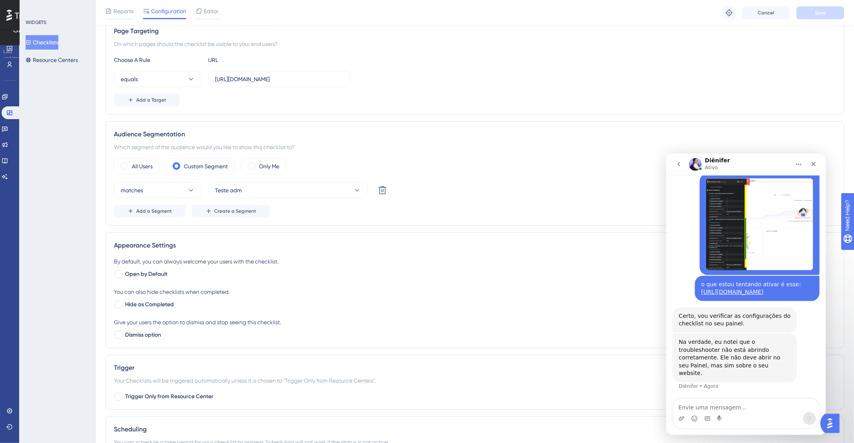
scroll to position [632, 0]
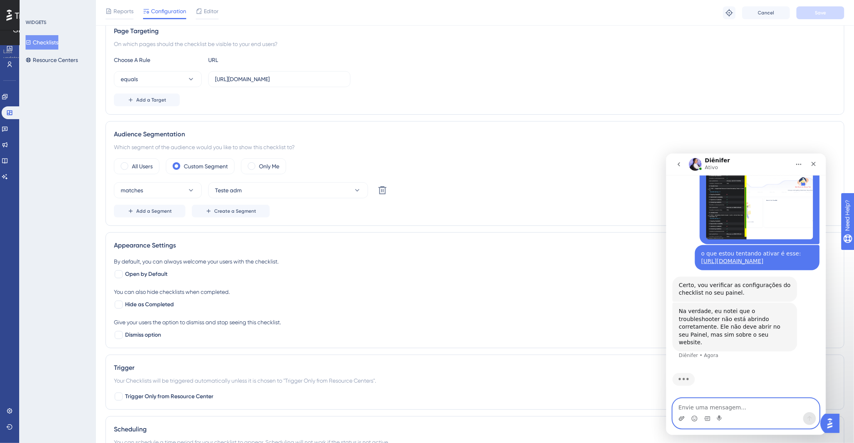
click at [680, 417] on icon "Carregar anexo" at bounding box center [681, 417] width 6 height 4
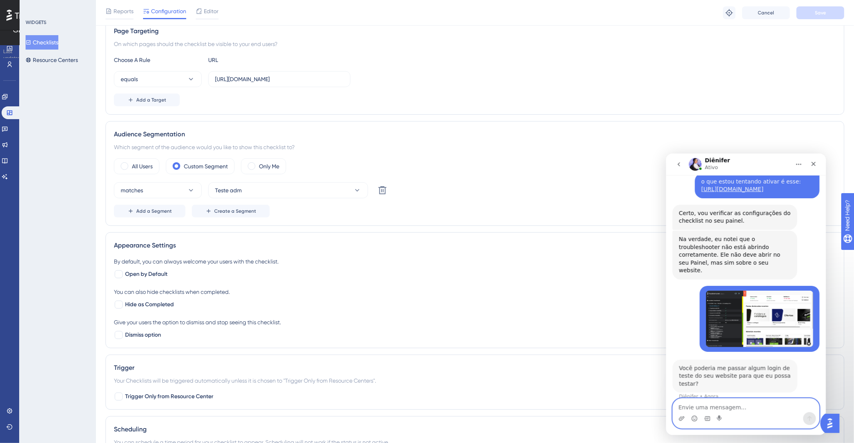
scroll to position [712, 0]
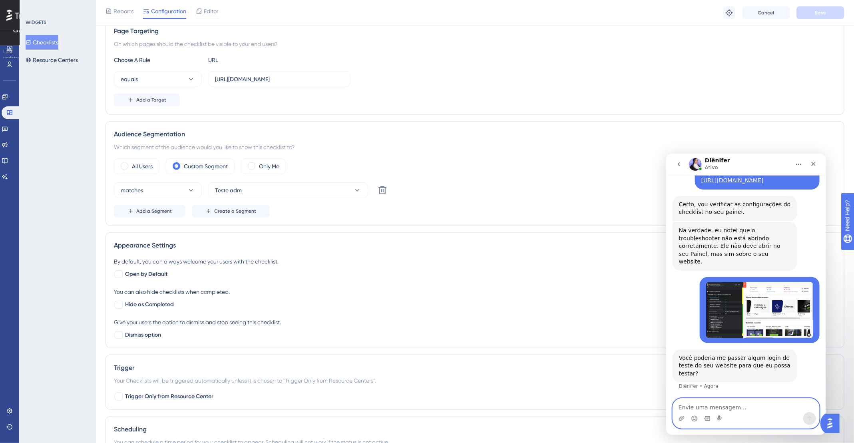
click at [679, 405] on textarea "Envie uma mensagem..." at bounding box center [745, 405] width 146 height 14
type textarea "sim"
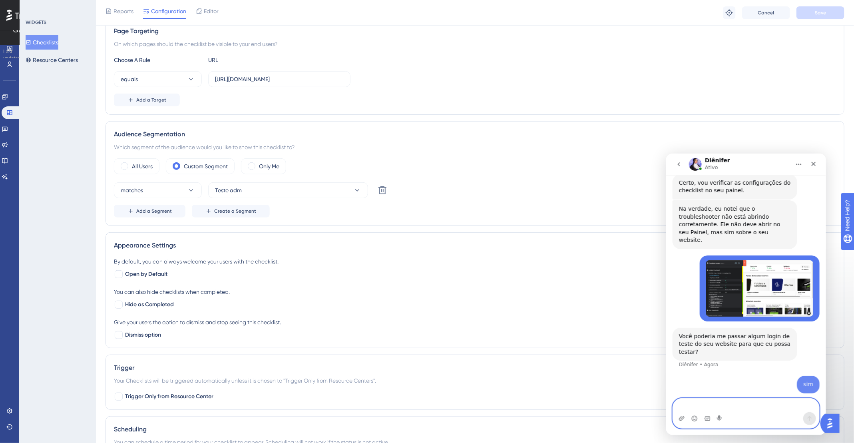
scroll to position [736, 0]
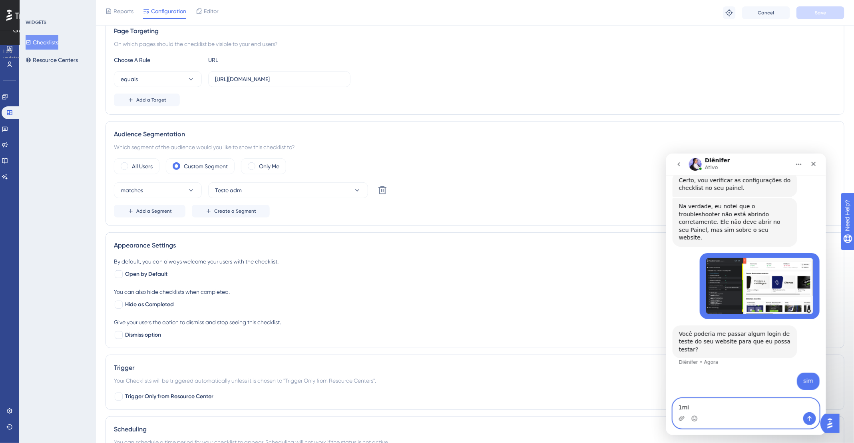
type textarea "1min"
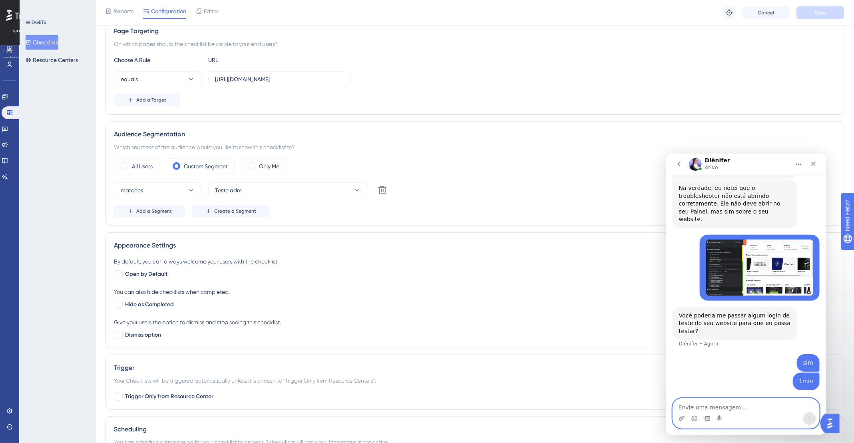
click at [717, 404] on textarea "Envie uma mensagem..." at bounding box center [745, 405] width 146 height 14
paste textarea "[EMAIL_ADDRESS][DOMAIN_NAME]"
paste textarea "teste123"
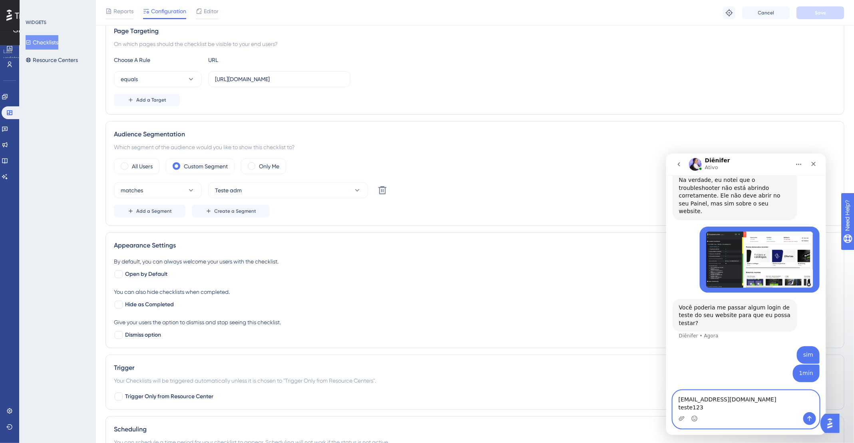
click at [677, 401] on textarea "mktdeskfy@gmail.com teste123" at bounding box center [745, 401] width 146 height 22
paste textarea "[URL][DOMAIN_NAME]"
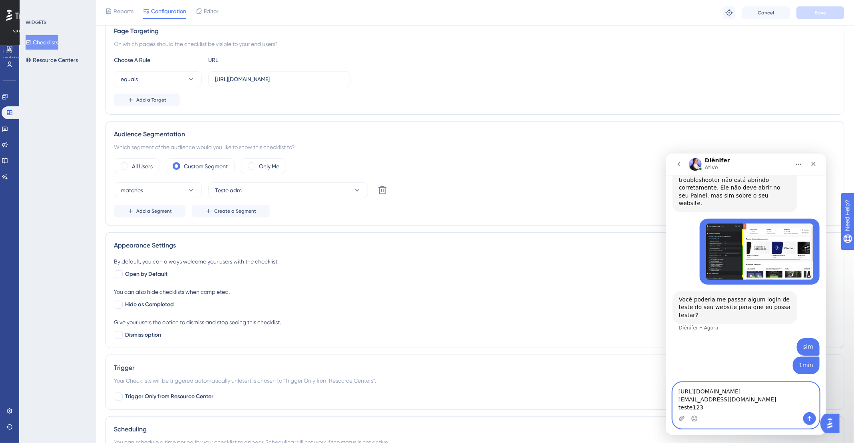
type textarea "https://app.deskfy.io/login mktdeskfy@gmail.com teste123"
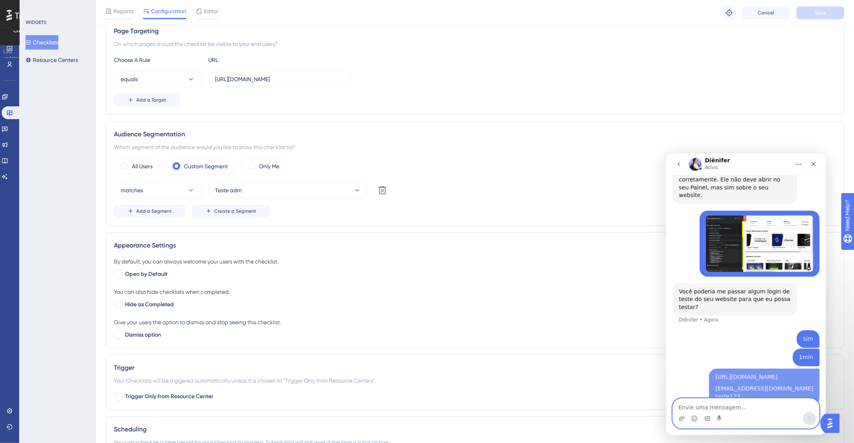
scroll to position [792, 0]
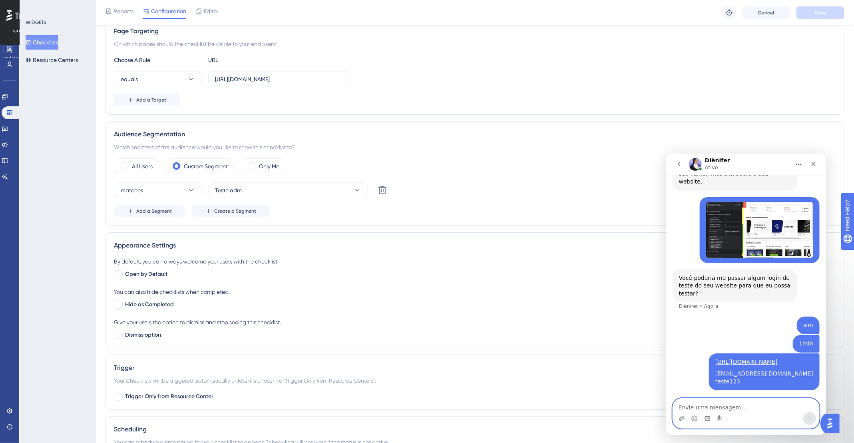
click at [751, 411] on textarea "Envie uma mensagem..." at bounding box center [745, 405] width 146 height 14
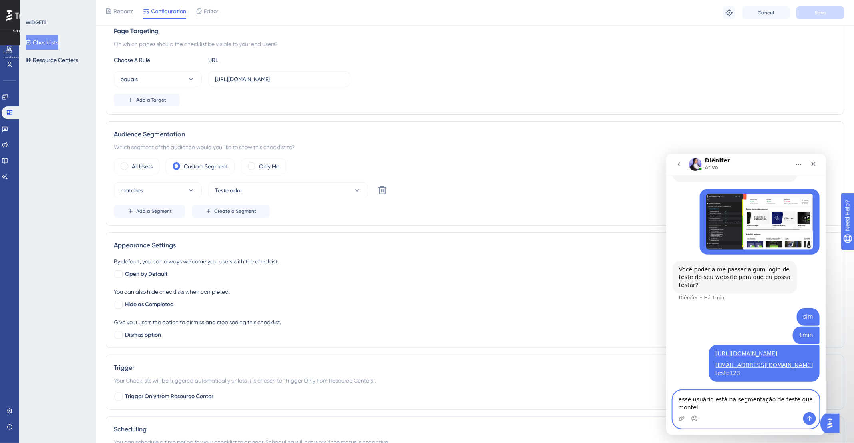
type textarea "esse usuário está na segmentação de teste que montei"
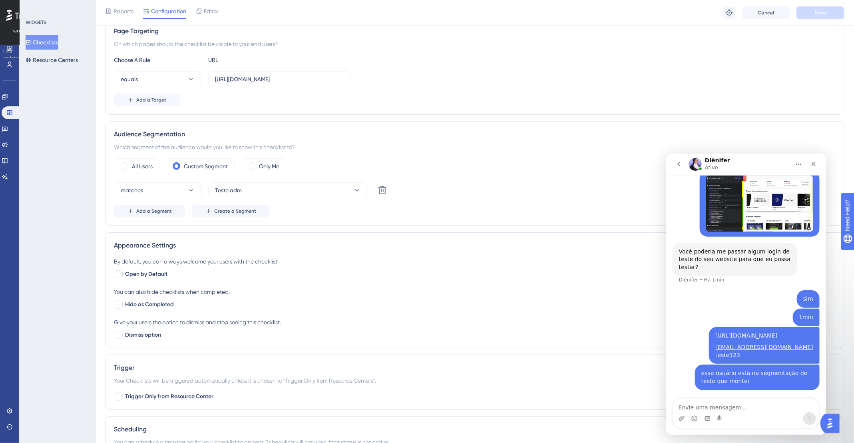
click at [8, 71] on div "Engagement Widgets Feedback Product Updates Knowledge Base AI Assistant" at bounding box center [10, 127] width 16 height 112
click at [9, 69] on link at bounding box center [9, 64] width 6 height 13
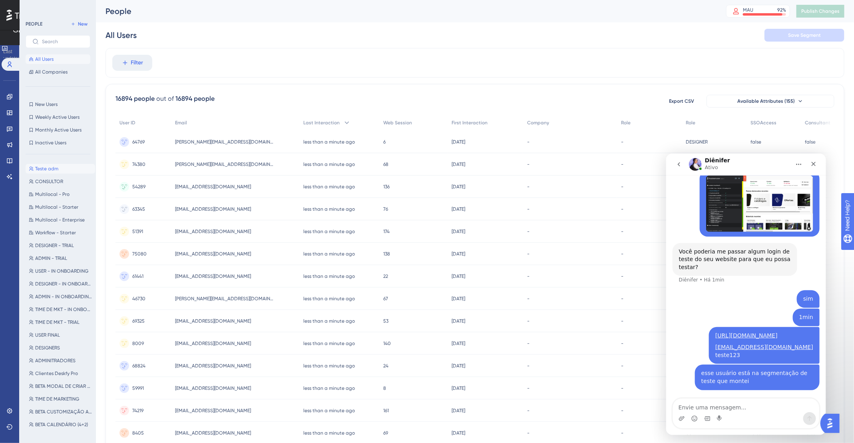
click at [52, 169] on span "Teste adm" at bounding box center [46, 168] width 23 height 6
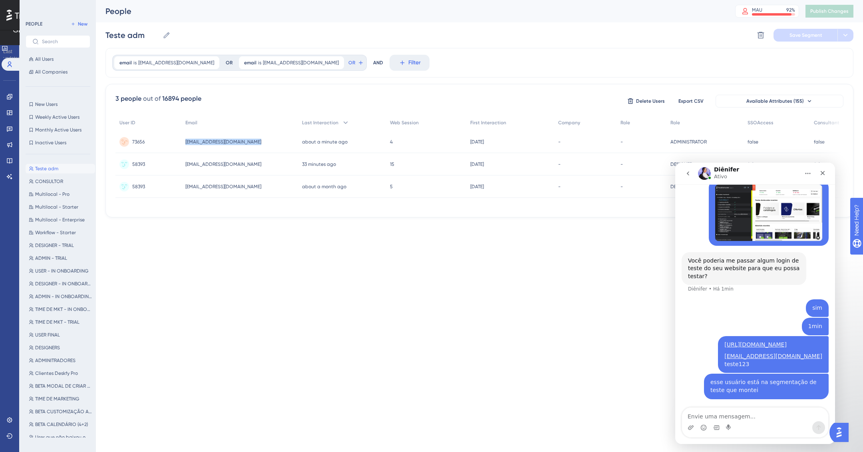
drag, startPoint x: 176, startPoint y: 140, endPoint x: 286, endPoint y: 139, distance: 110.3
click at [0, 0] on div "73656 73656 mktdeskfy@gmail.com mktdeskfy@gmail.com about a minute ago 02 Oct 2…" at bounding box center [0, 0] width 0 height 0
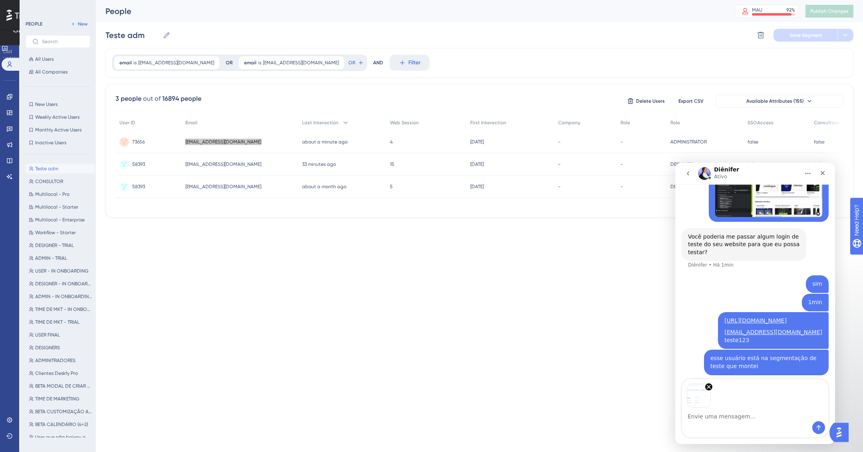
scroll to position [847, 0]
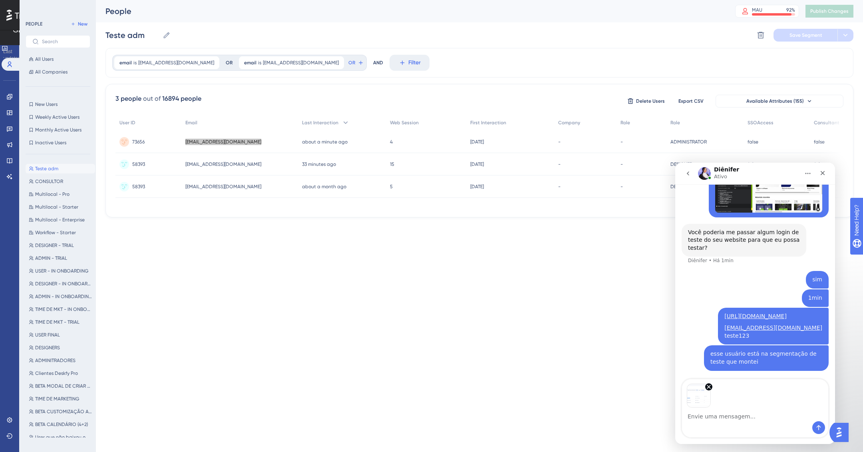
click at [805, 428] on div "Messenger da Intercom" at bounding box center [755, 427] width 146 height 13
click at [815, 427] on icon "Enviar mensagem…" at bounding box center [818, 427] width 6 height 6
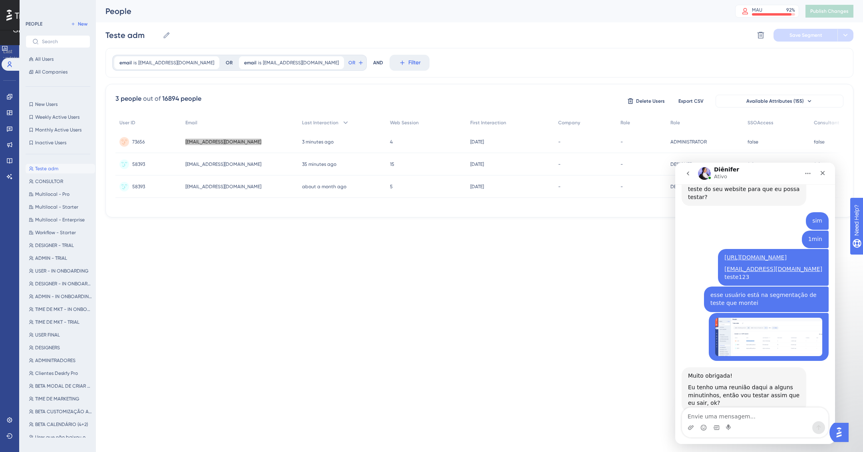
scroll to position [918, 0]
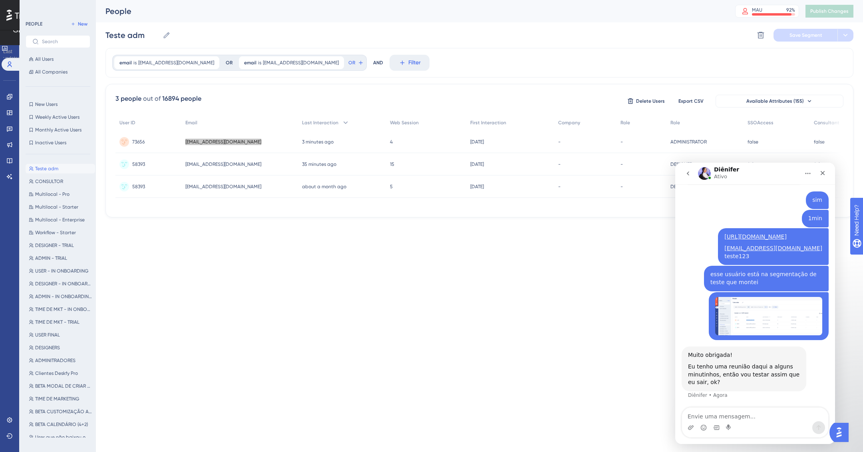
type textarea "k"
type textarea "ok"
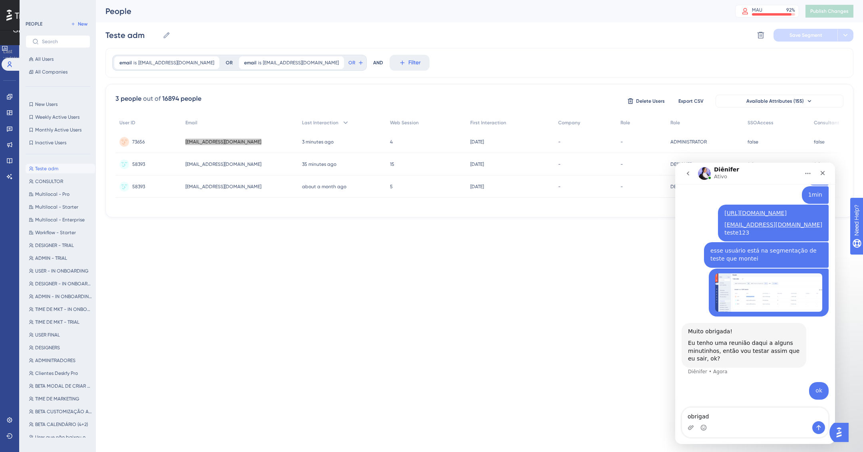
type textarea "obrigada"
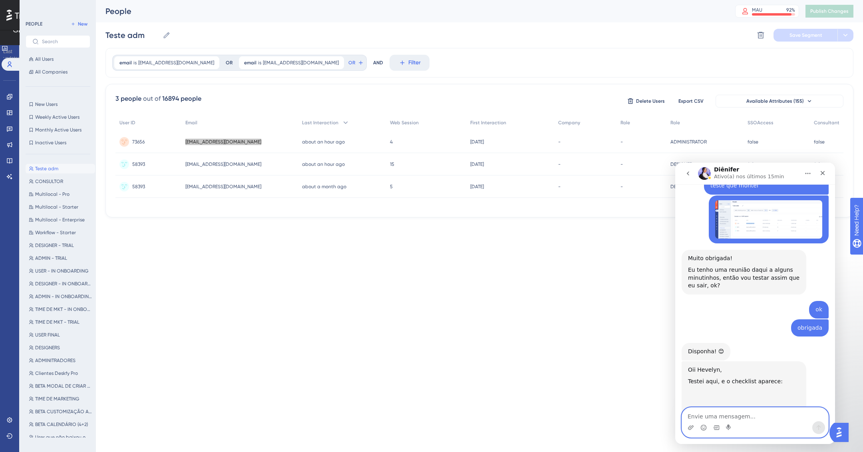
scroll to position [1073, 0]
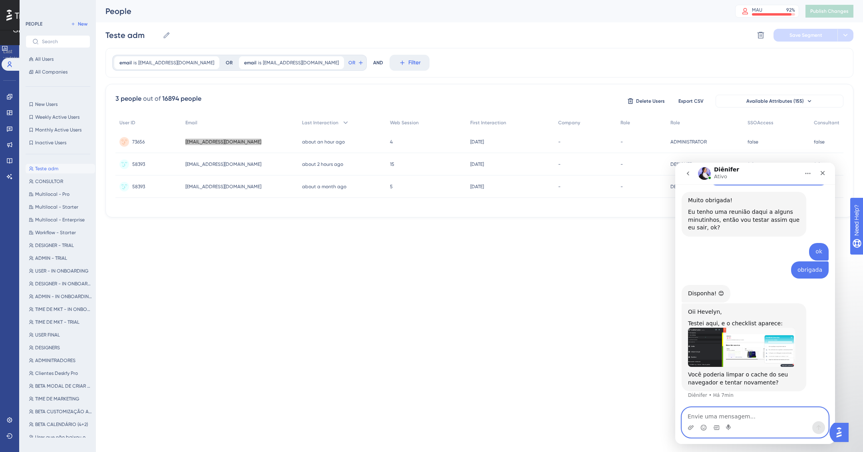
click at [750, 417] on textarea "Envie uma mensagem..." at bounding box center [755, 414] width 146 height 14
type textarea "ah agora foi"
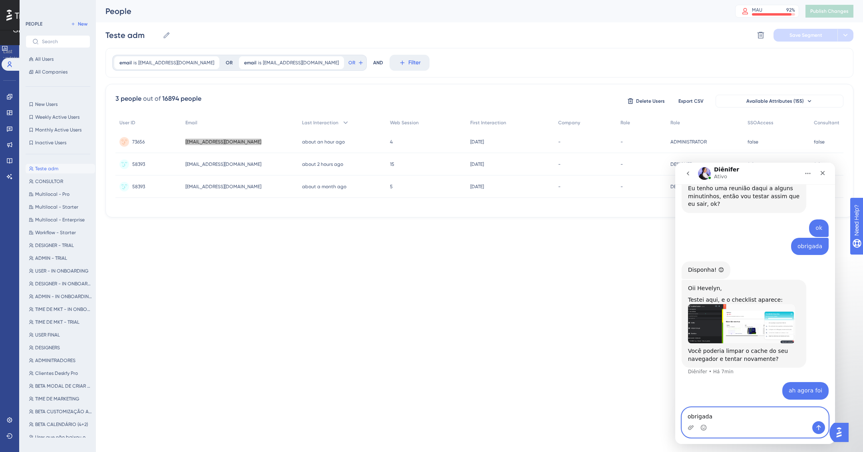
type textarea "obrigada!"
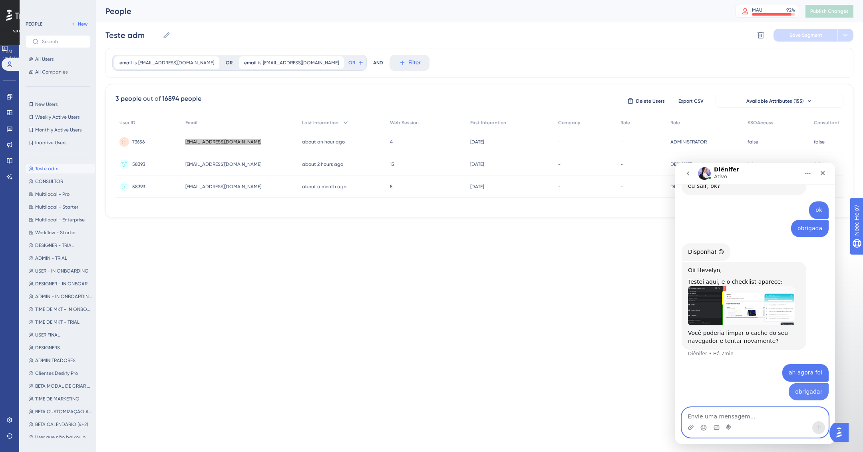
scroll to position [1115, 0]
click at [8, 92] on link at bounding box center [9, 96] width 6 height 13
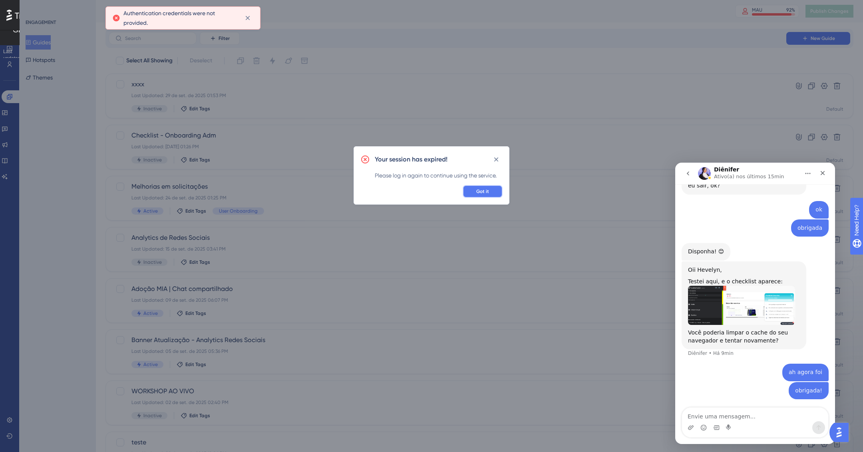
click at [497, 195] on button "Got it" at bounding box center [483, 191] width 40 height 13
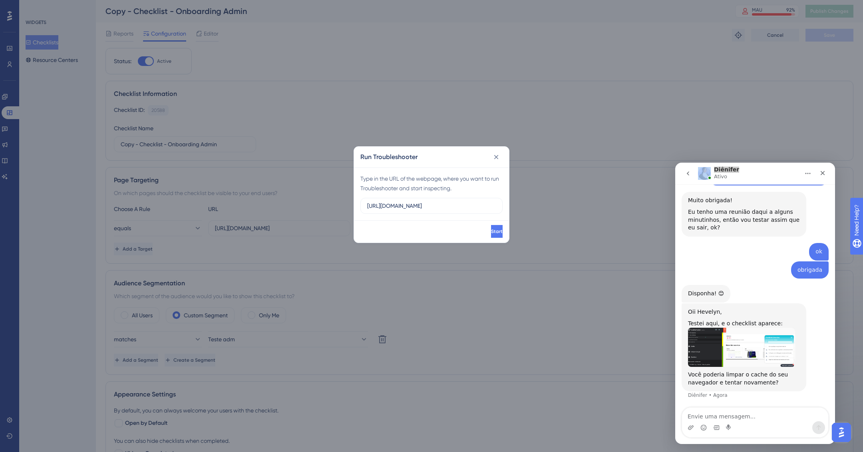
click at [765, 357] on img "Diênifer diz…" at bounding box center [741, 347] width 107 height 39
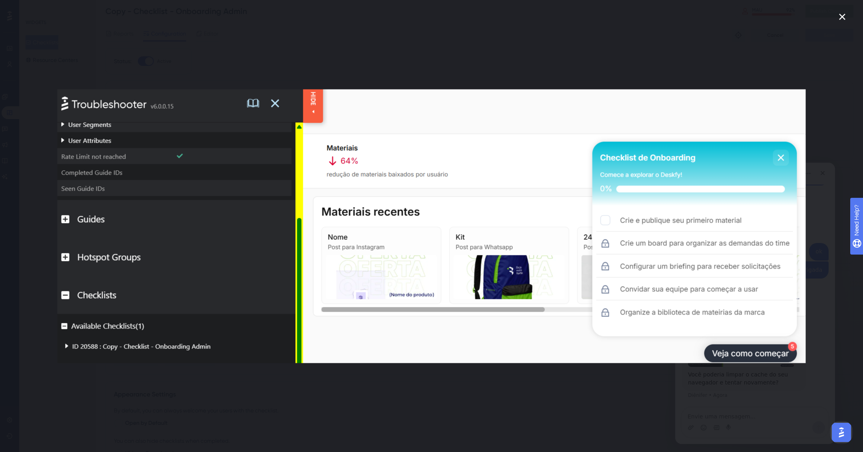
click at [841, 18] on icon "Fechar" at bounding box center [842, 17] width 10 height 10
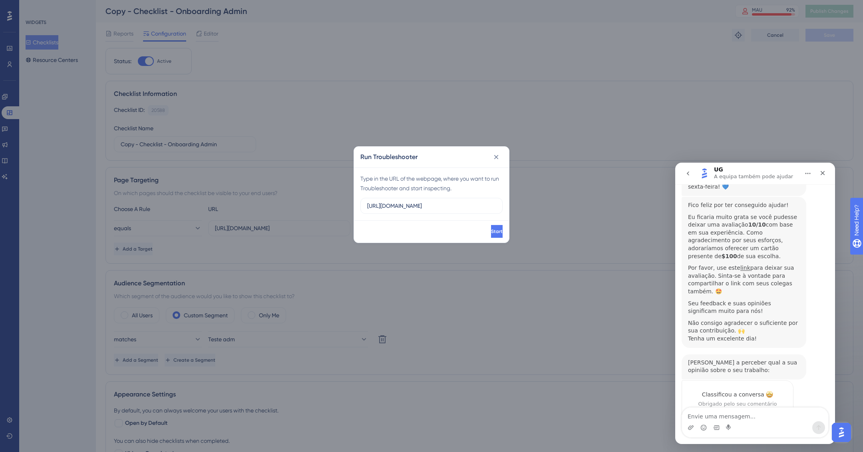
scroll to position [1487, 0]
